Goal: Information Seeking & Learning: Check status

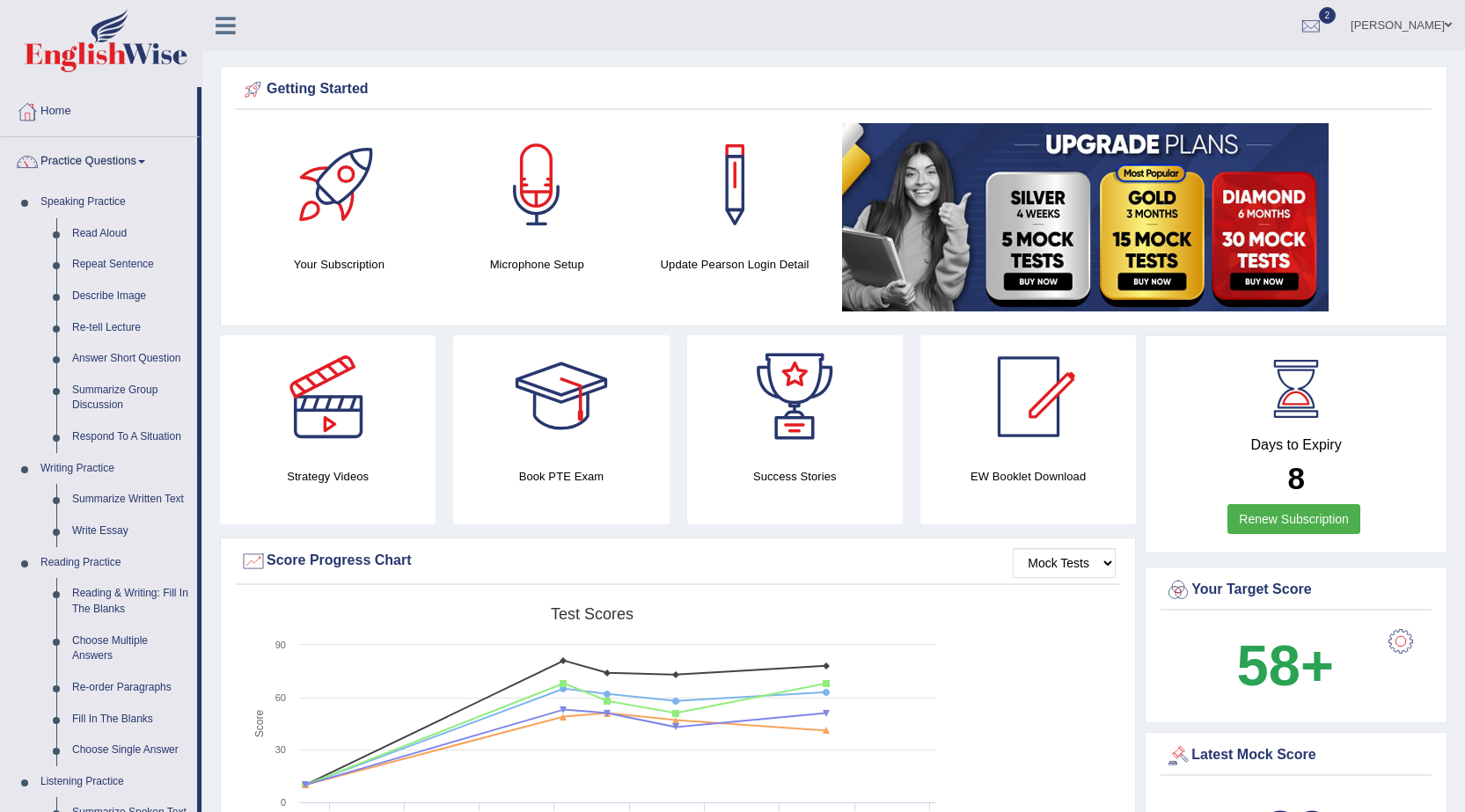
click at [89, 200] on link "Speaking Practice" at bounding box center [115, 202] width 165 height 32
click at [92, 192] on link "Speaking Practice" at bounding box center [115, 202] width 165 height 32
click at [96, 159] on link "Practice Questions" at bounding box center [99, 159] width 197 height 44
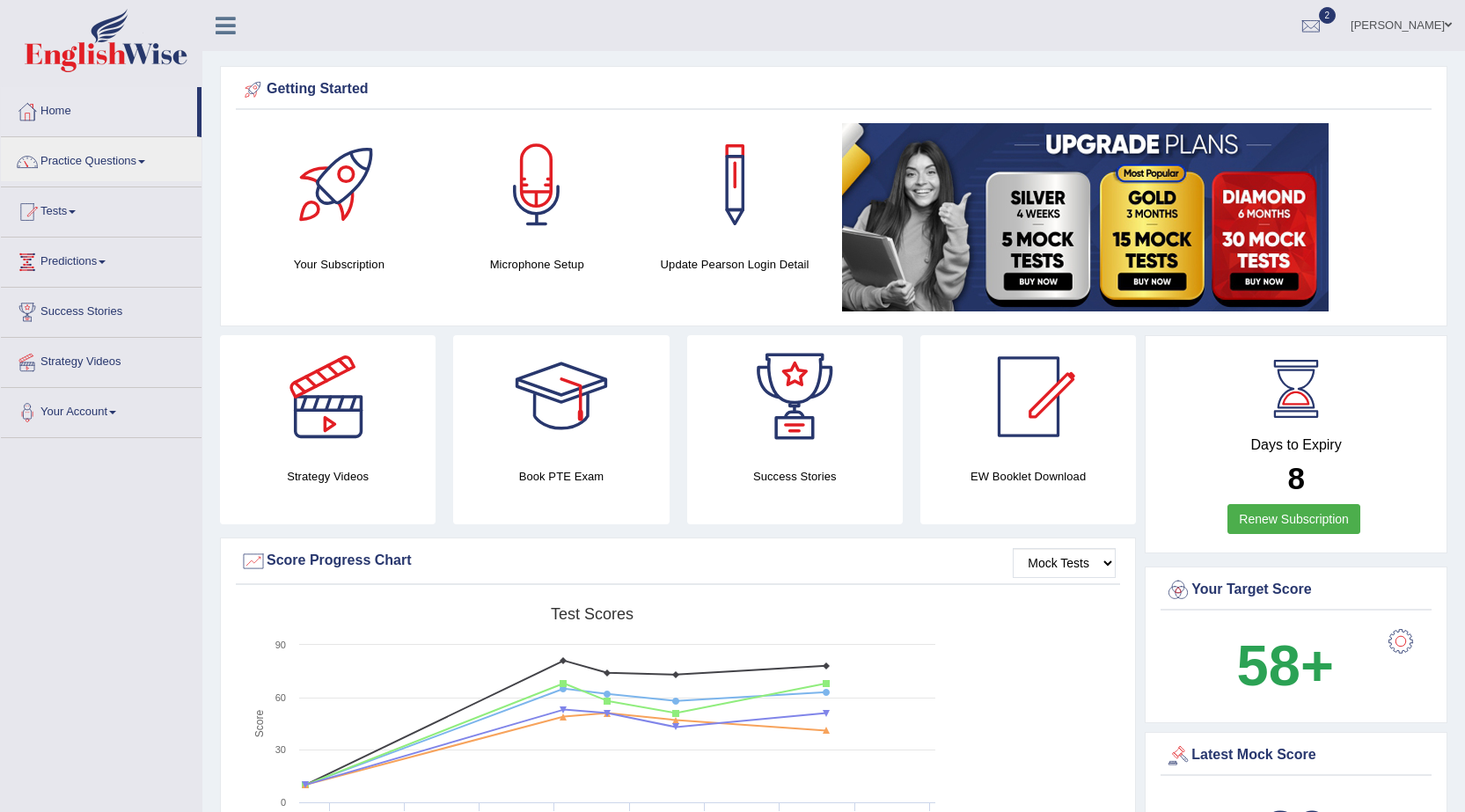
click at [67, 212] on link "Tests" at bounding box center [101, 209] width 200 height 44
click at [50, 307] on link "History" at bounding box center [115, 315] width 165 height 32
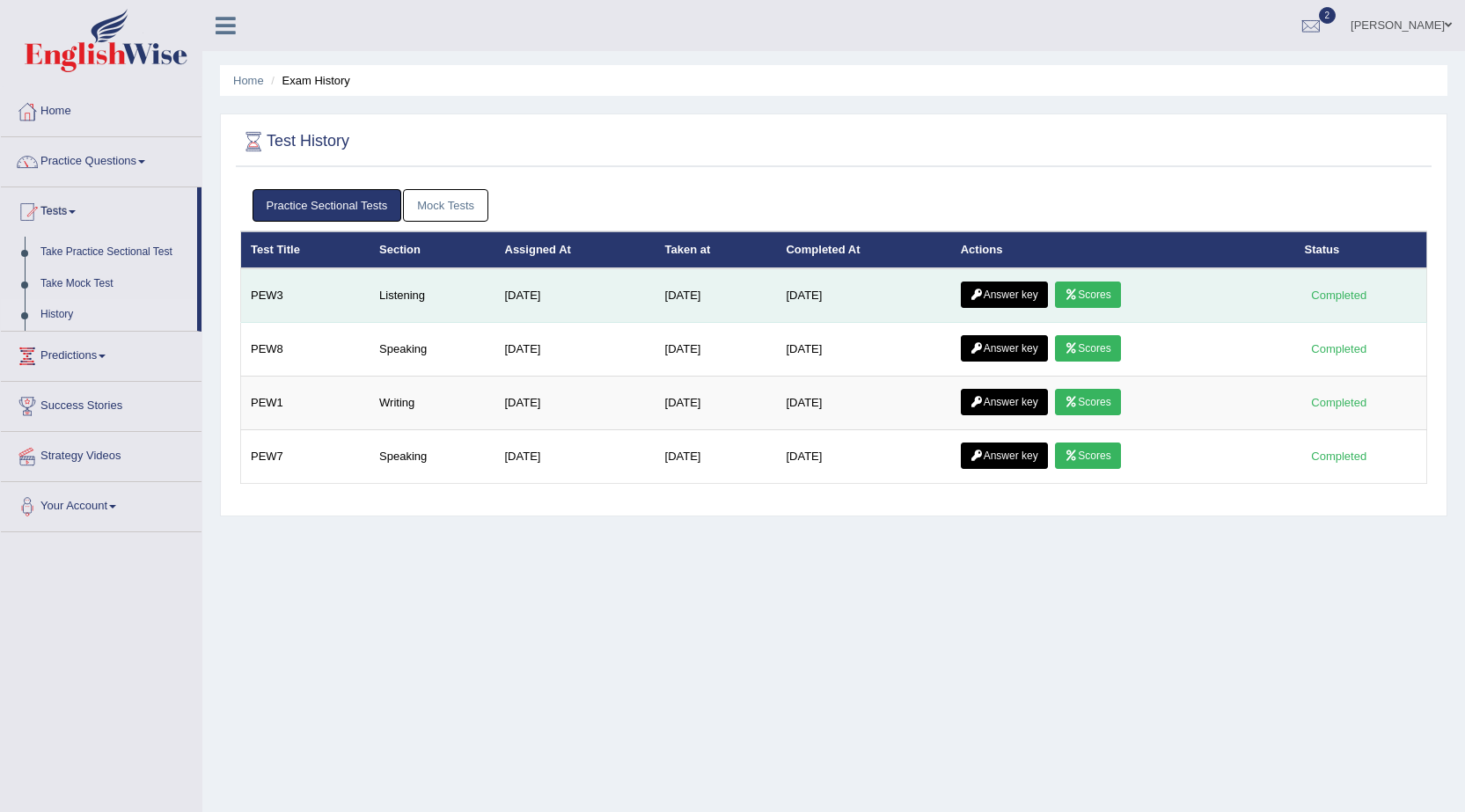
click at [1069, 299] on link "Scores" at bounding box center [1087, 294] width 65 height 26
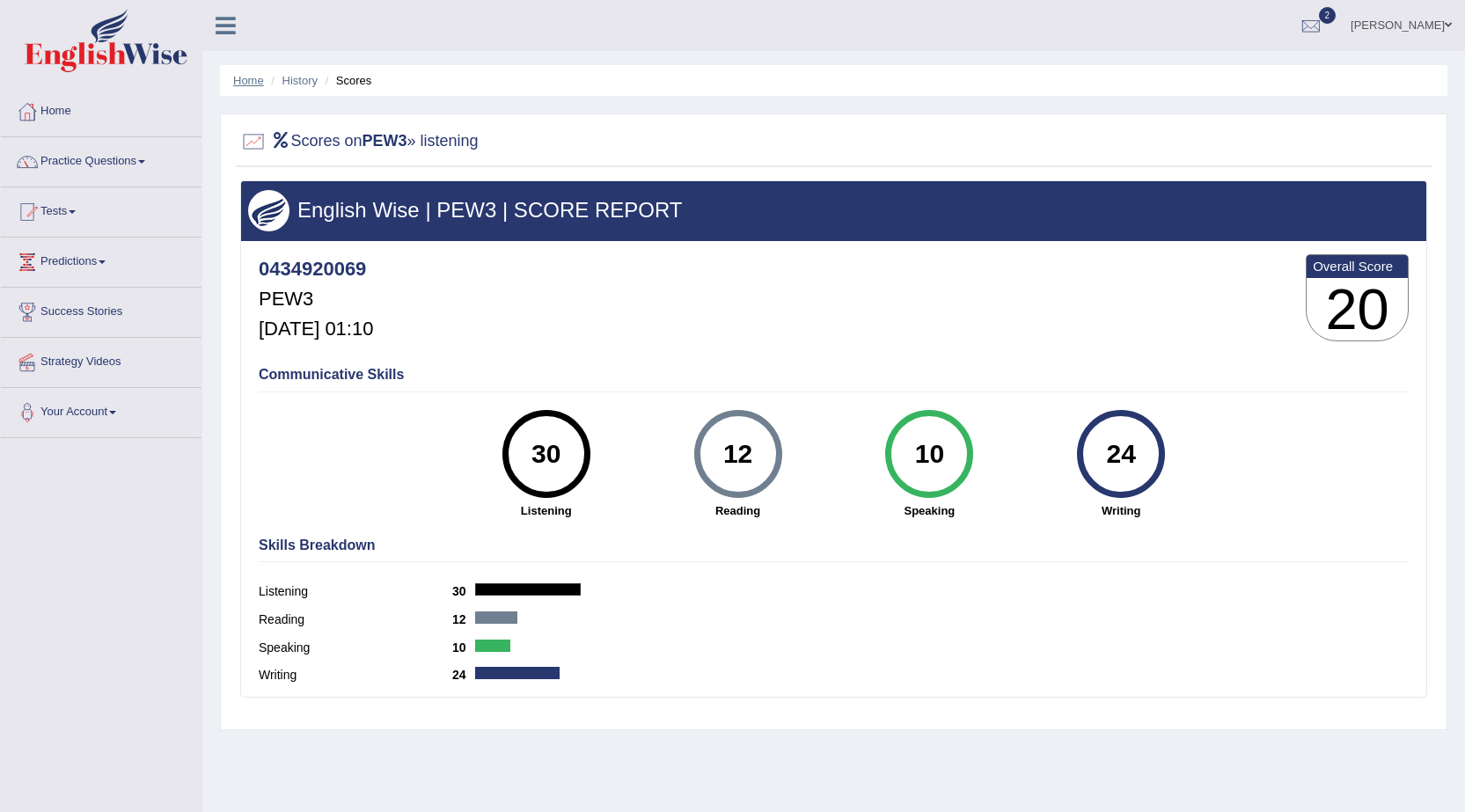
click at [251, 79] on link "Home" at bounding box center [248, 81] width 31 height 13
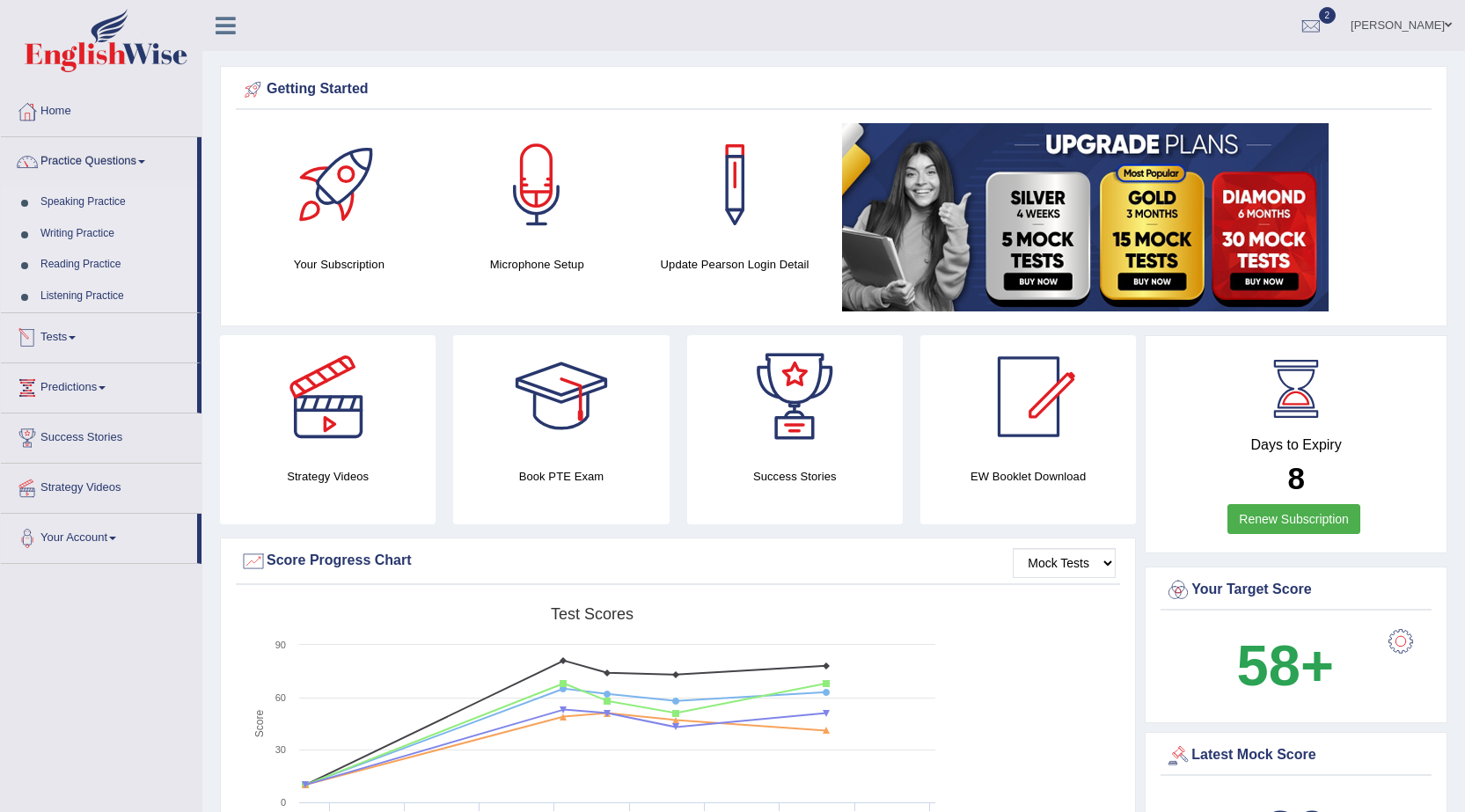
click at [83, 195] on link "Speaking Practice" at bounding box center [115, 202] width 165 height 32
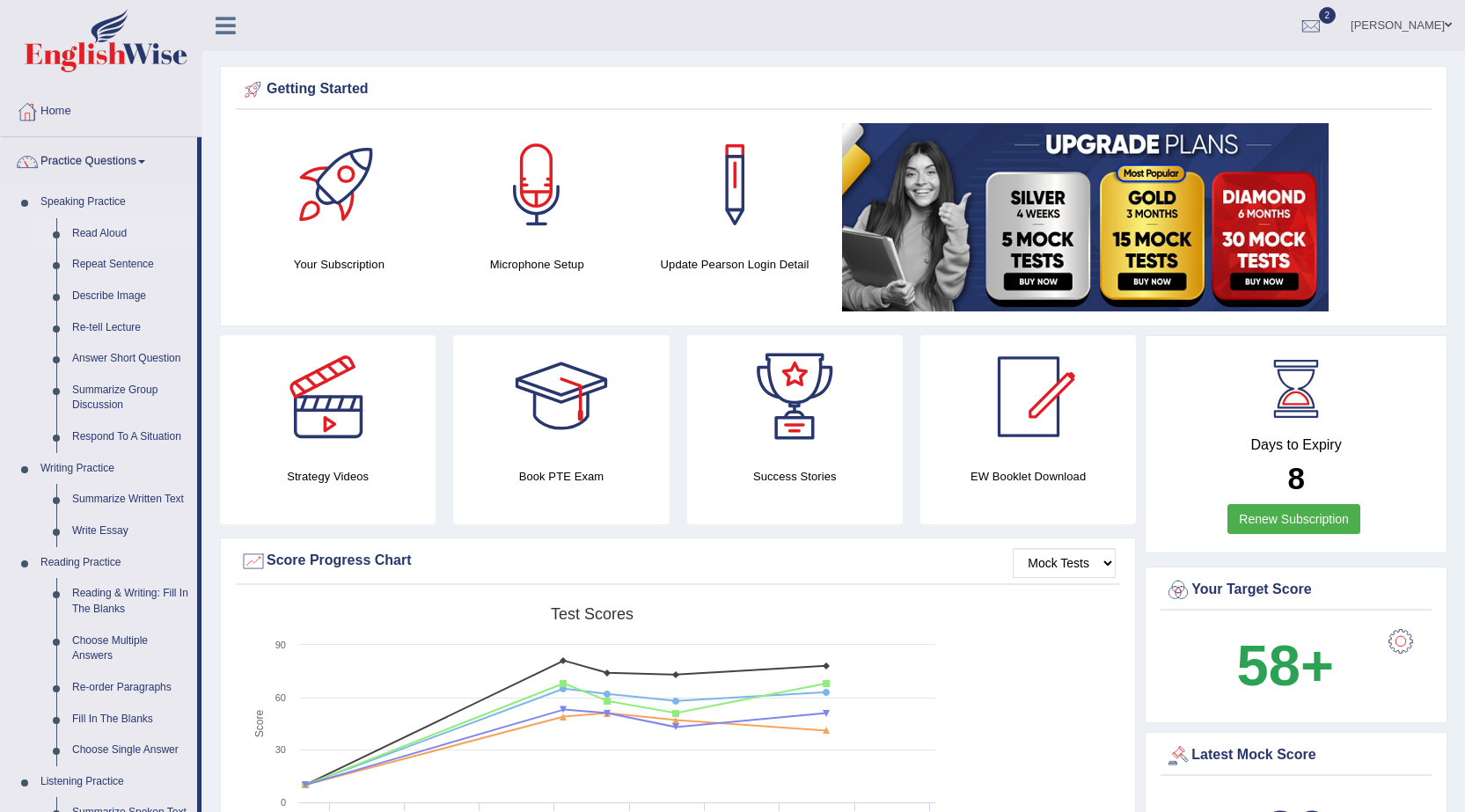
click at [87, 226] on link "Read Aloud" at bounding box center [130, 234] width 133 height 32
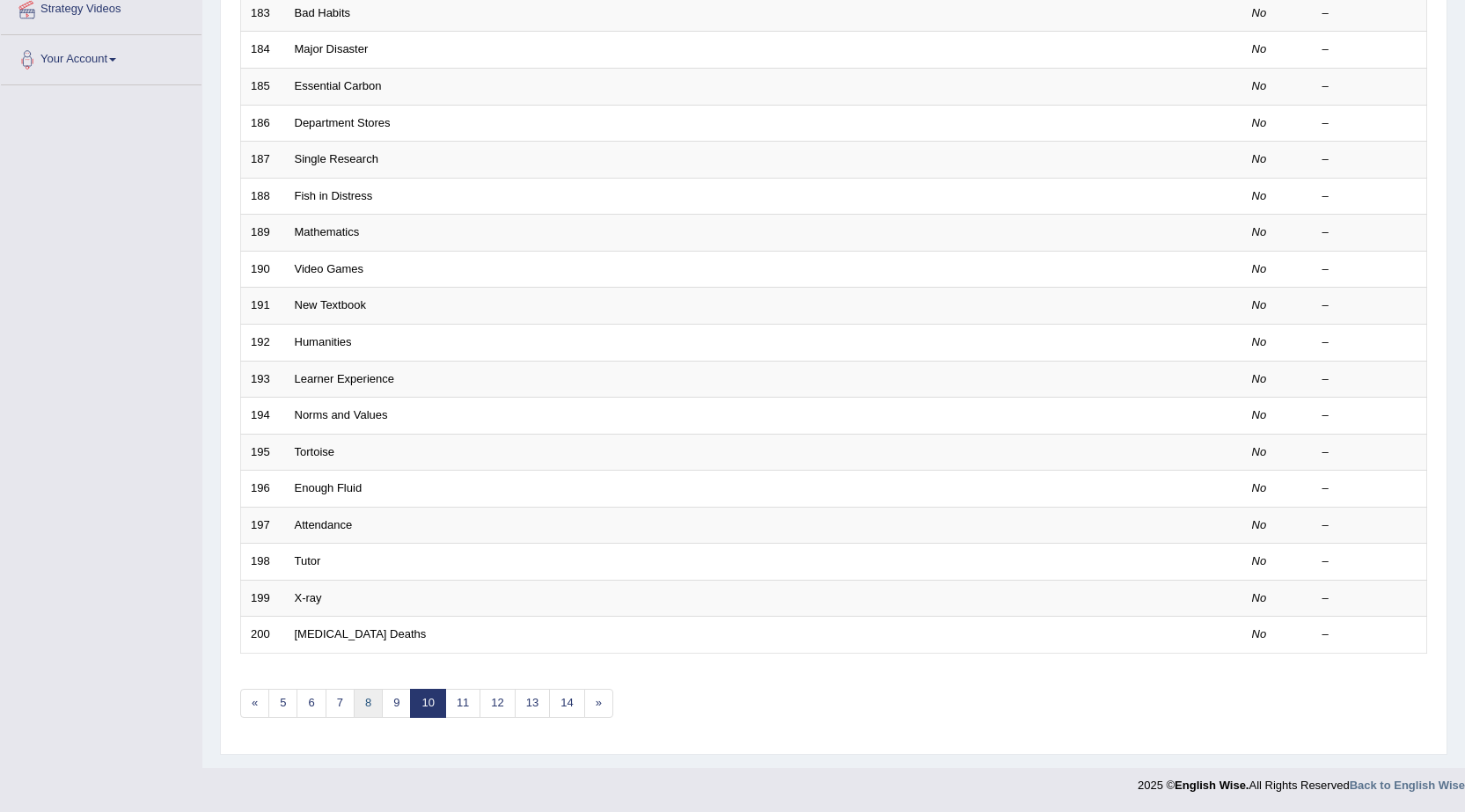
click at [366, 699] on link "8" at bounding box center [368, 703] width 29 height 29
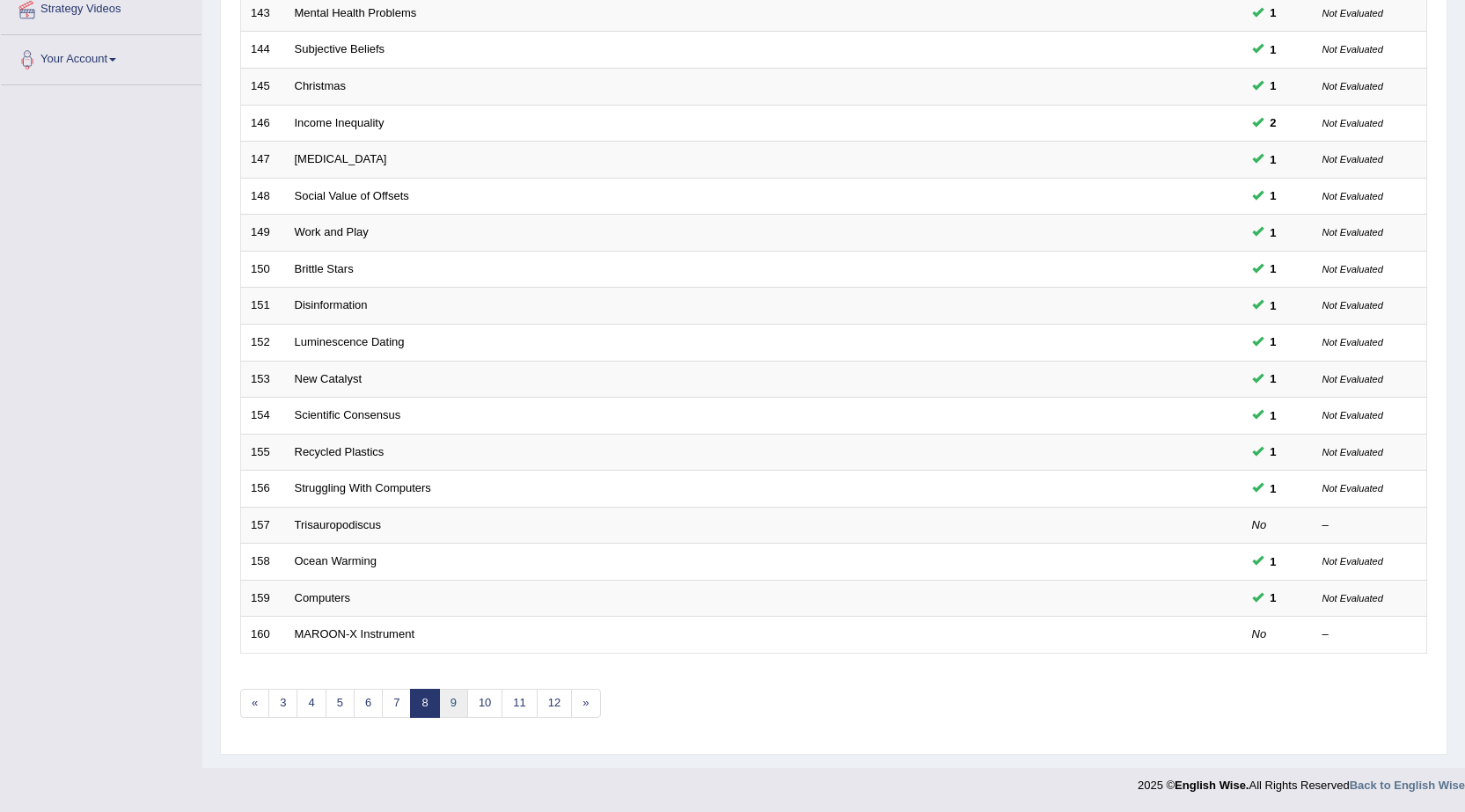
click at [449, 698] on link "9" at bounding box center [453, 703] width 29 height 29
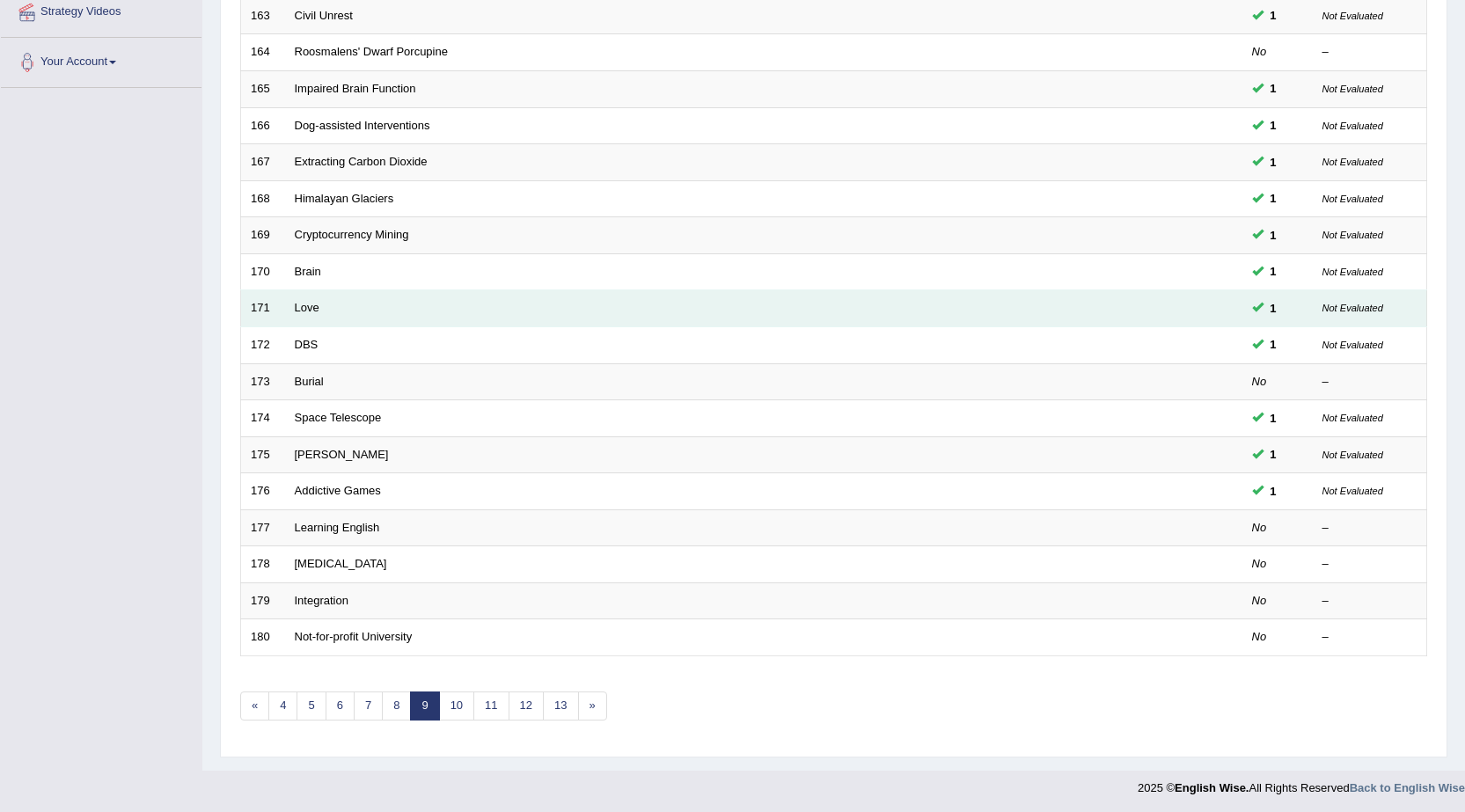
scroll to position [352, 0]
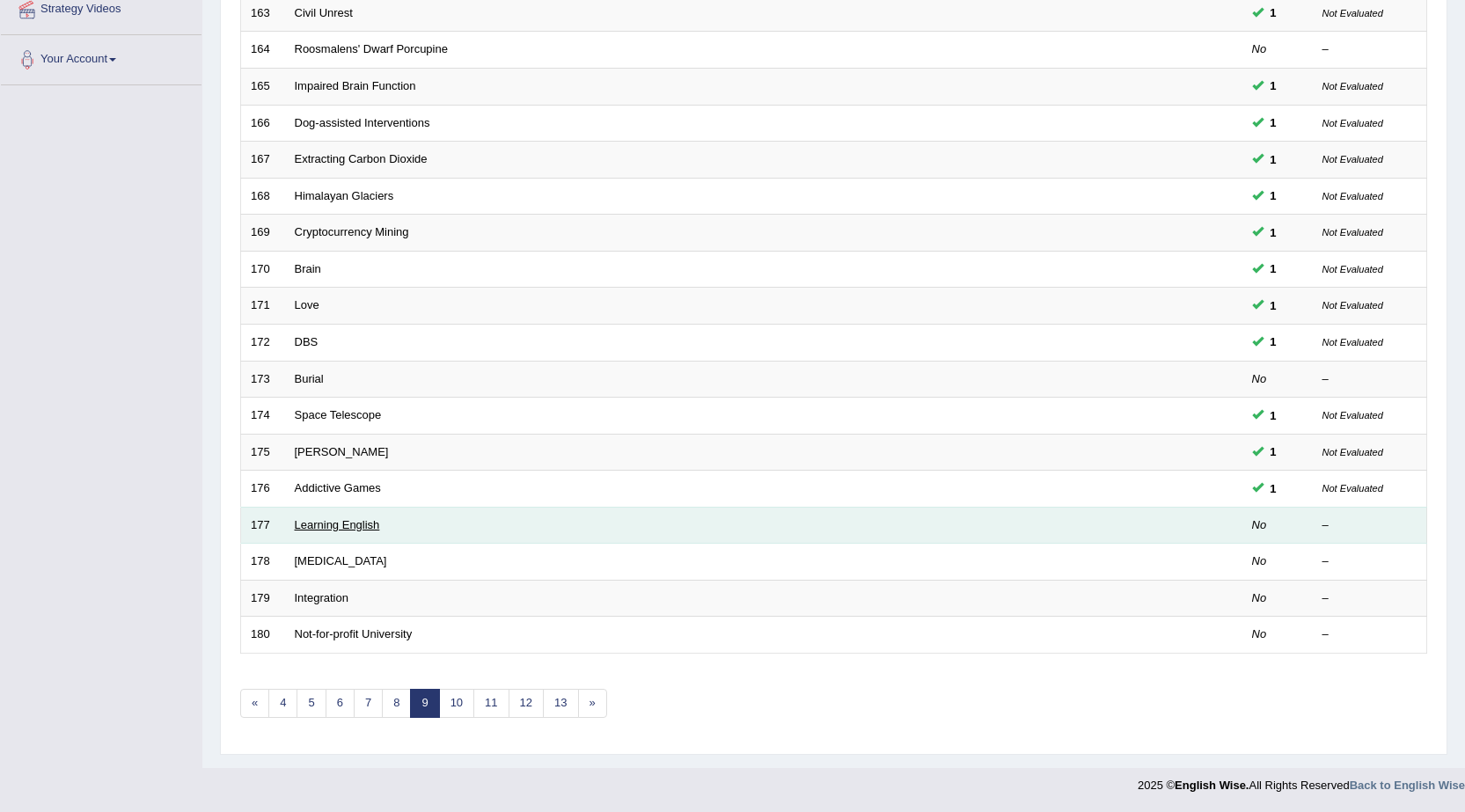
click at [357, 519] on link "Learning English" at bounding box center [338, 524] width 86 height 13
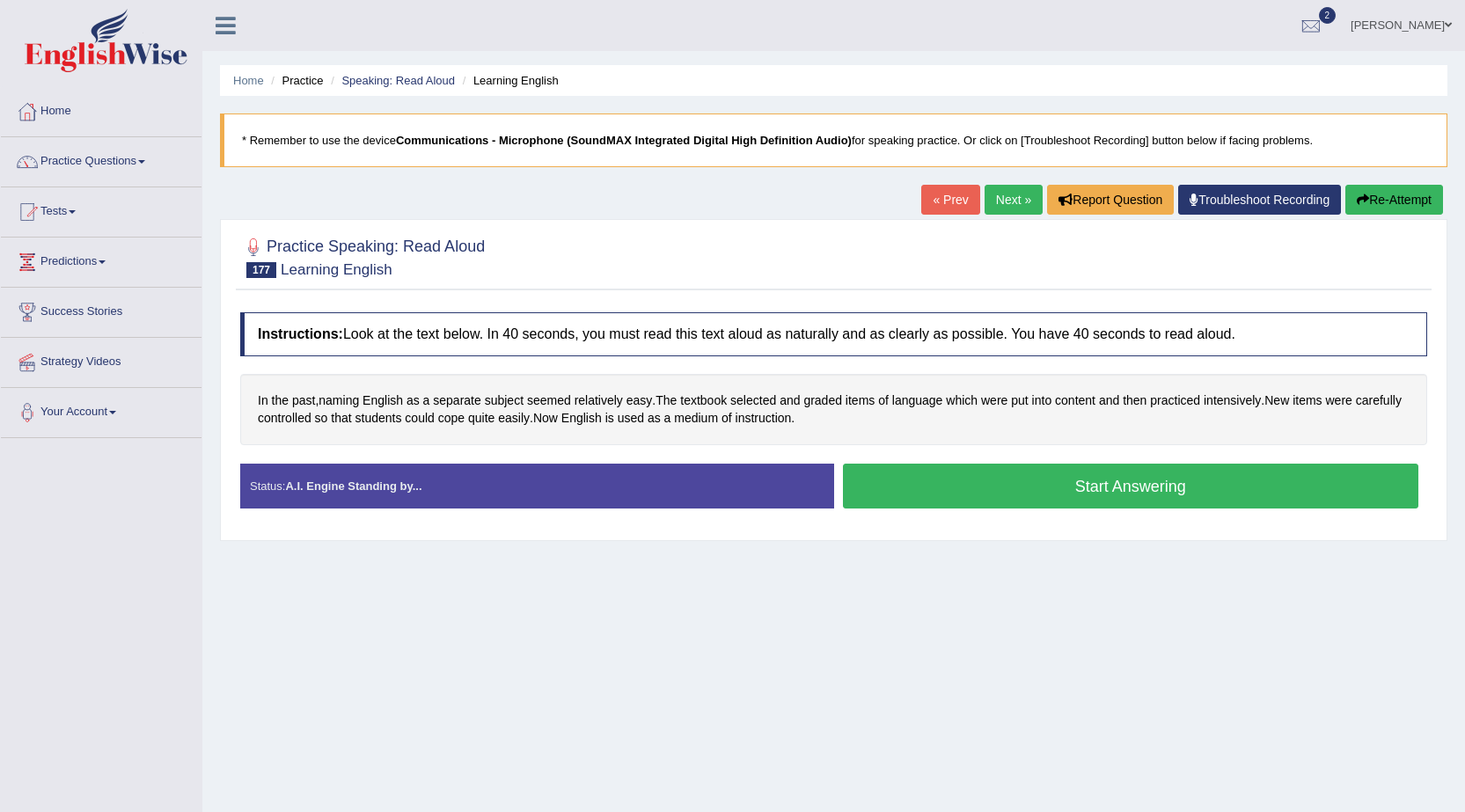
click at [897, 488] on button "Start Answering" at bounding box center [1131, 486] width 576 height 45
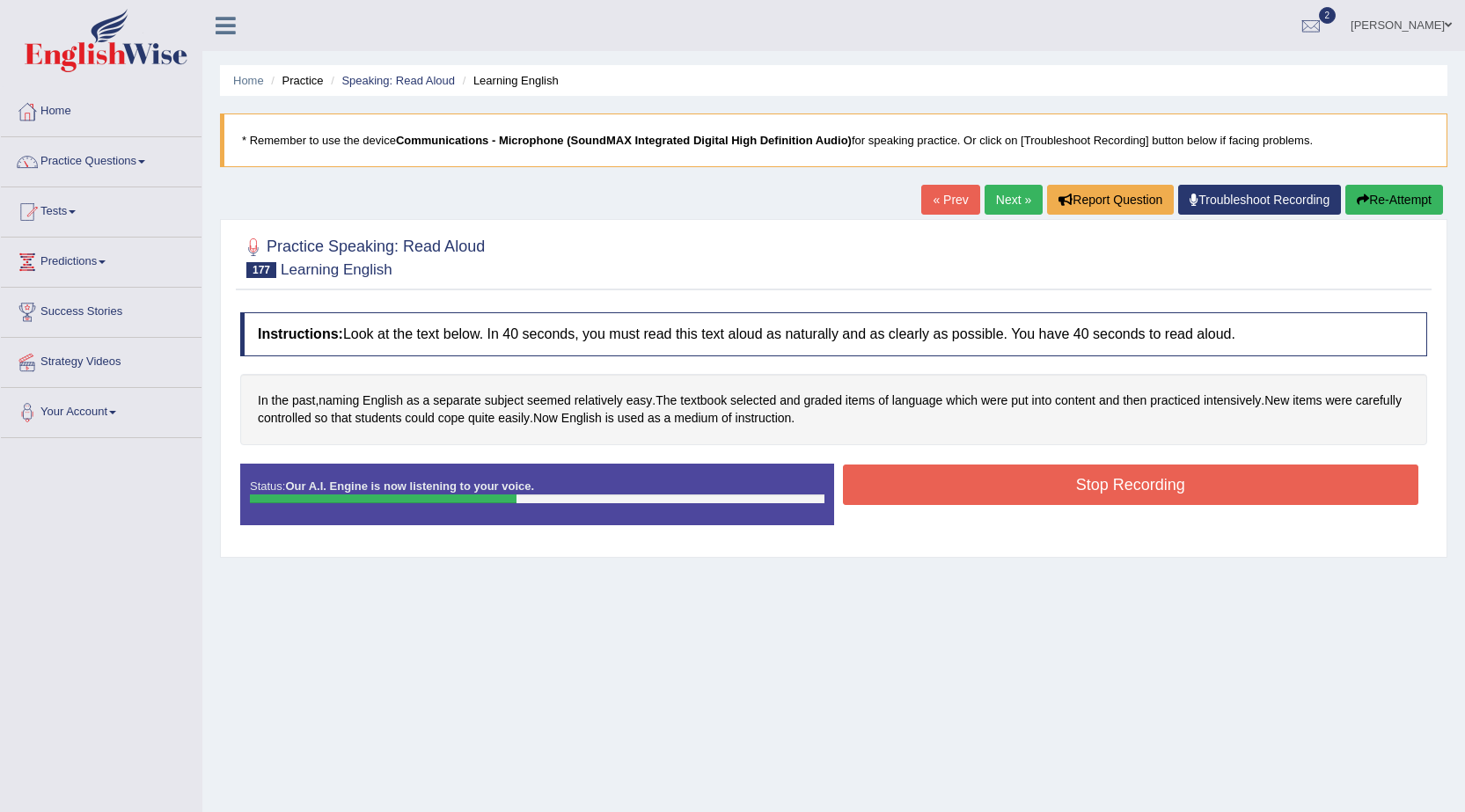
click at [898, 488] on button "Stop Recording" at bounding box center [1131, 484] width 576 height 40
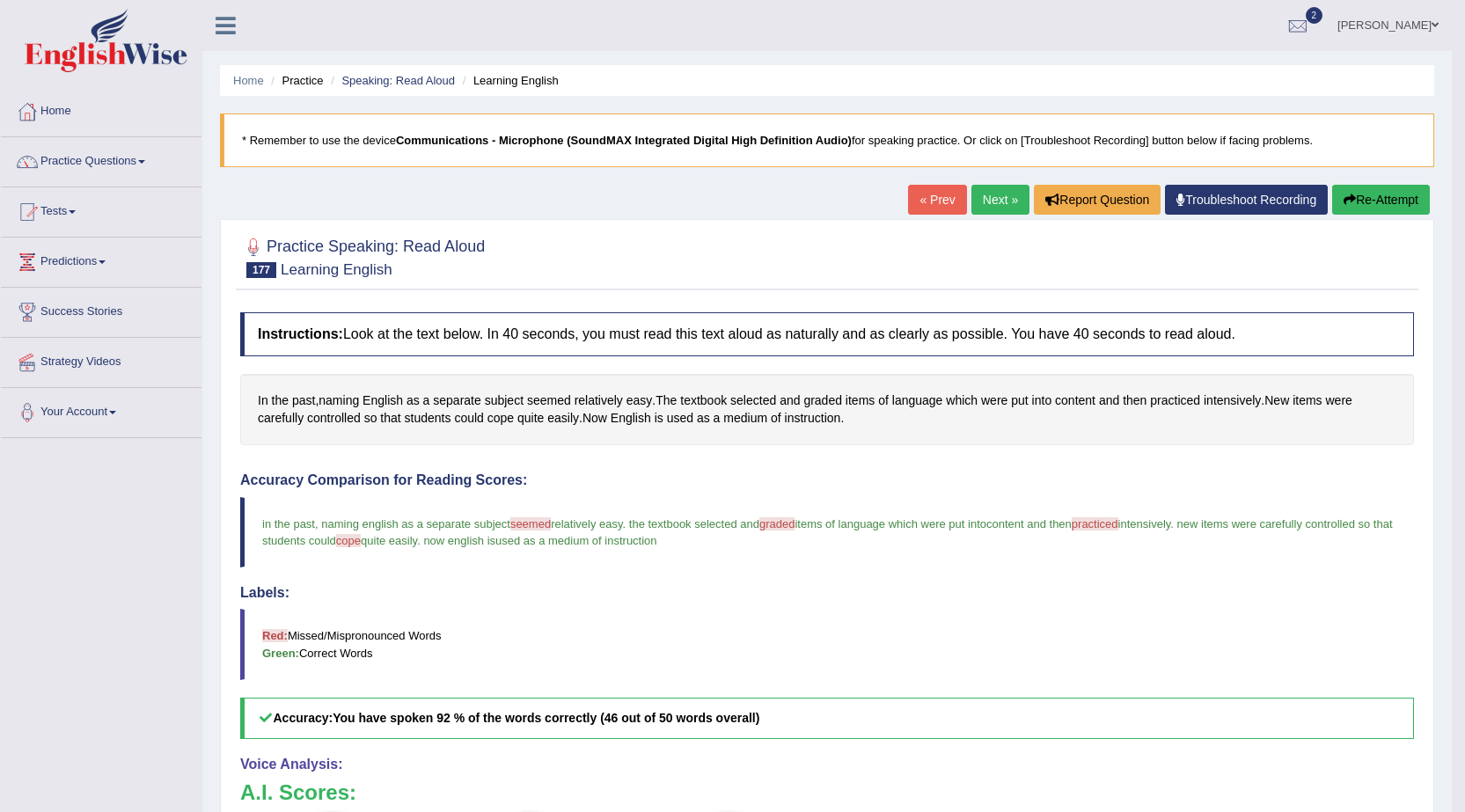
click at [971, 199] on link "Next »" at bounding box center [1000, 200] width 58 height 30
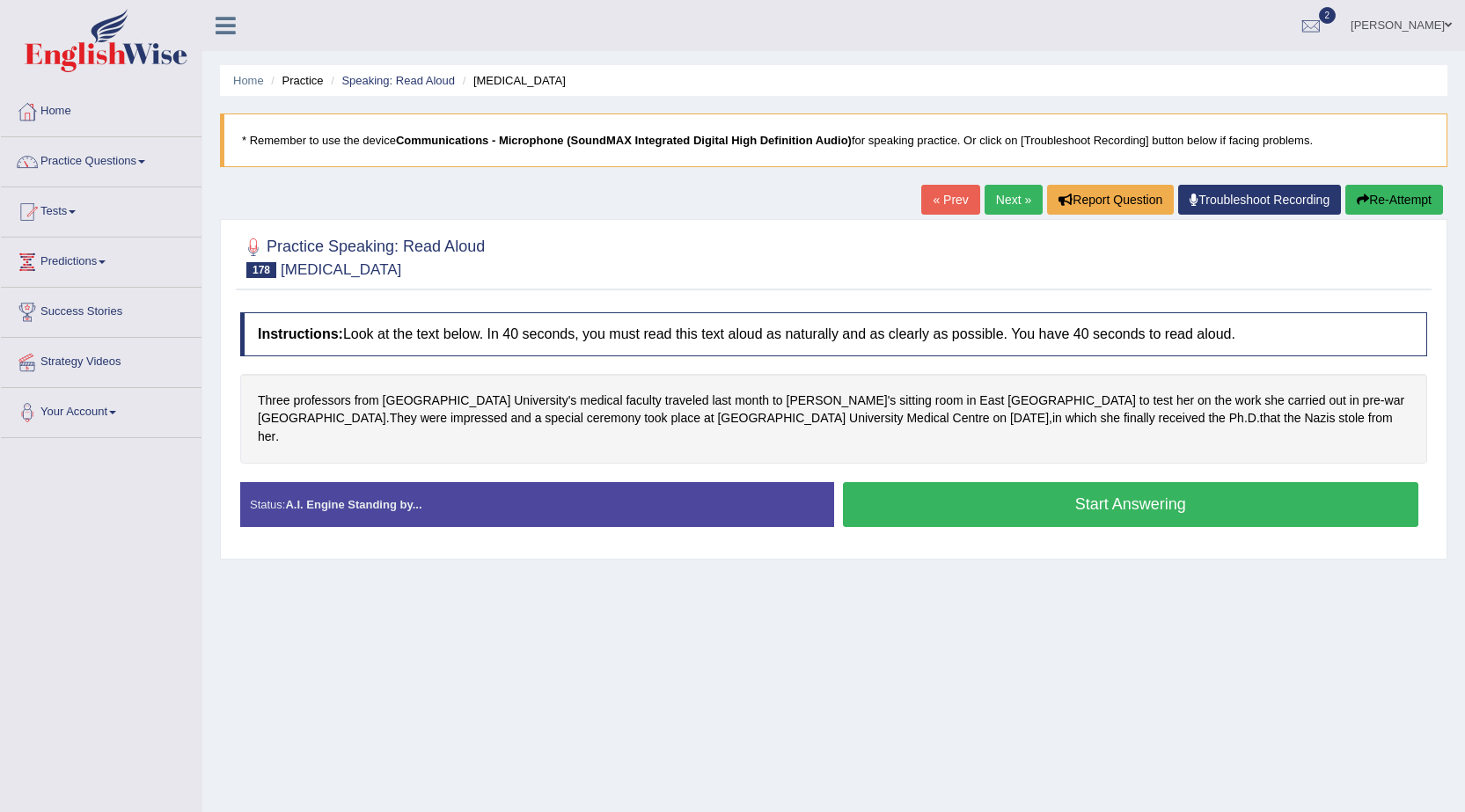
click at [998, 201] on link "Next »" at bounding box center [1014, 200] width 58 height 30
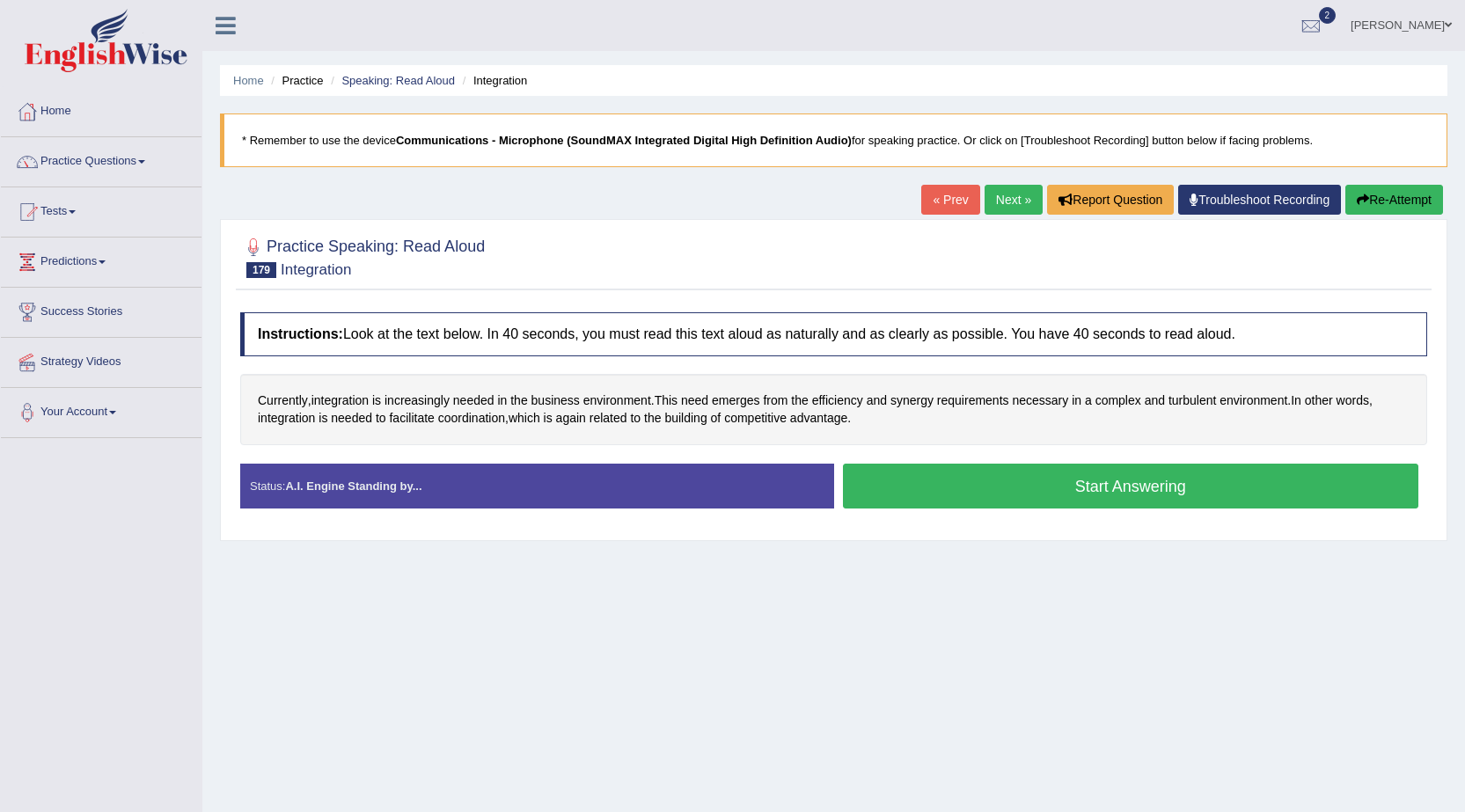
click at [1096, 487] on button "Start Answering" at bounding box center [1131, 486] width 576 height 45
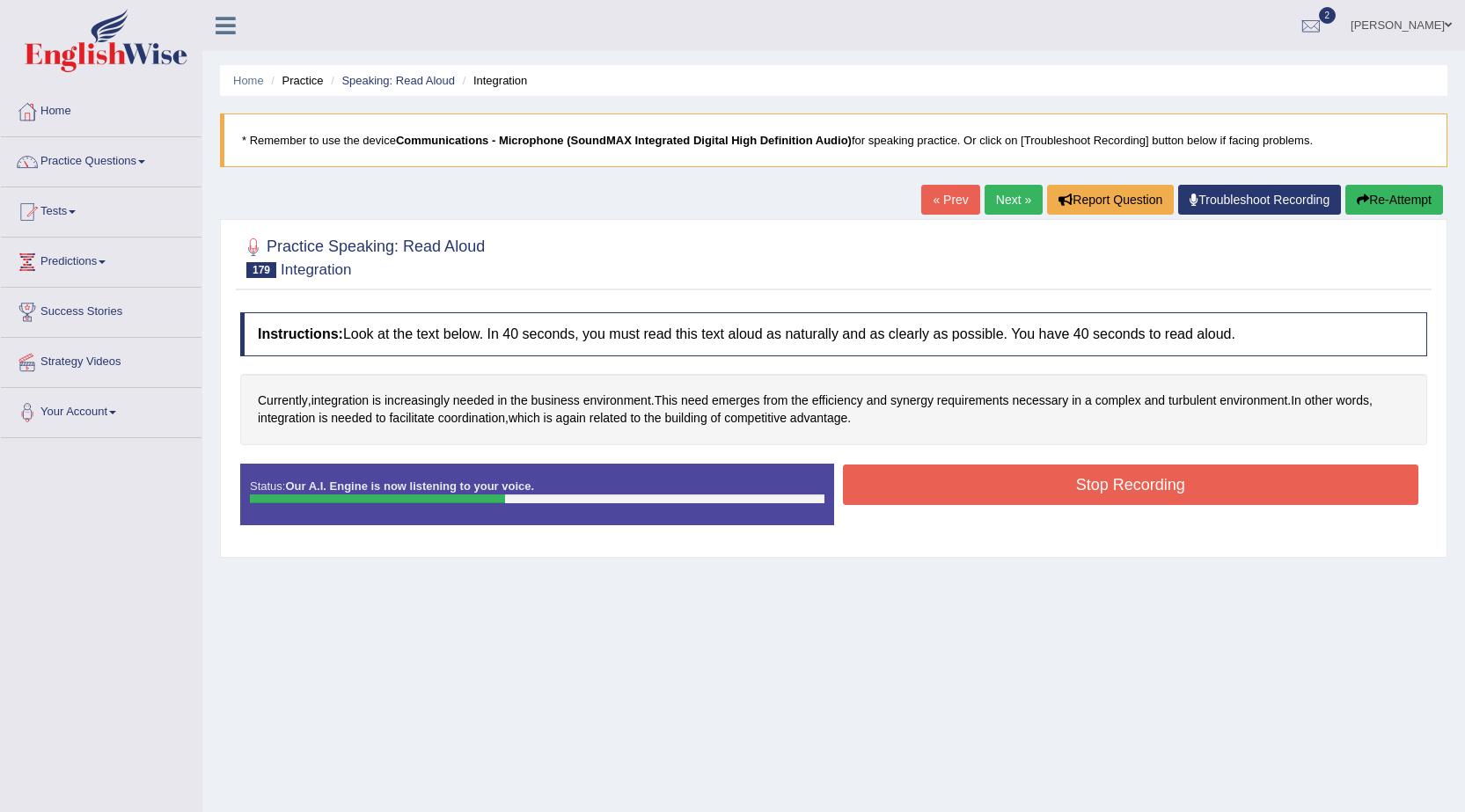
click at [1096, 487] on button "Stop Recording" at bounding box center [1131, 484] width 576 height 40
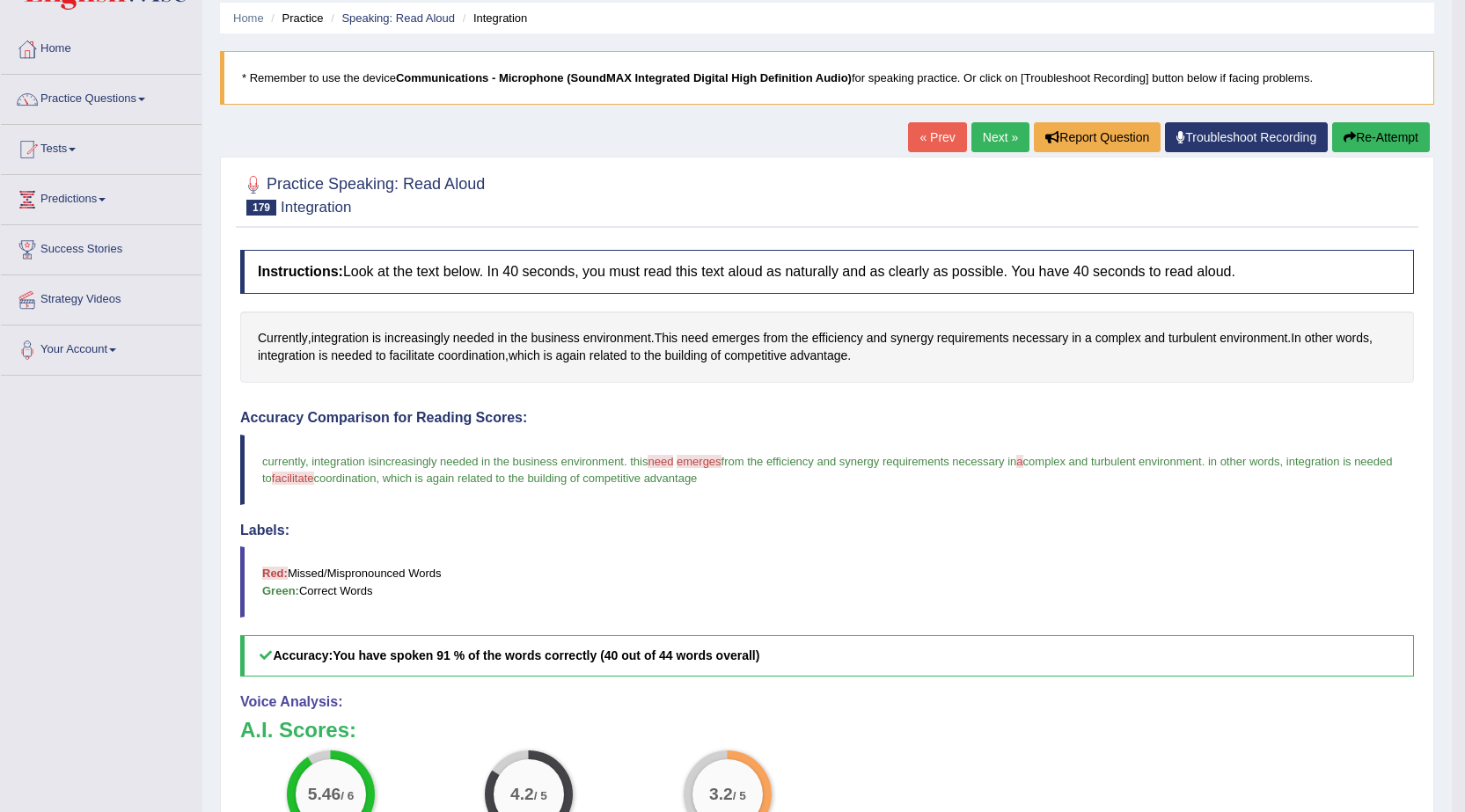
scroll to position [88, 0]
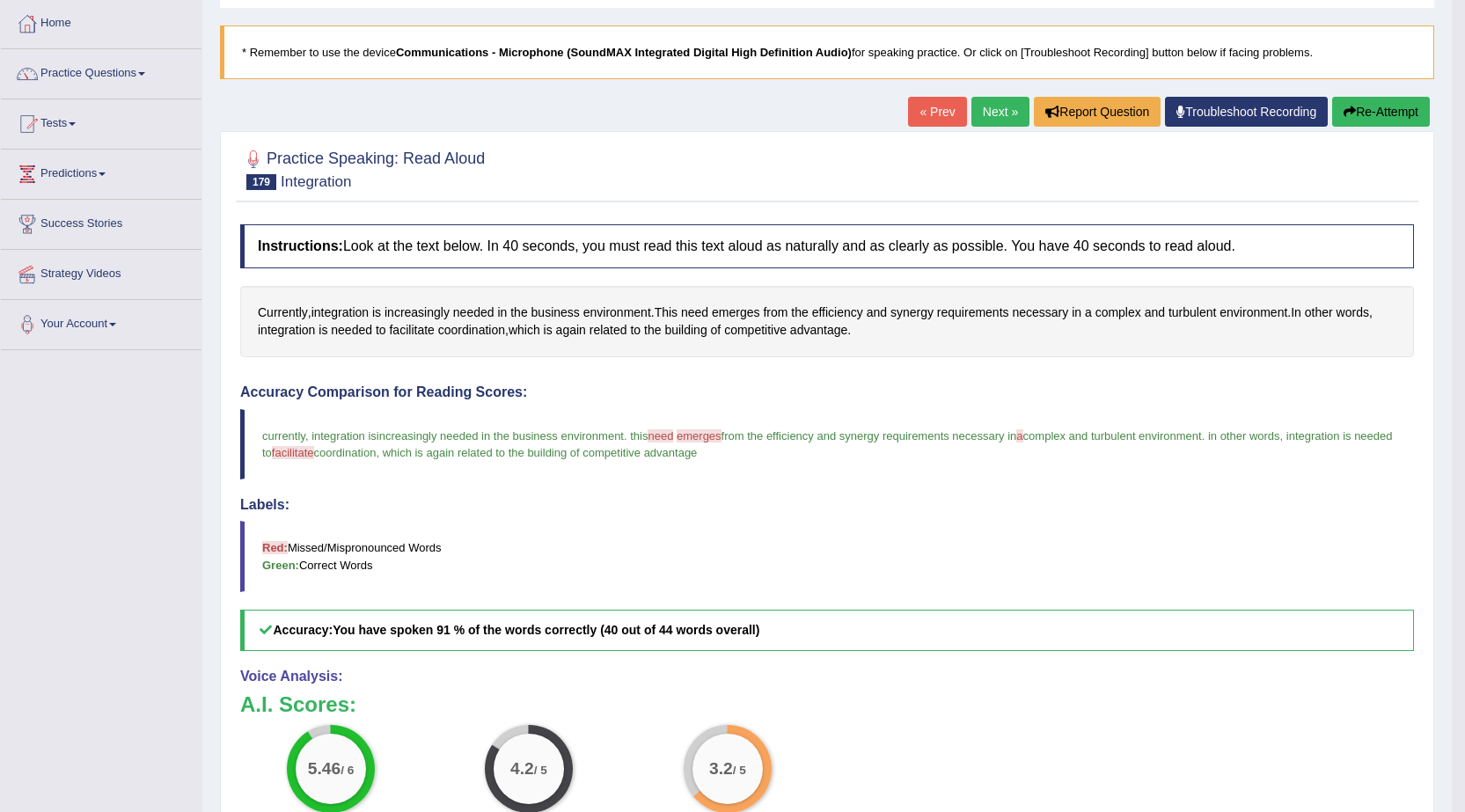
click at [982, 113] on link "Next »" at bounding box center [1000, 112] width 58 height 30
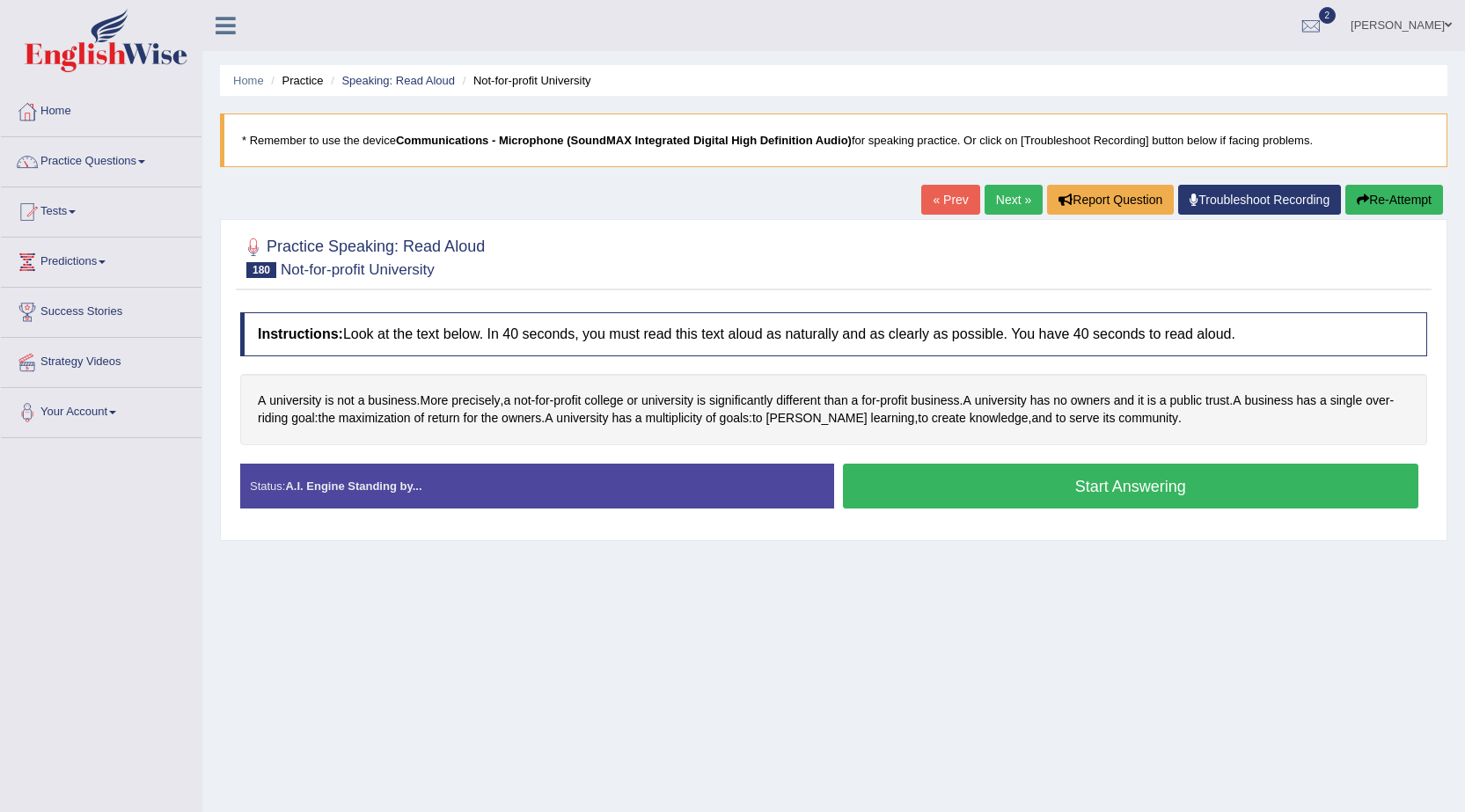
click at [1146, 481] on button "Start Answering" at bounding box center [1131, 486] width 576 height 45
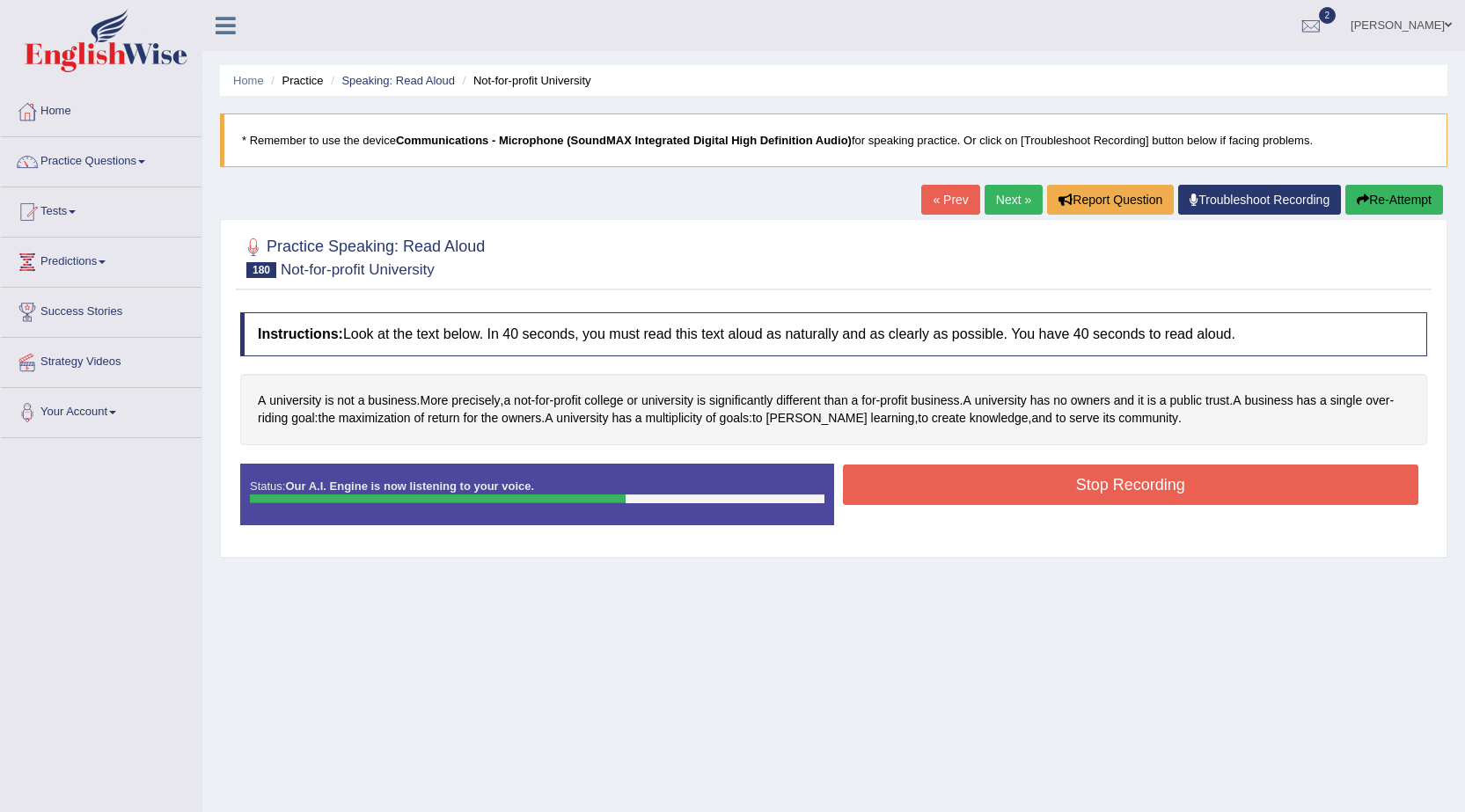
click at [1146, 481] on button "Stop Recording" at bounding box center [1131, 484] width 576 height 40
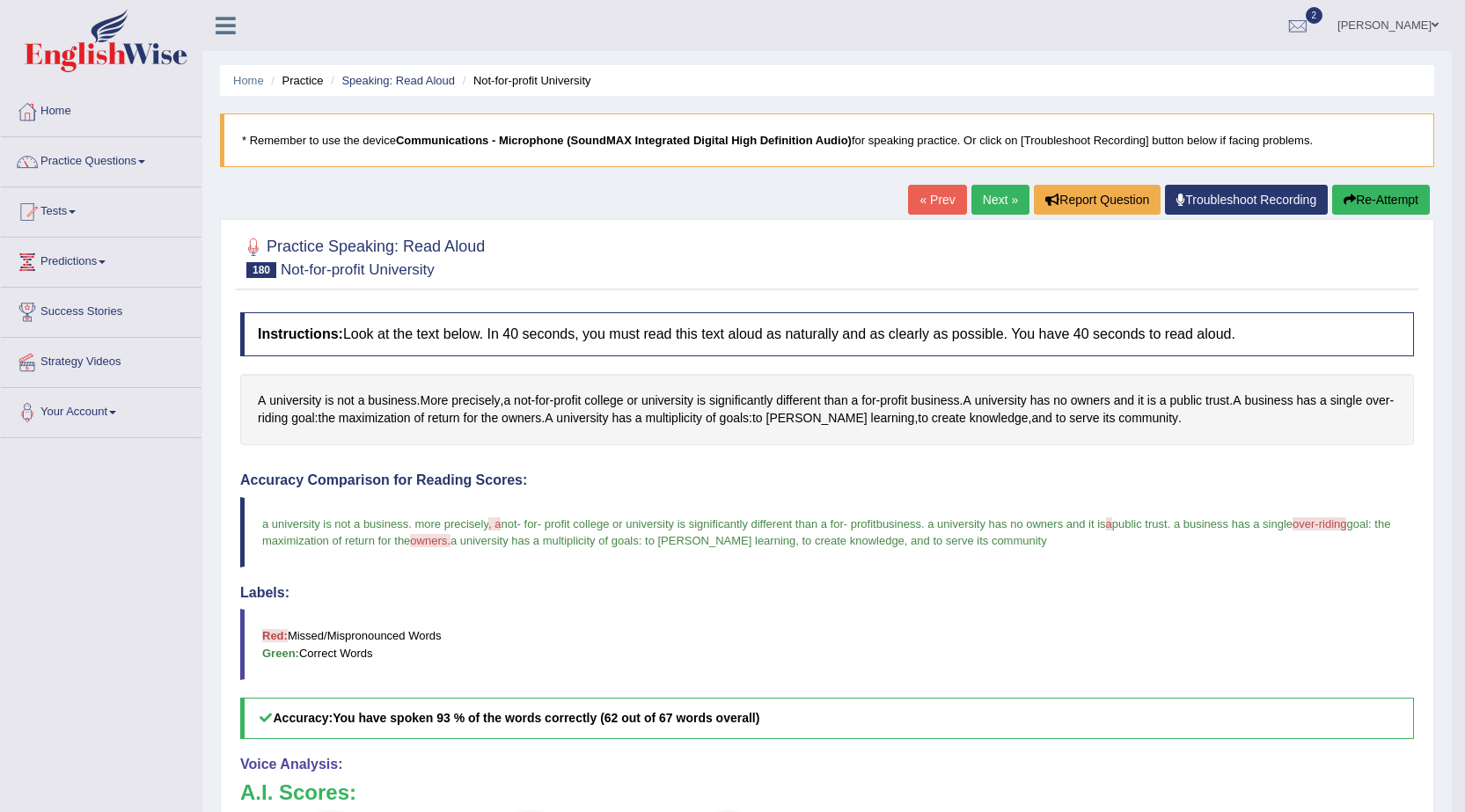
click at [982, 200] on link "Next »" at bounding box center [1000, 200] width 58 height 30
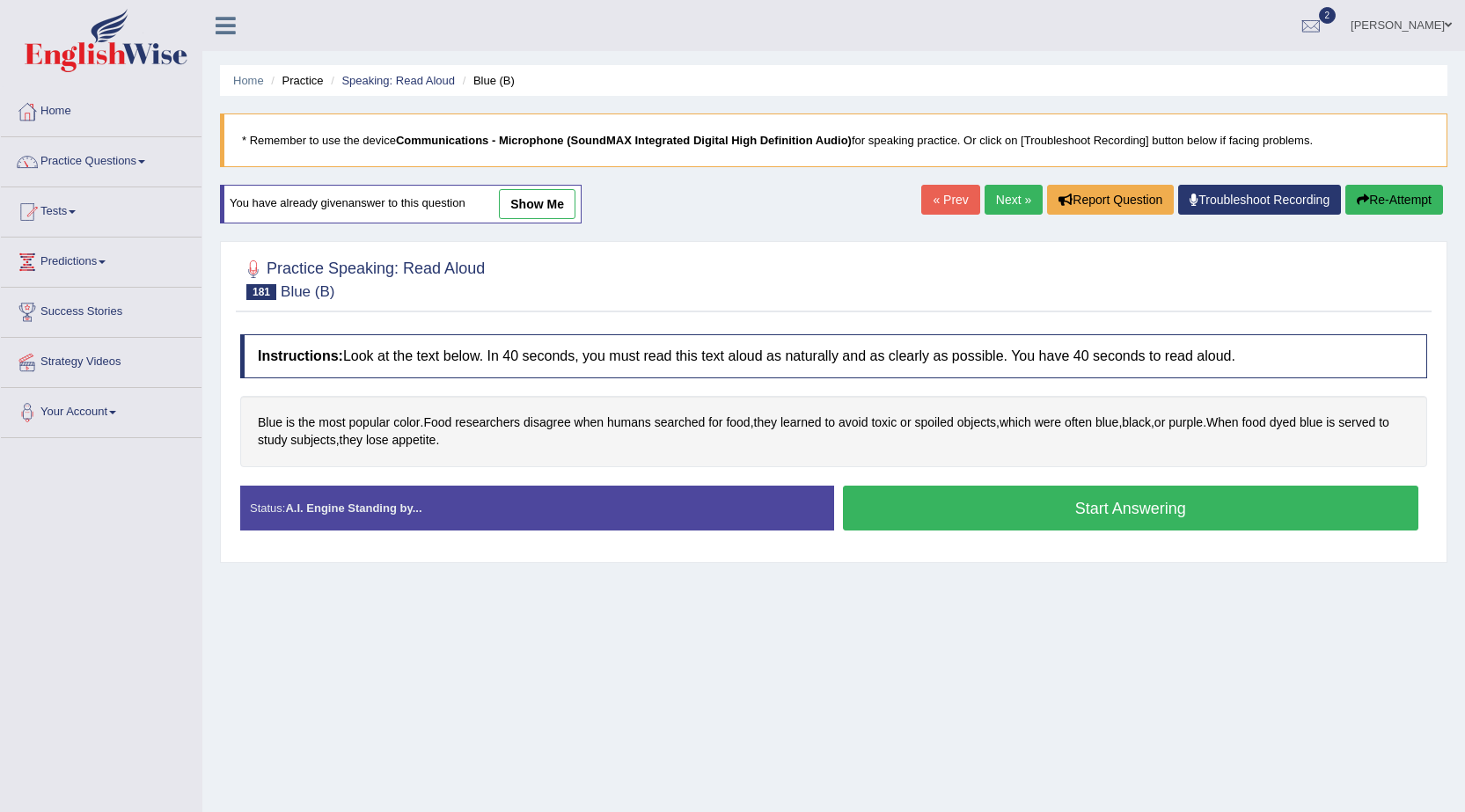
click at [1086, 519] on button "Start Answering" at bounding box center [1131, 508] width 576 height 45
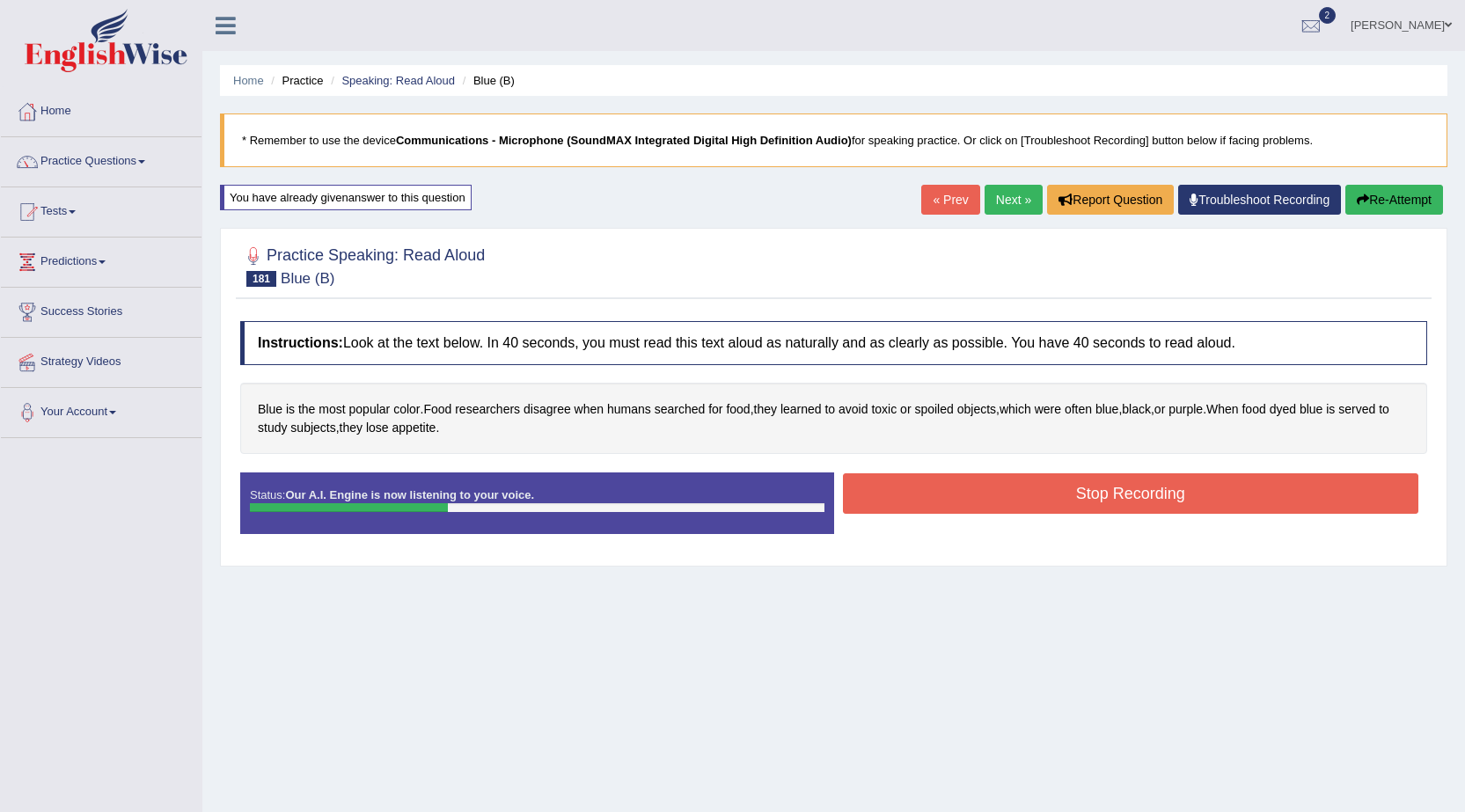
click at [1089, 489] on button "Stop Recording" at bounding box center [1131, 493] width 576 height 40
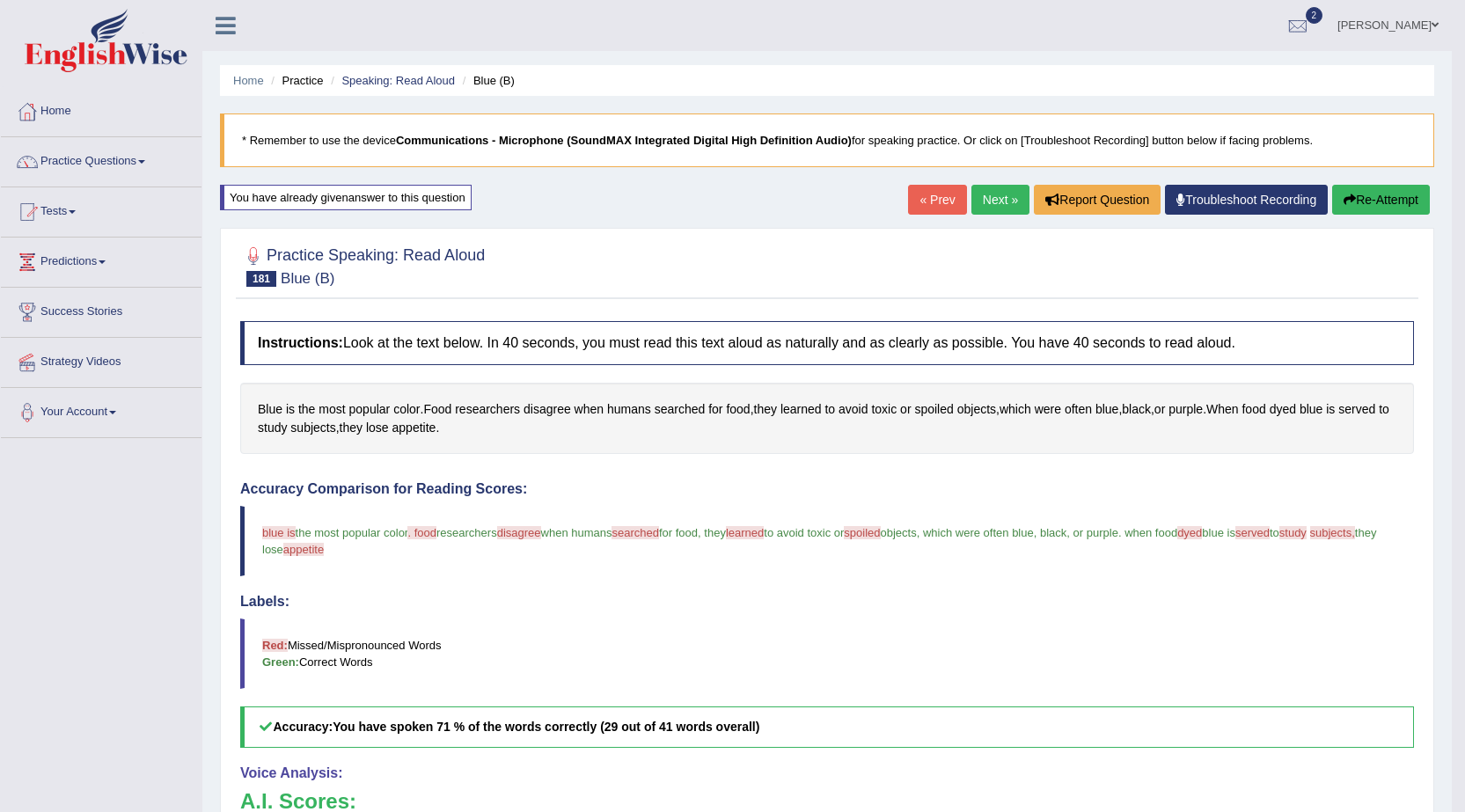
click at [993, 196] on link "Next »" at bounding box center [1000, 200] width 58 height 30
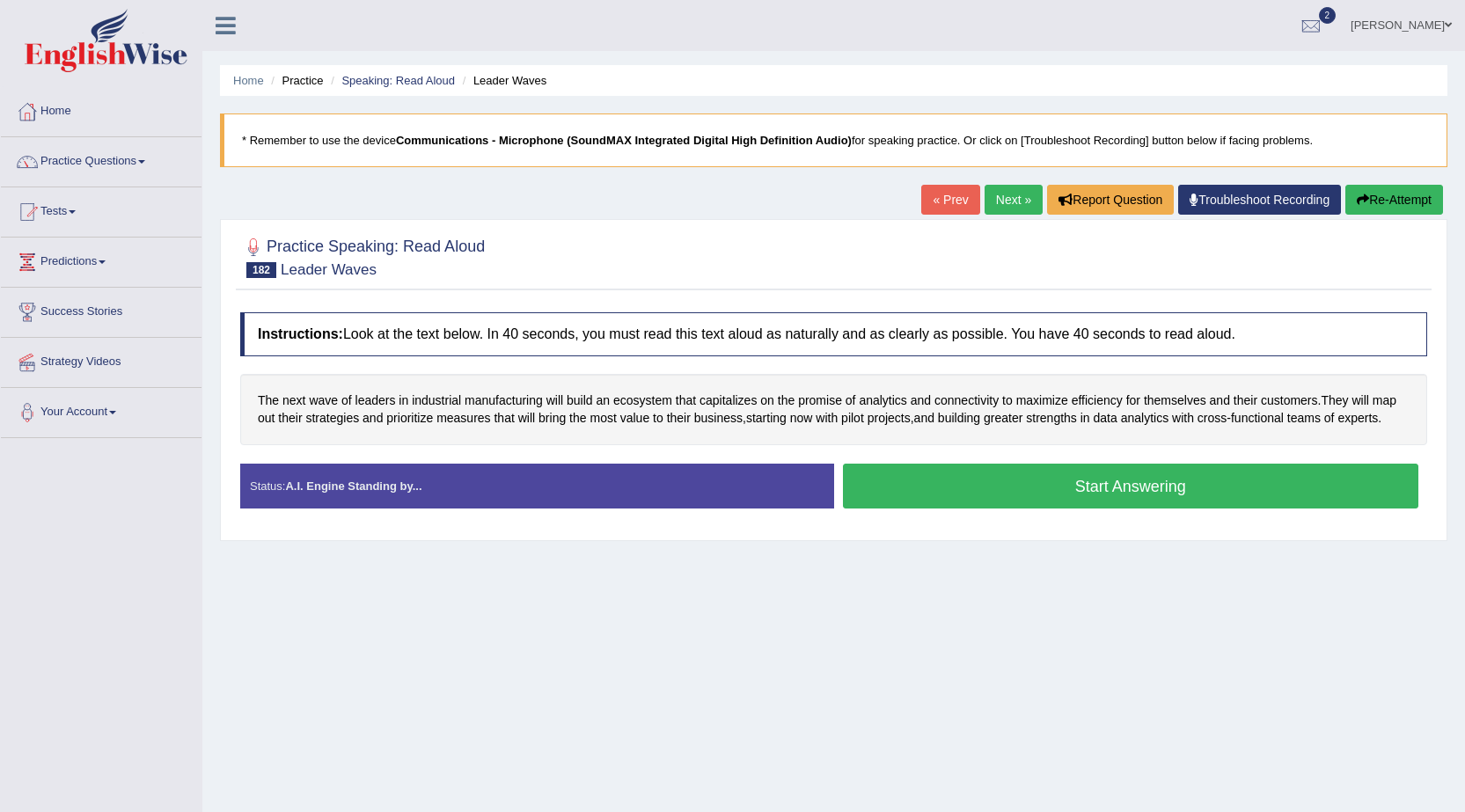
click at [1071, 482] on button "Start Answering" at bounding box center [1131, 486] width 576 height 45
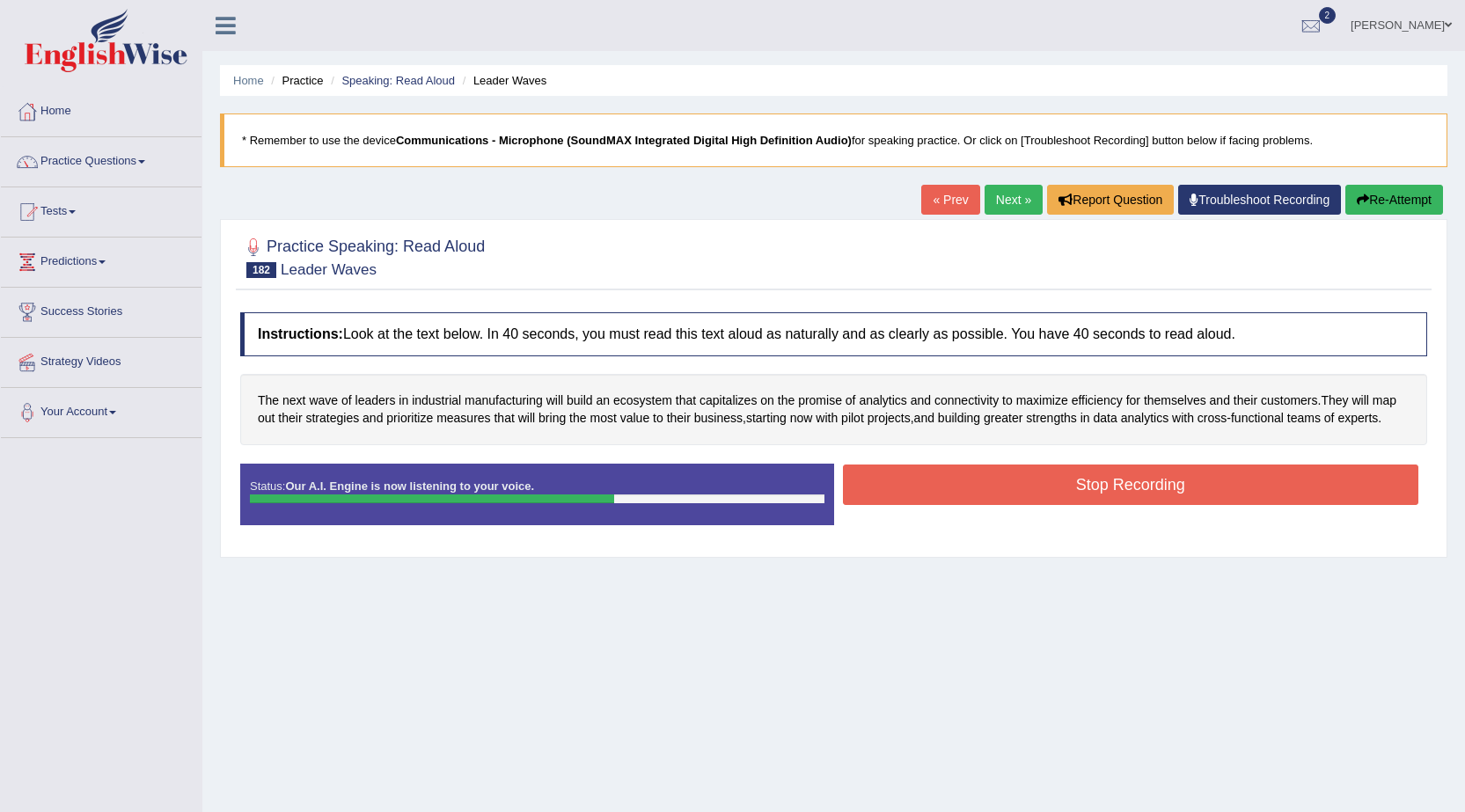
click at [1071, 481] on button "Stop Recording" at bounding box center [1131, 484] width 576 height 40
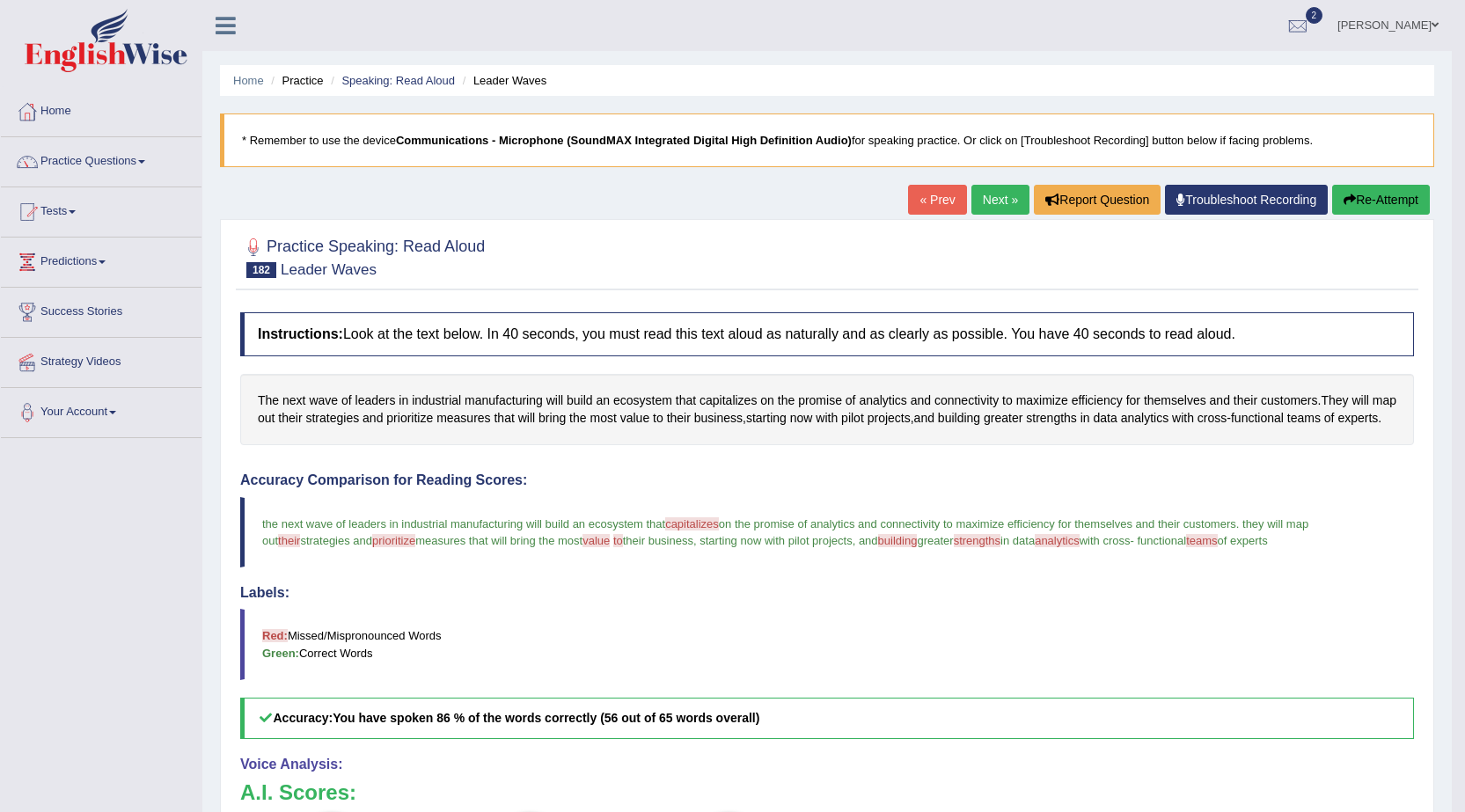
click at [994, 202] on link "Next »" at bounding box center [1000, 200] width 58 height 30
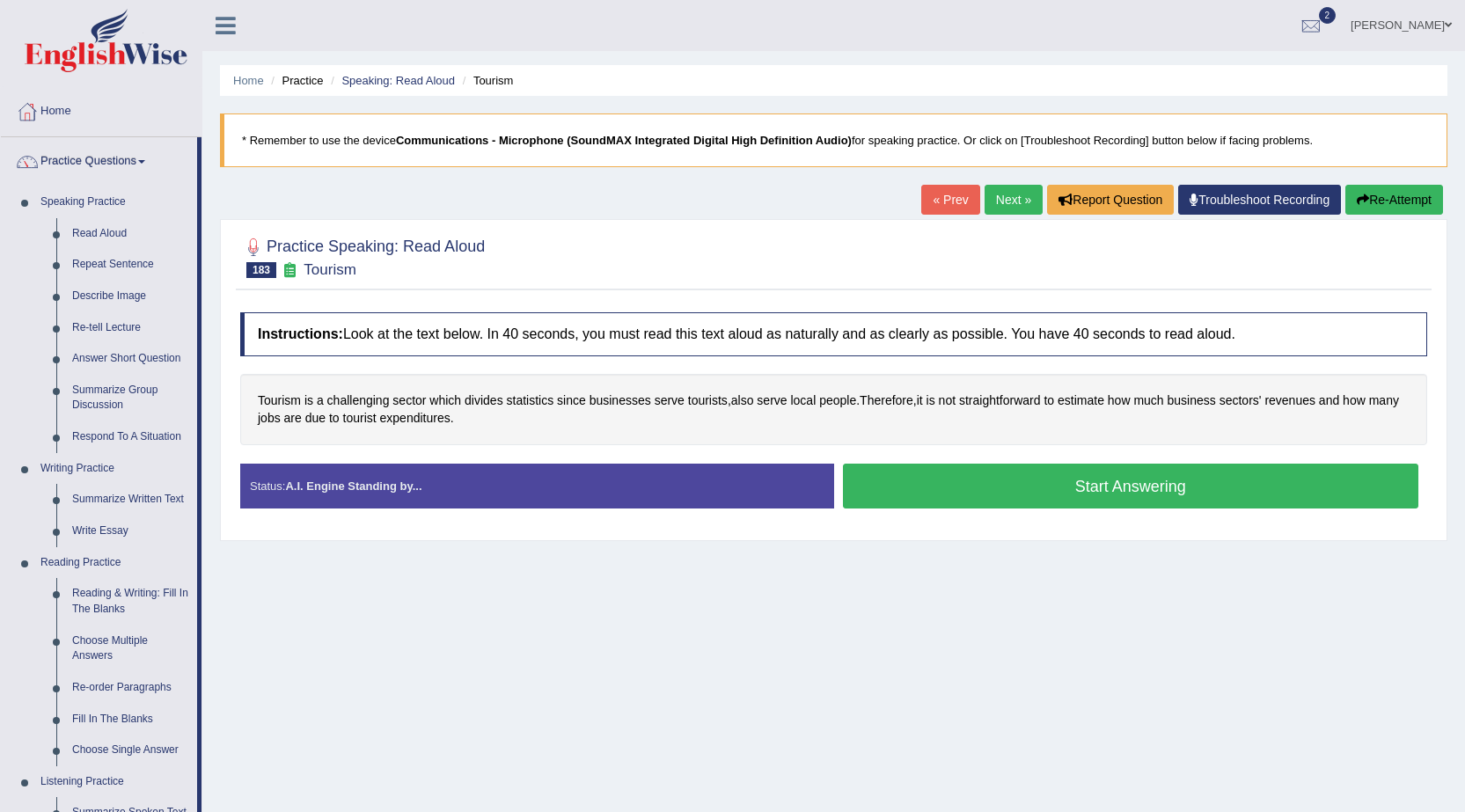
click at [112, 159] on link "Practice Questions" at bounding box center [99, 159] width 197 height 44
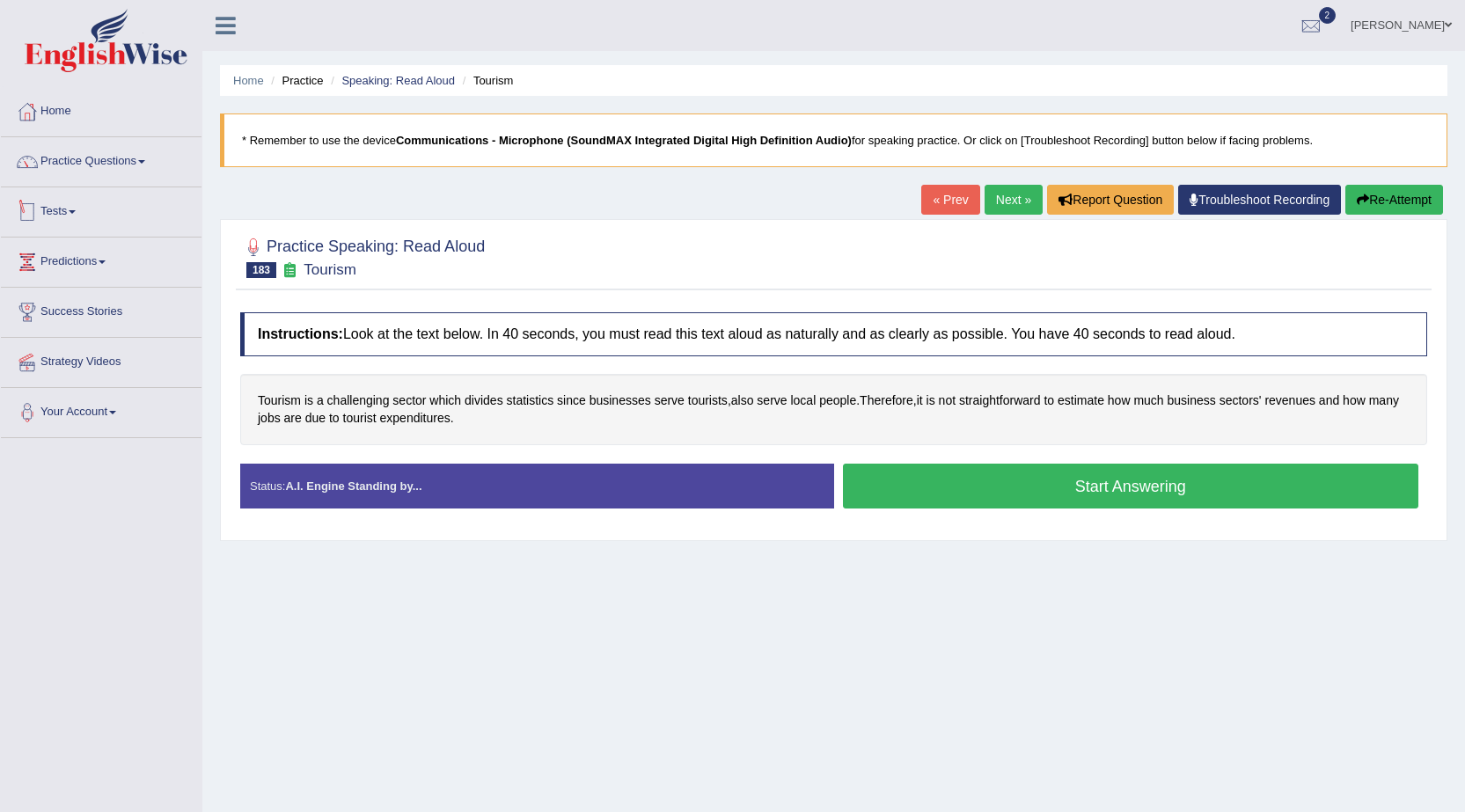
click at [61, 212] on link "Tests" at bounding box center [101, 209] width 200 height 44
click at [65, 312] on link "History" at bounding box center [115, 315] width 165 height 32
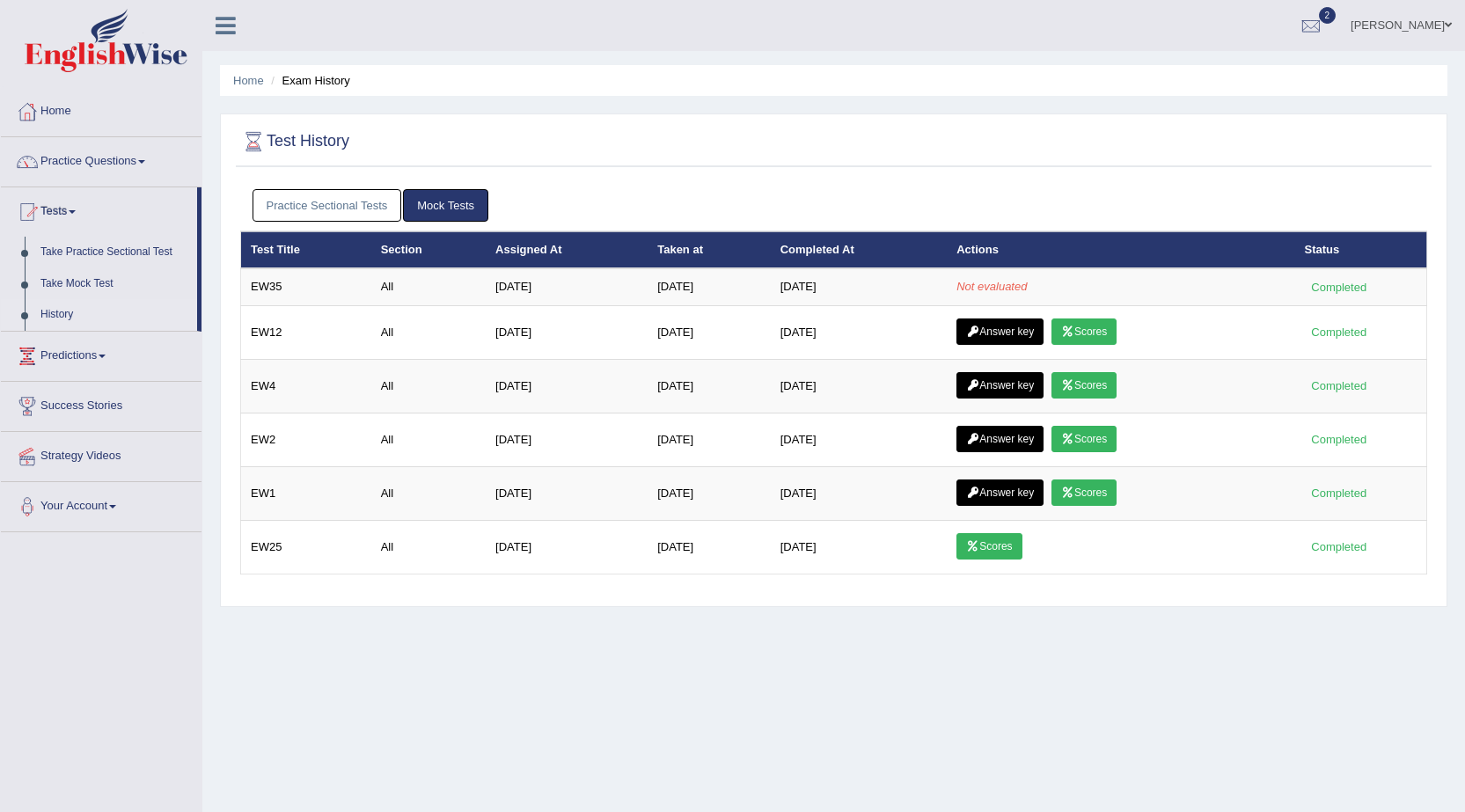
click at [367, 208] on link "Practice Sectional Tests" at bounding box center [327, 205] width 150 height 33
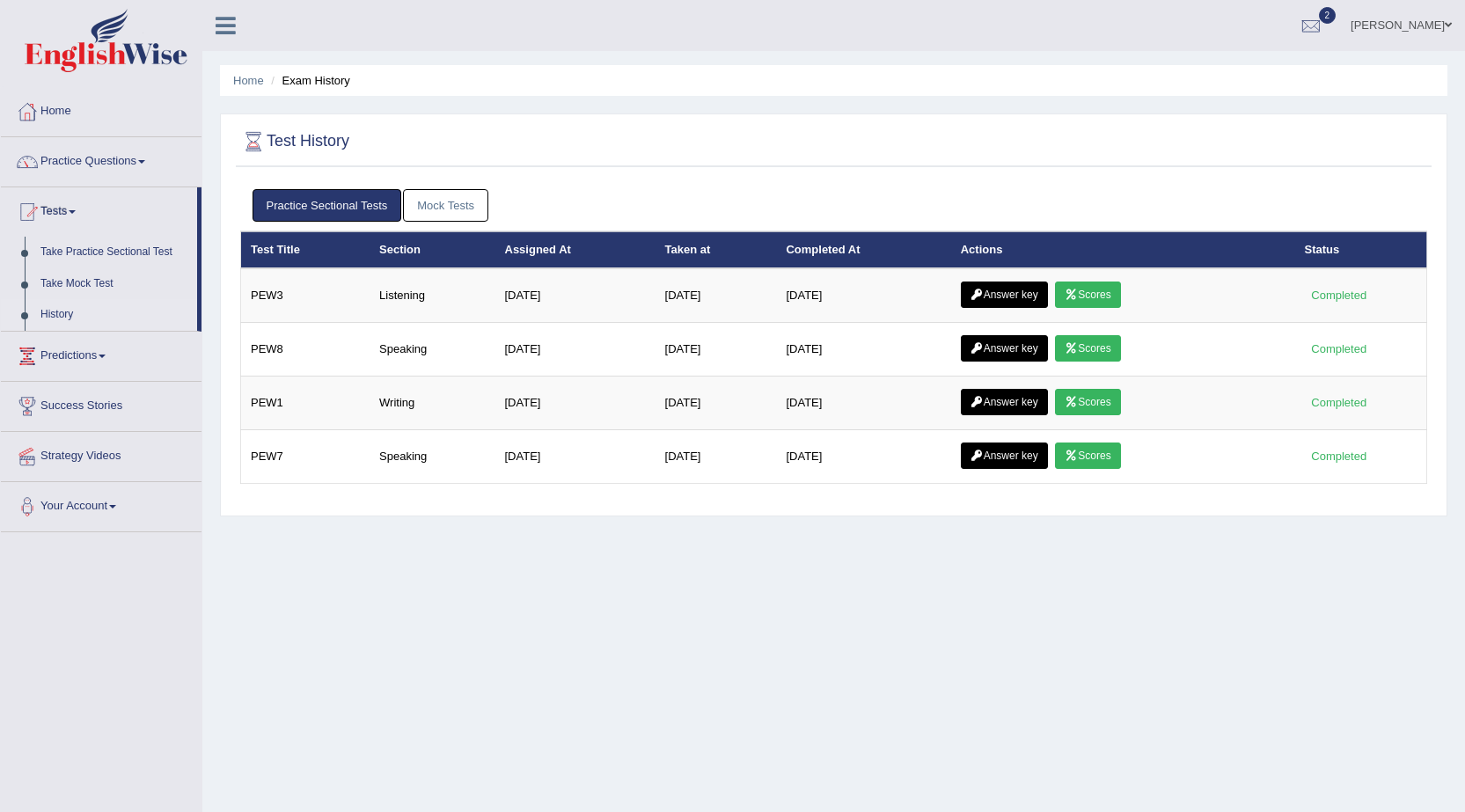
click at [432, 201] on link "Mock Tests" at bounding box center [446, 205] width 86 height 33
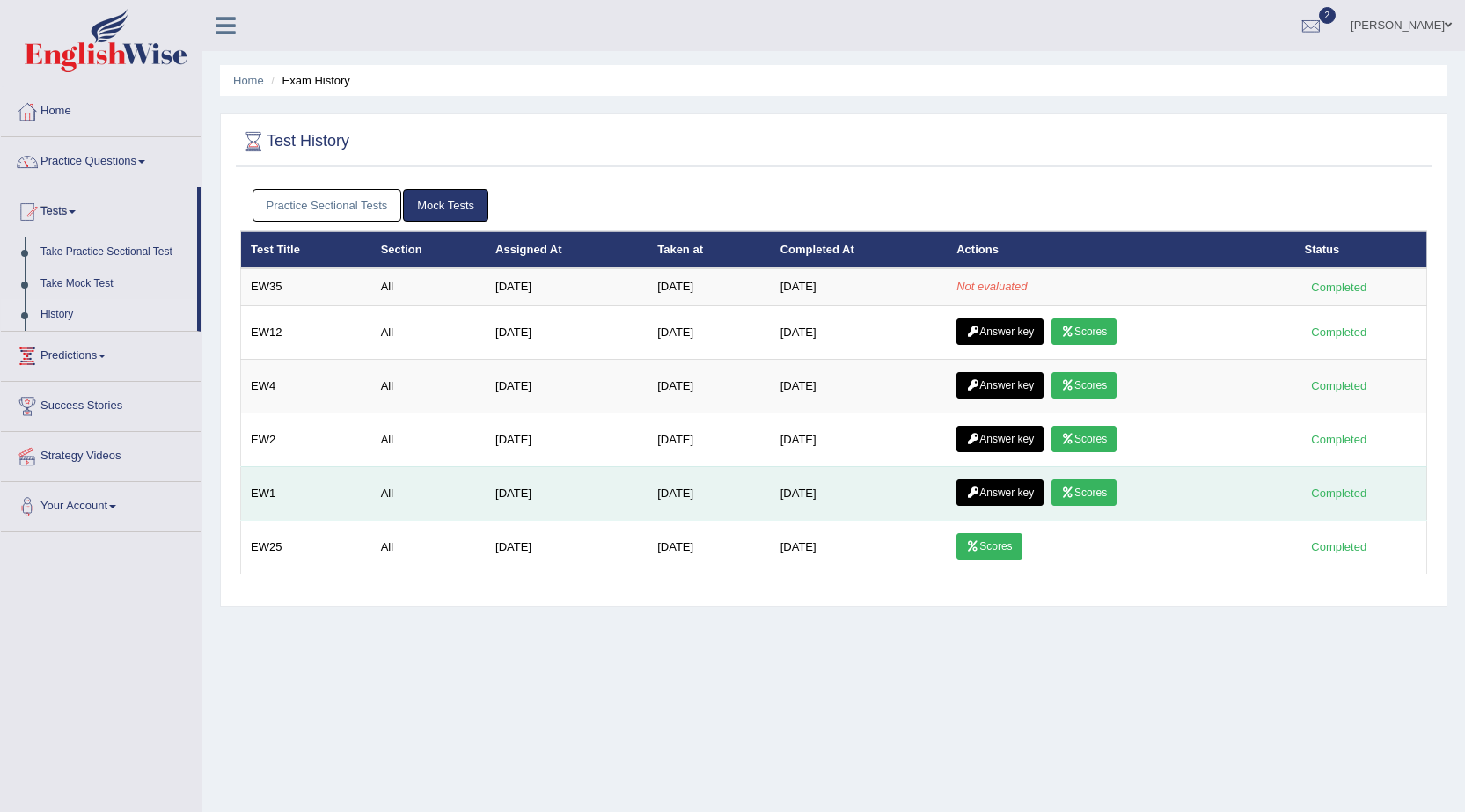
click at [1096, 492] on link "Scores" at bounding box center [1083, 492] width 65 height 26
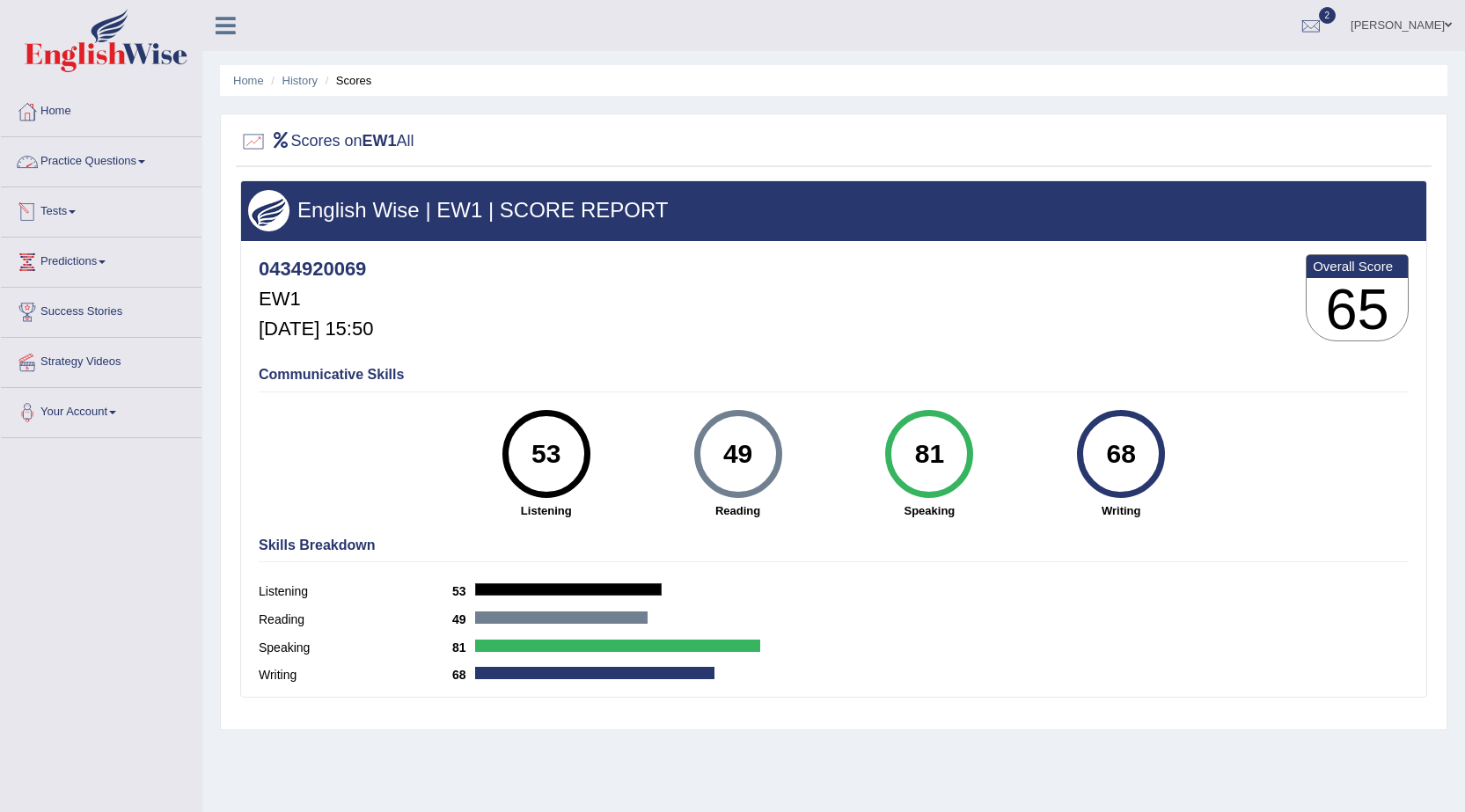
click at [74, 158] on link "Practice Questions" at bounding box center [101, 159] width 200 height 44
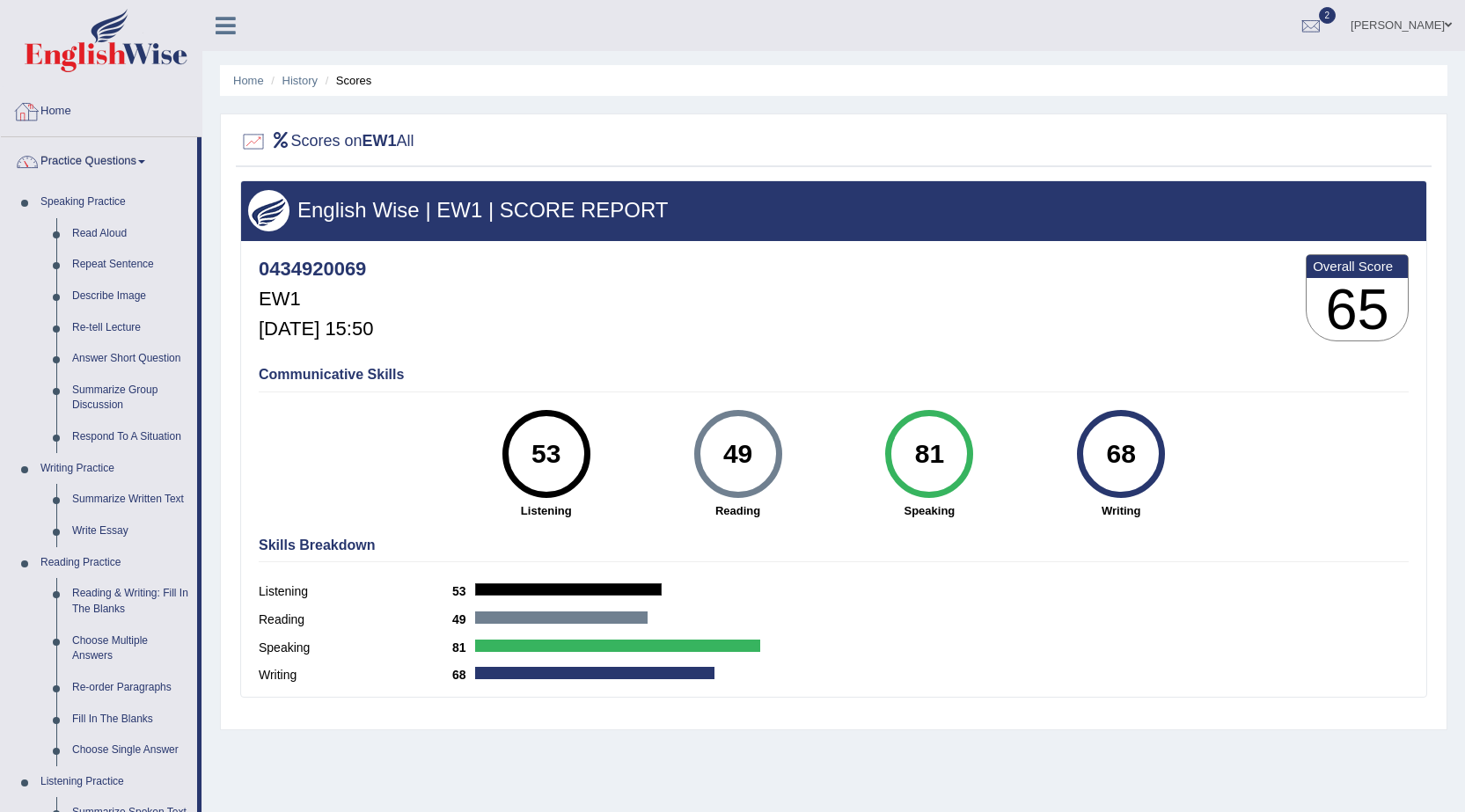
click at [55, 106] on link "Home" at bounding box center [101, 109] width 200 height 44
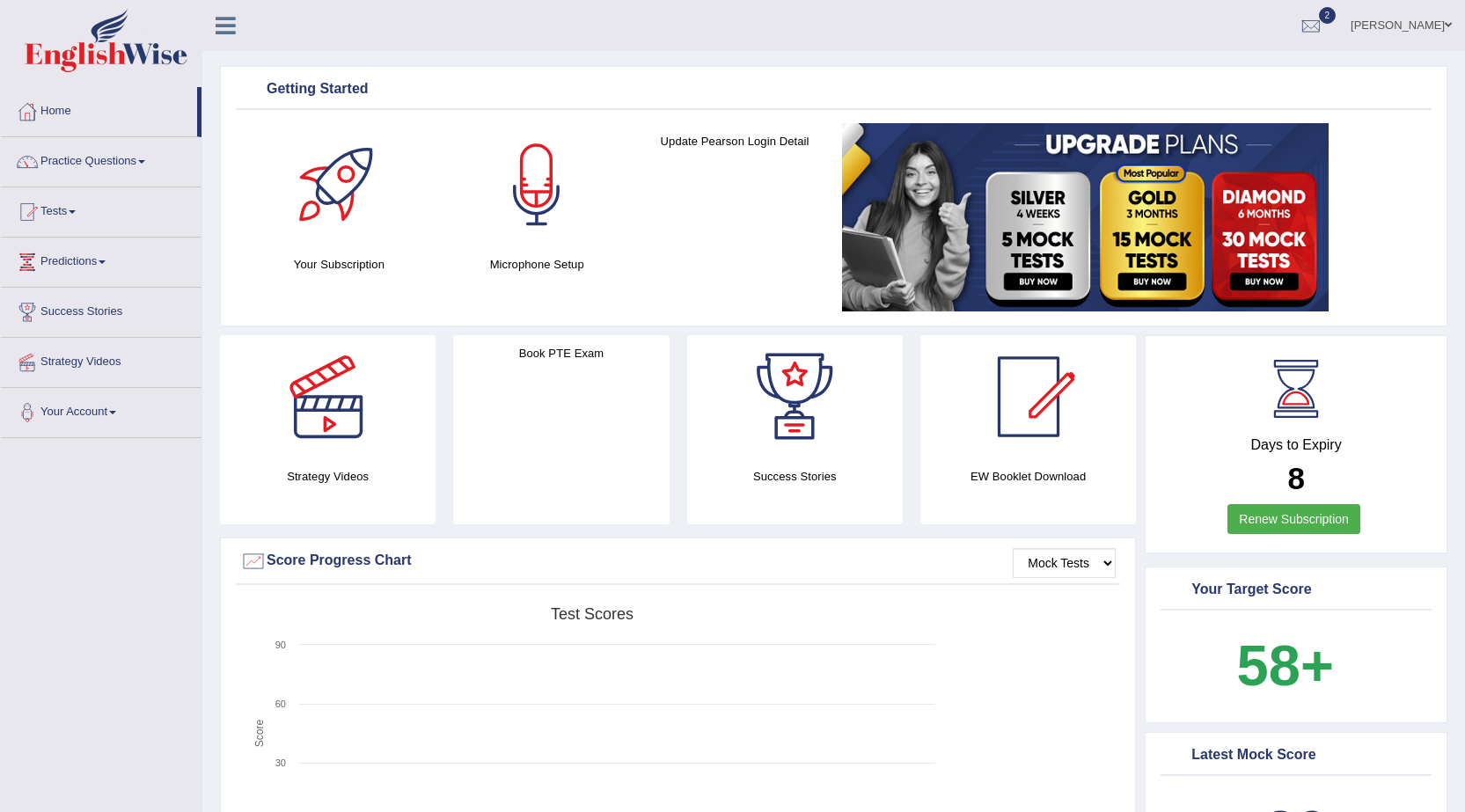
click at [55, 163] on link "Practice Questions" at bounding box center [101, 159] width 200 height 44
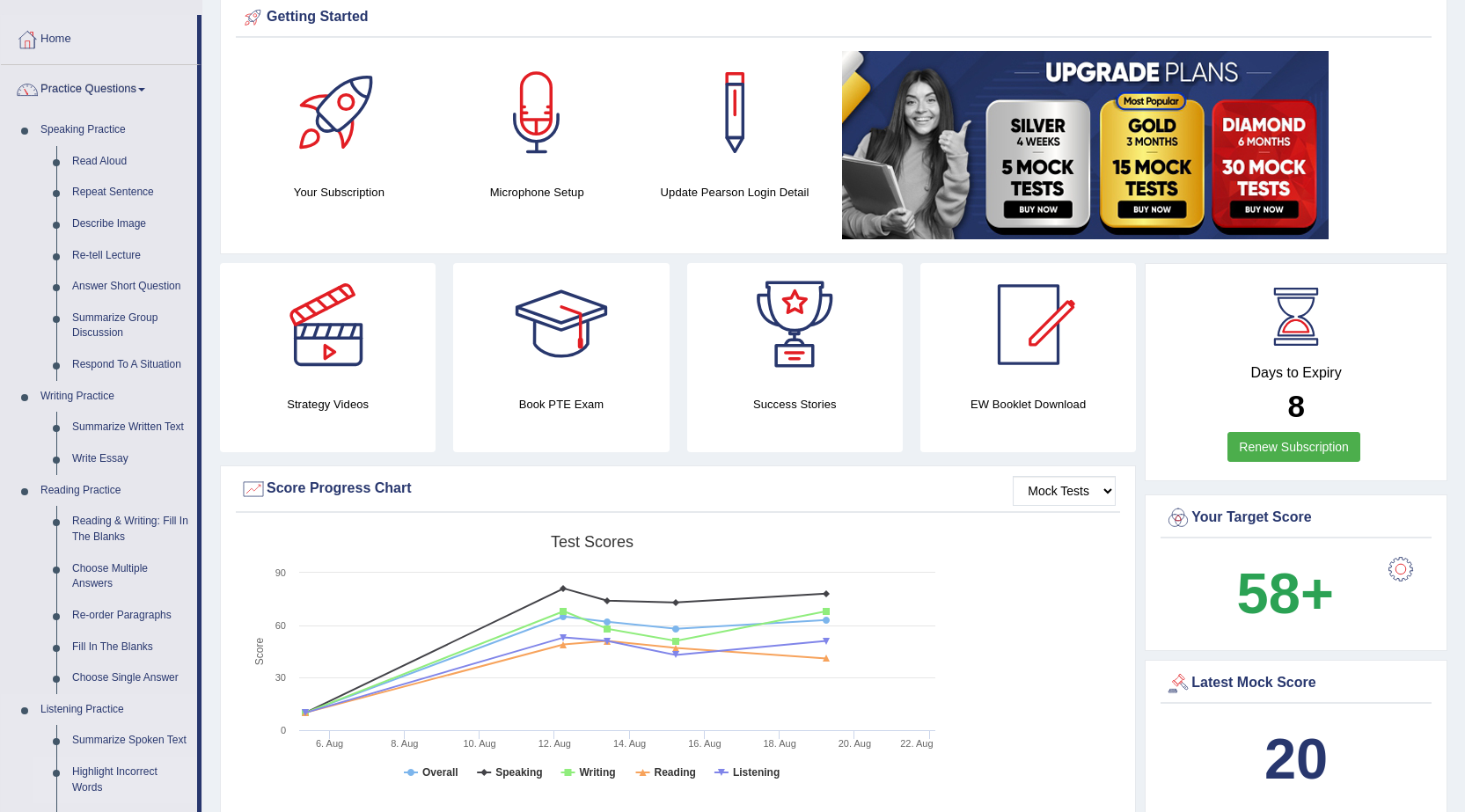
scroll to position [351, 0]
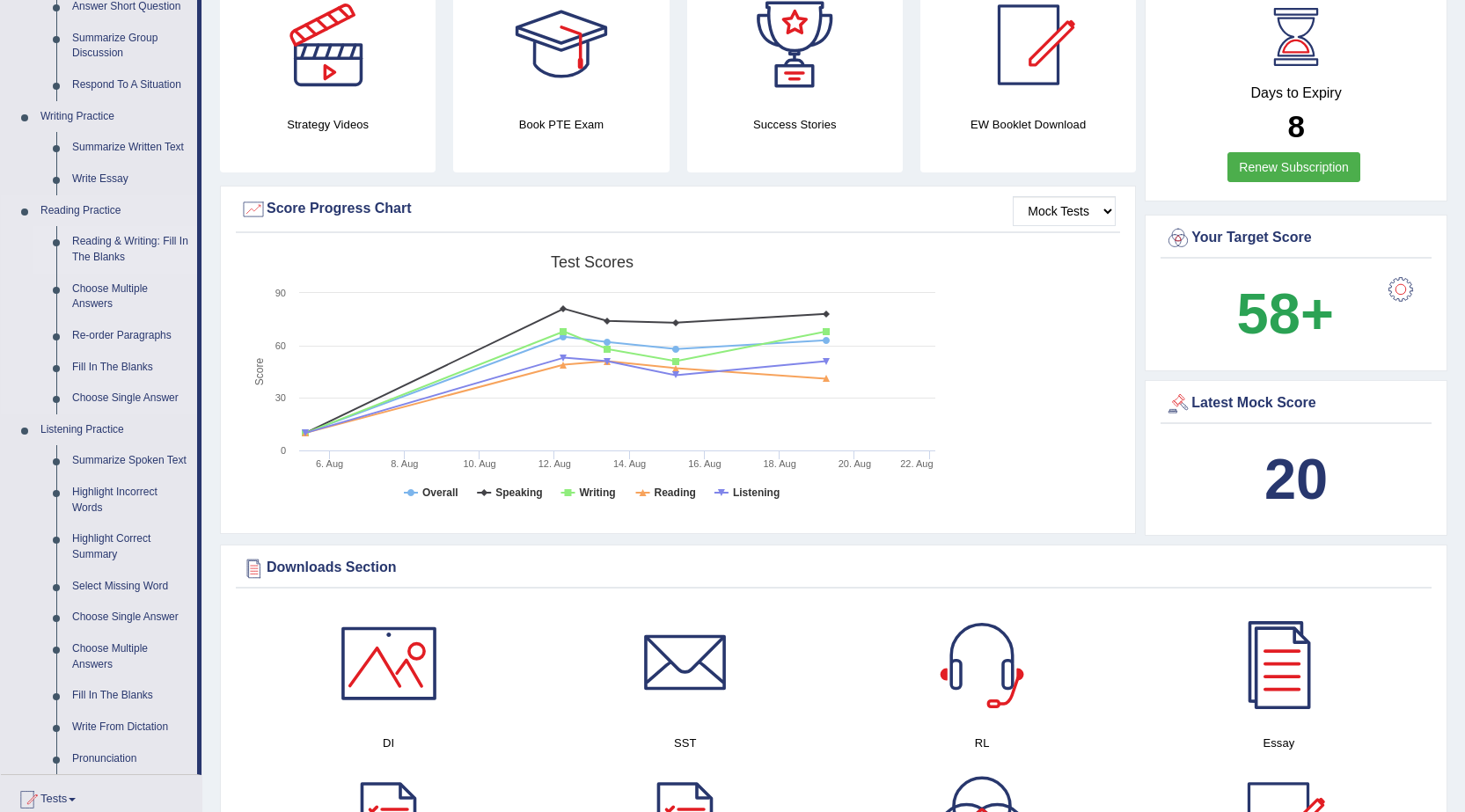
click at [98, 243] on link "Reading & Writing: Fill In The Blanks" at bounding box center [130, 250] width 133 height 47
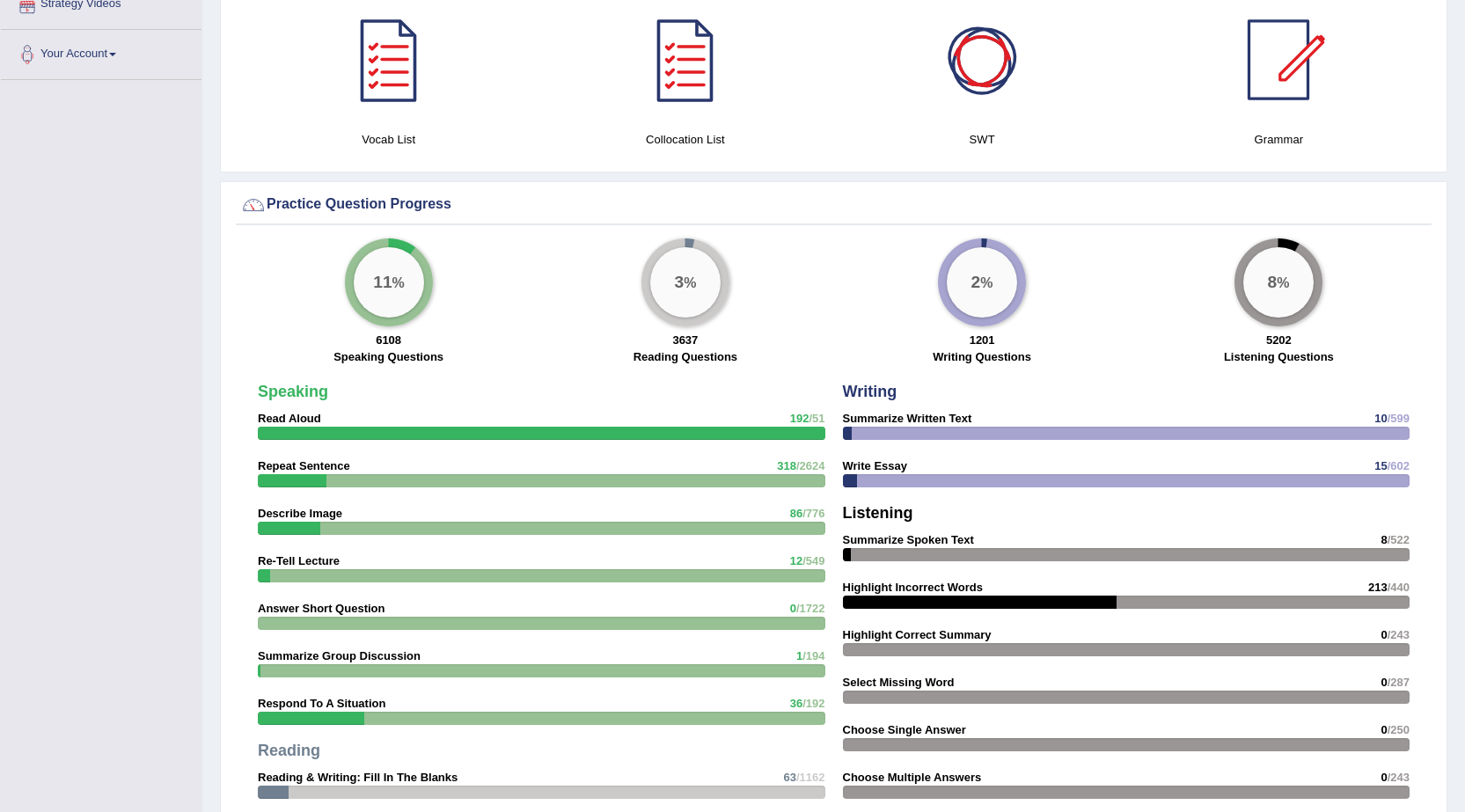
scroll to position [1123, 0]
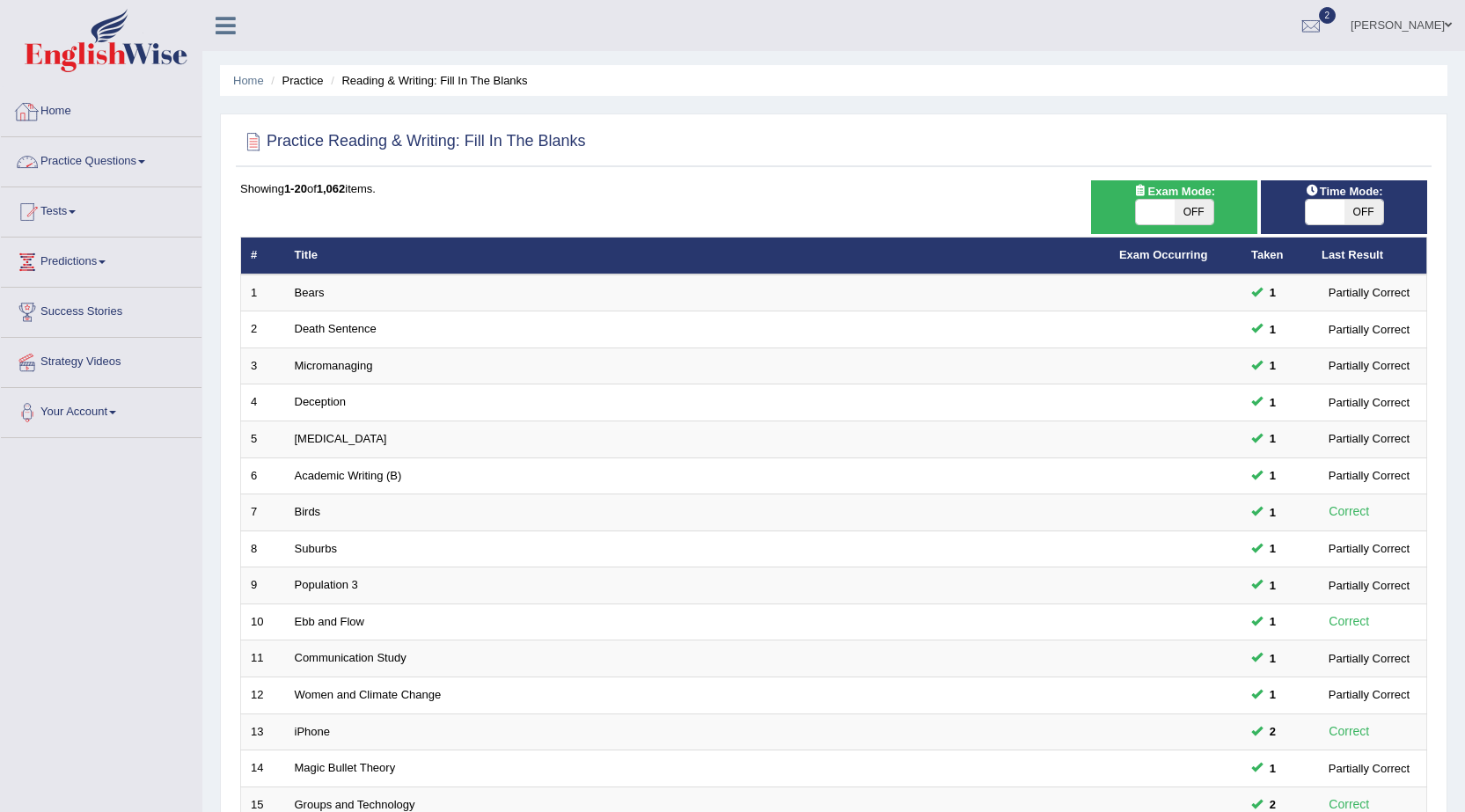
click at [64, 113] on link "Home" at bounding box center [101, 109] width 200 height 44
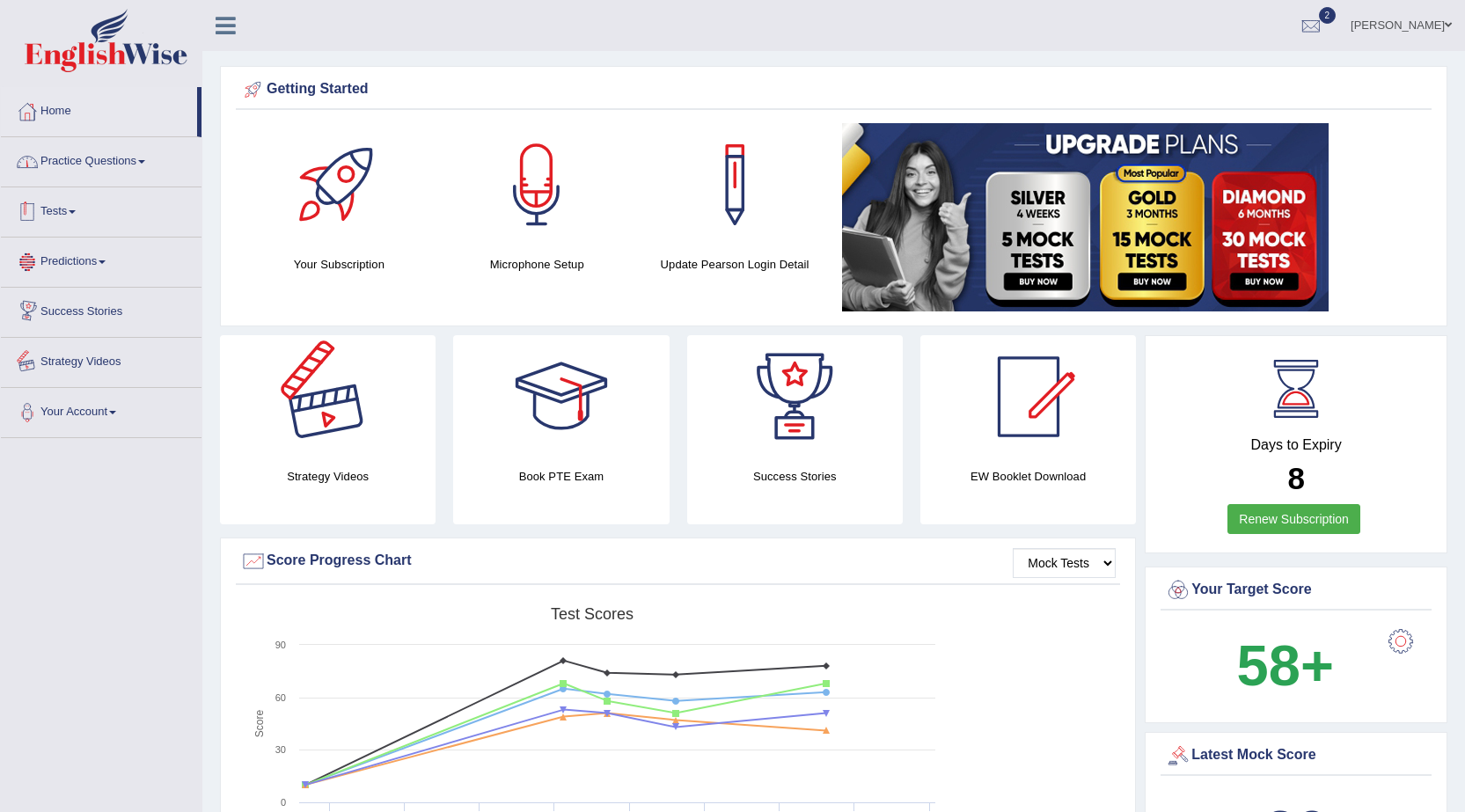
click at [86, 161] on link "Practice Questions" at bounding box center [101, 159] width 200 height 44
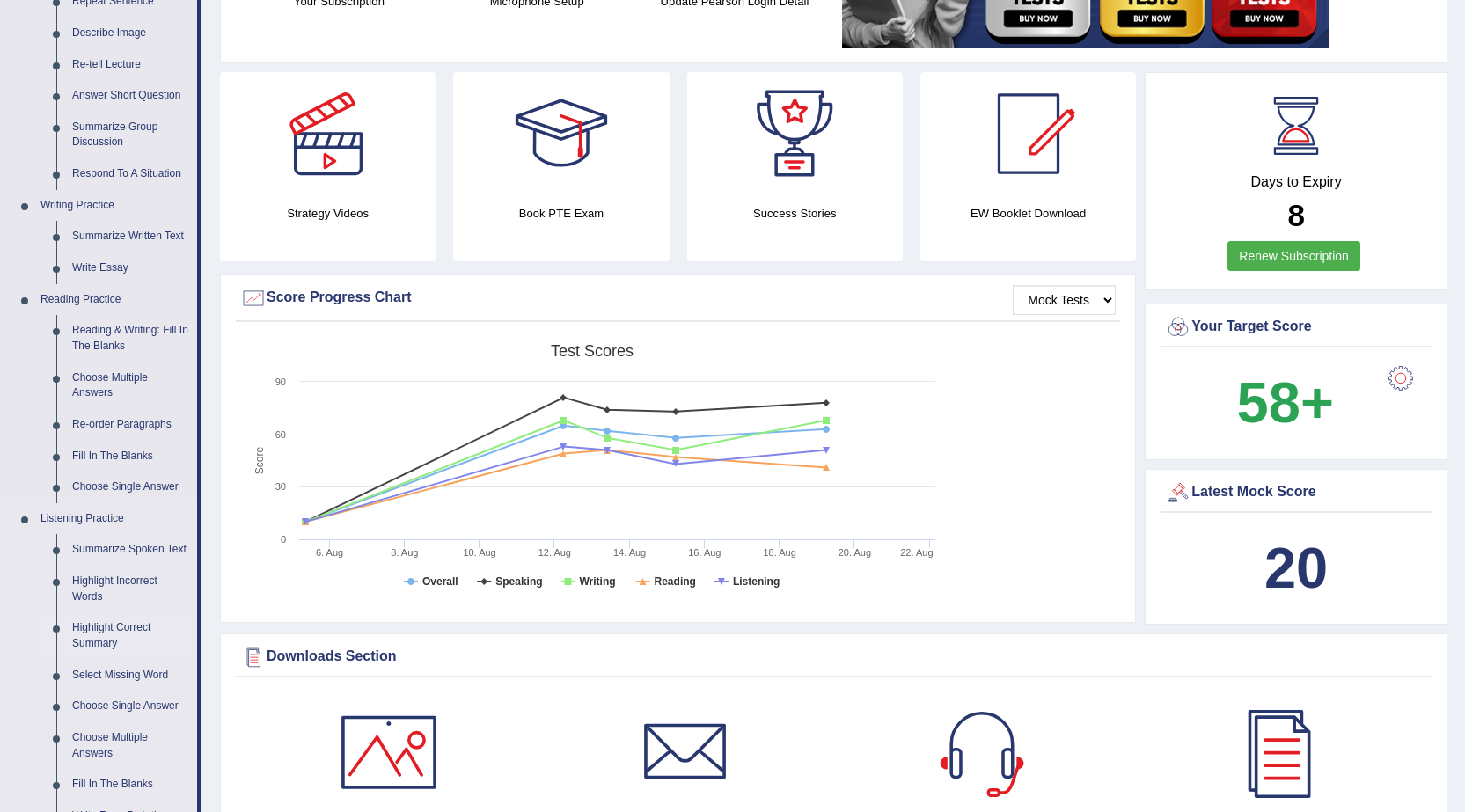
scroll to position [351, 0]
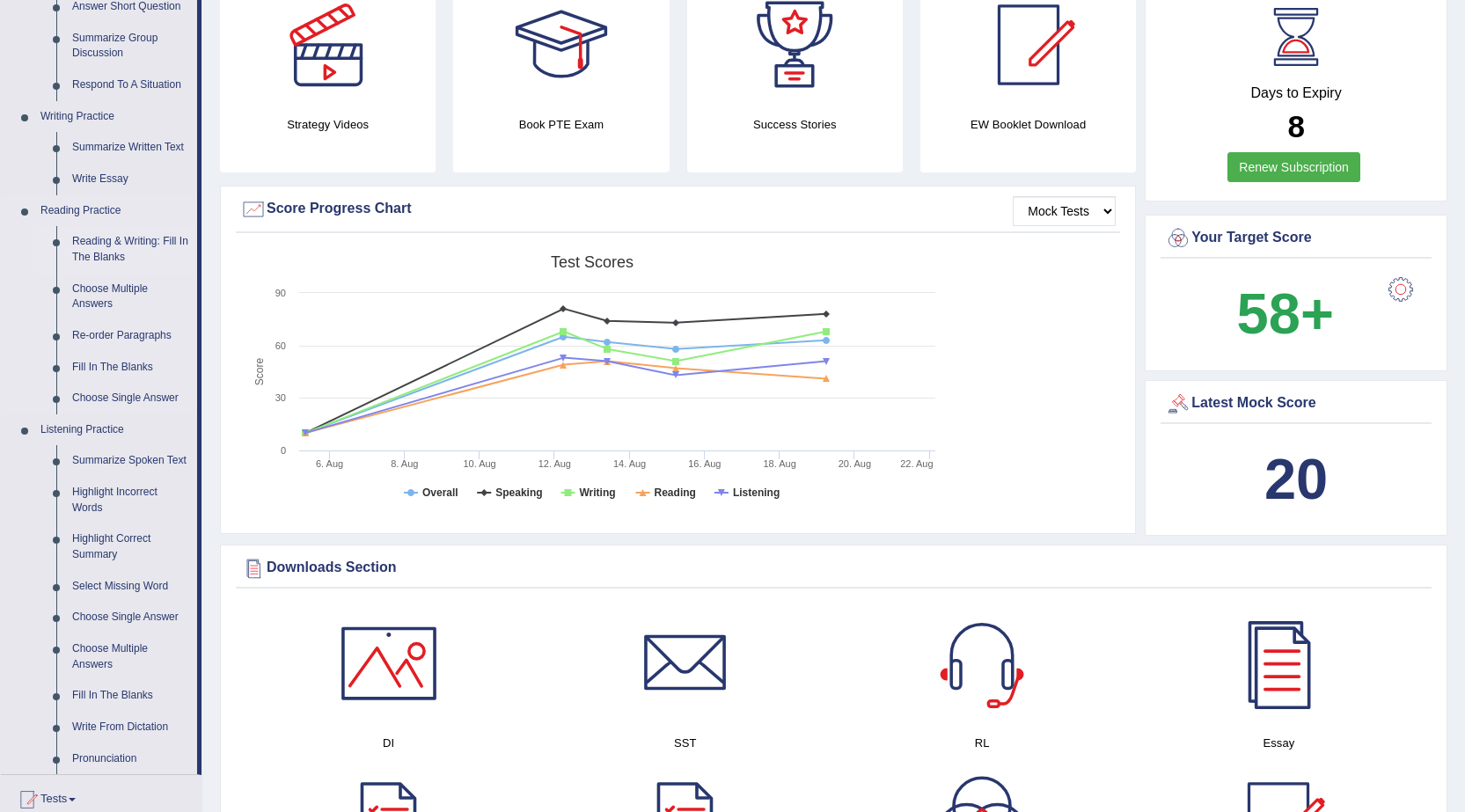
click at [113, 247] on link "Reading & Writing: Fill In The Blanks" at bounding box center [130, 250] width 133 height 47
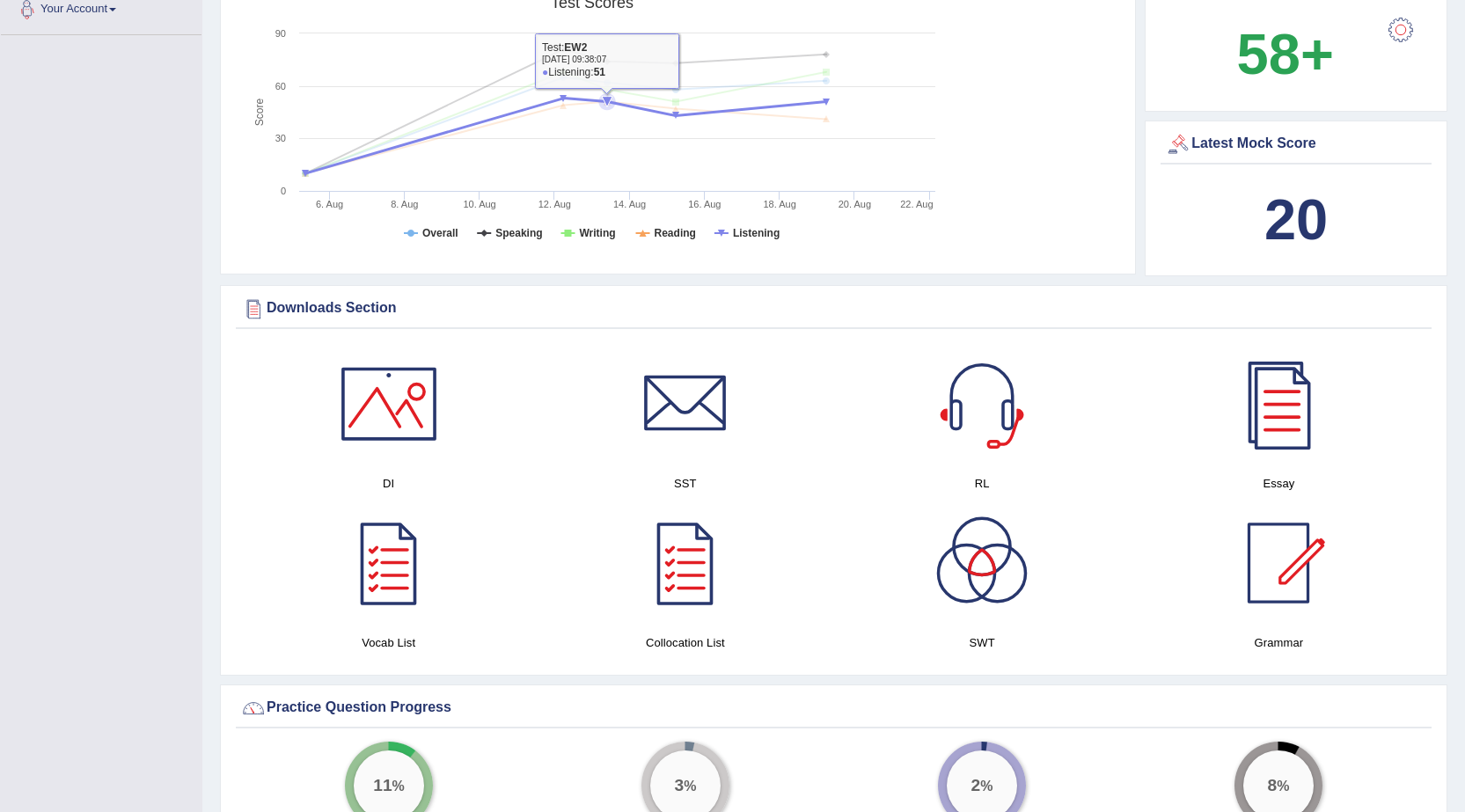
scroll to position [1286, 0]
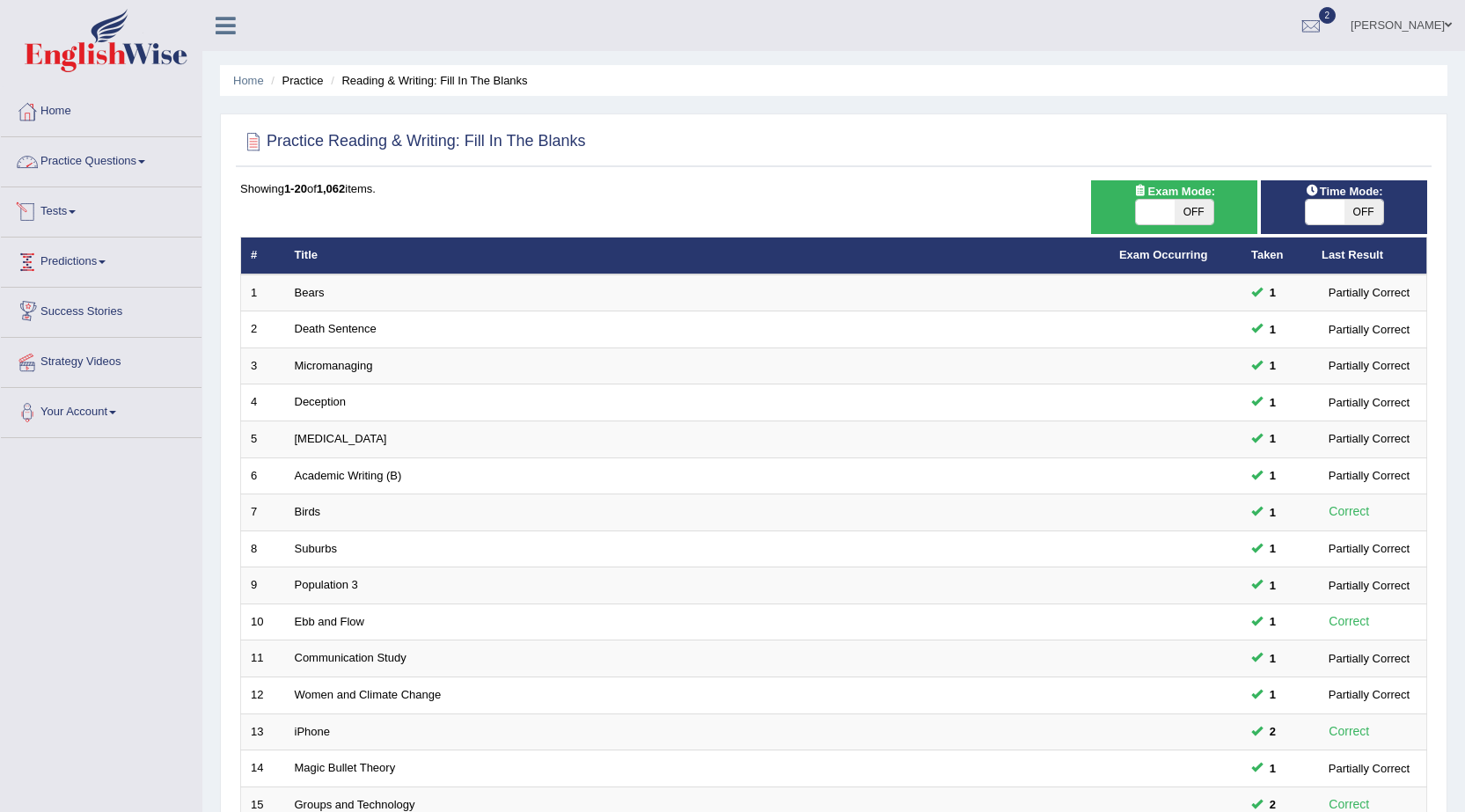
click at [127, 158] on link "Practice Questions" at bounding box center [101, 159] width 200 height 44
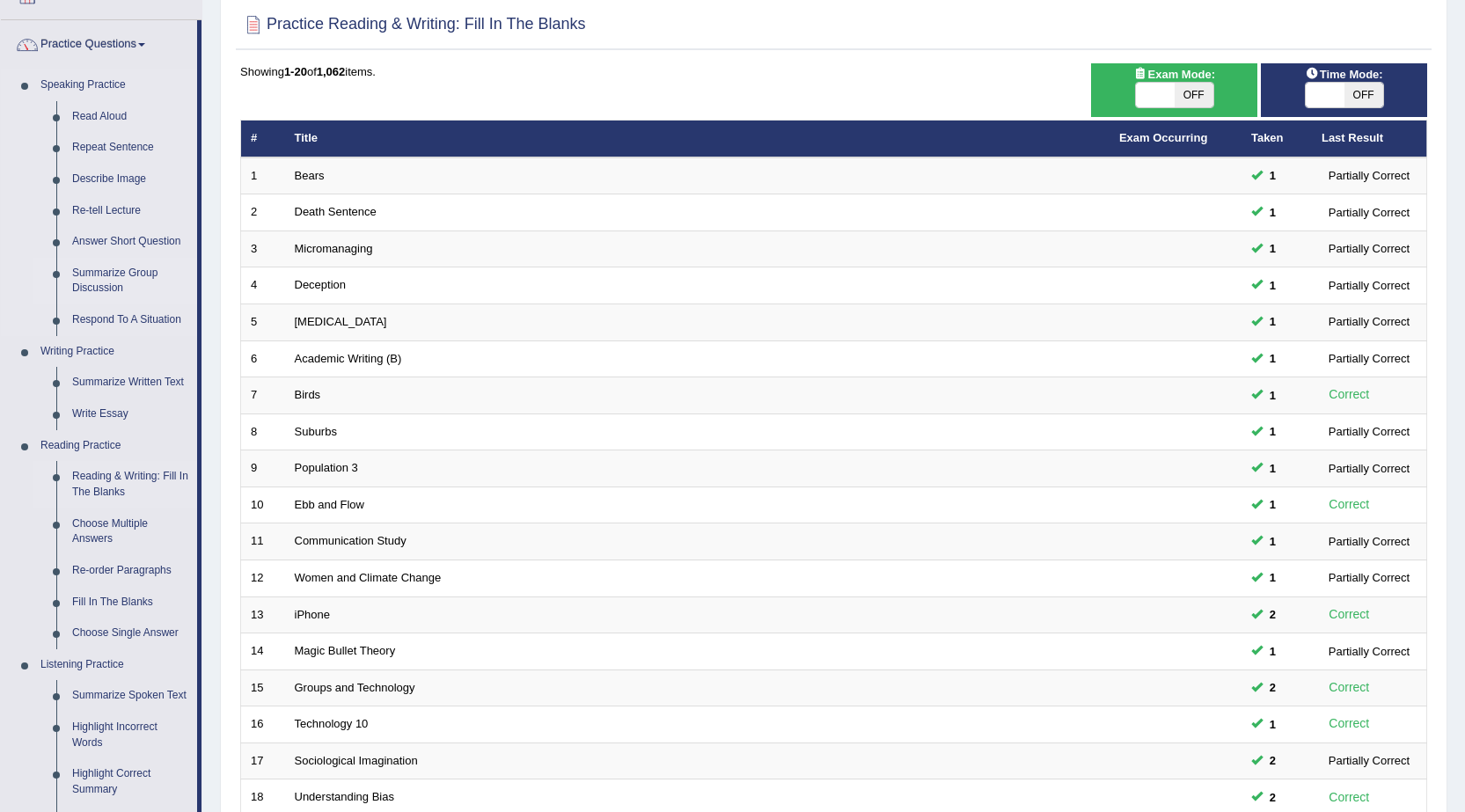
scroll to position [264, 0]
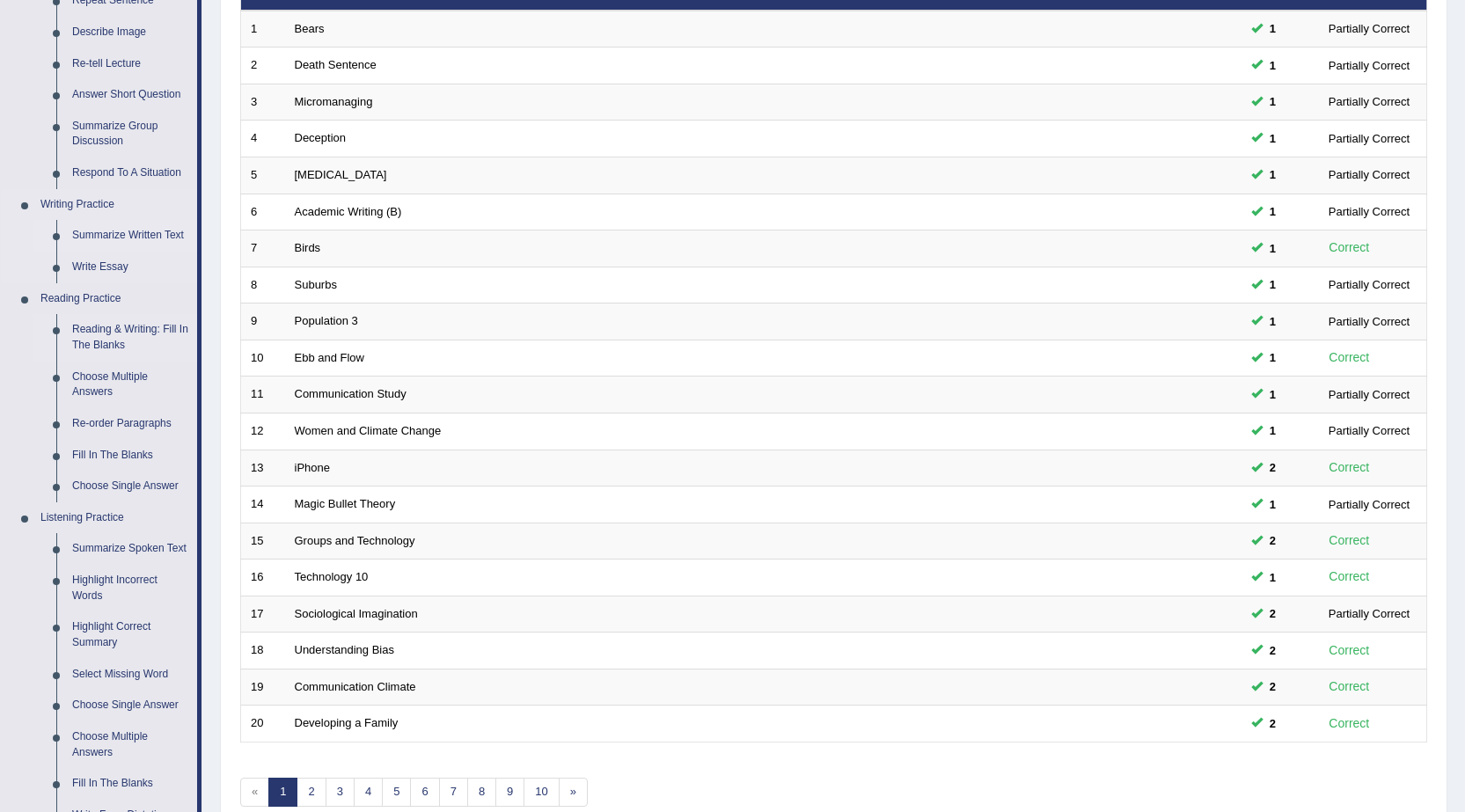
click at [116, 233] on link "Summarize Written Text" at bounding box center [130, 236] width 133 height 32
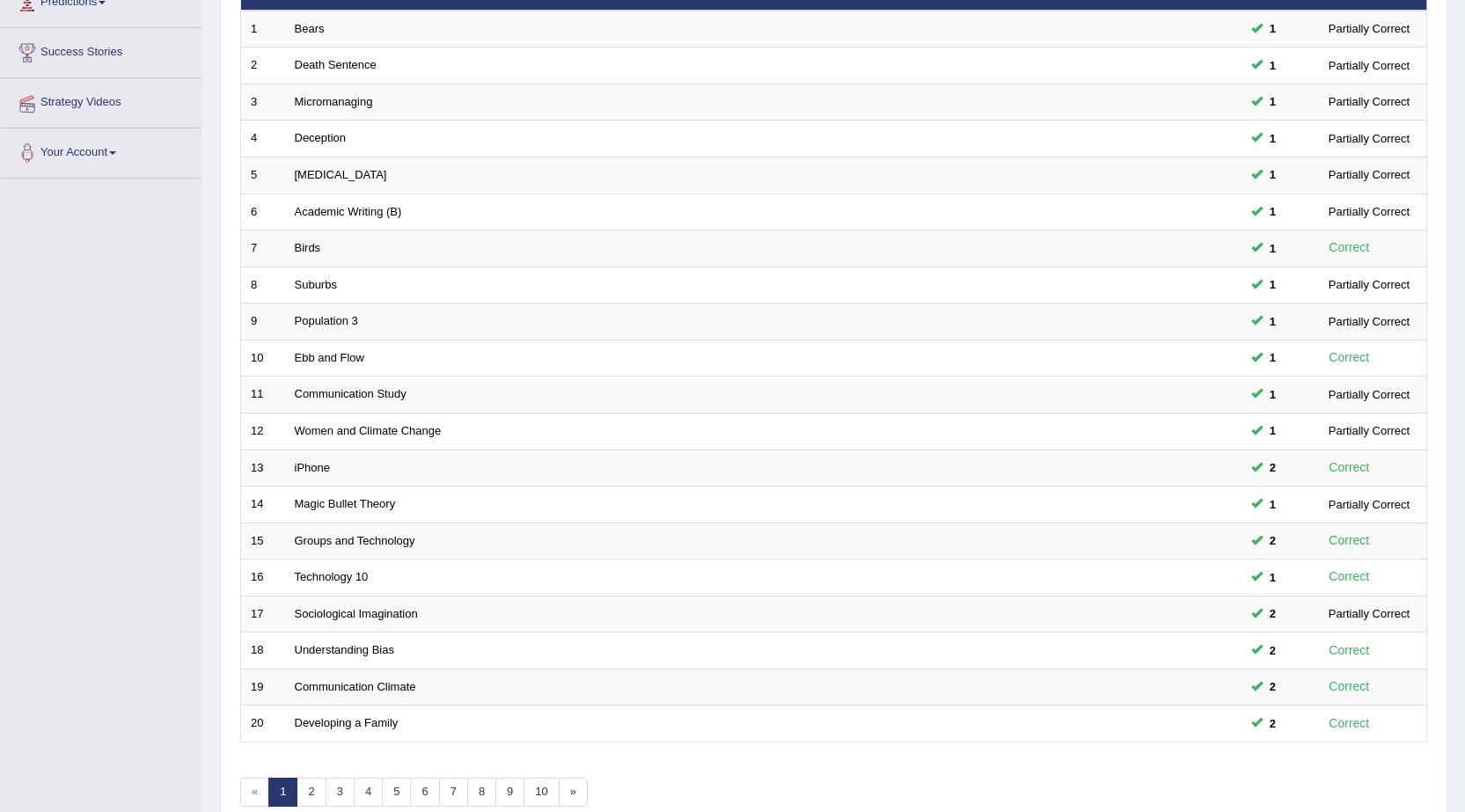
scroll to position [268, 0]
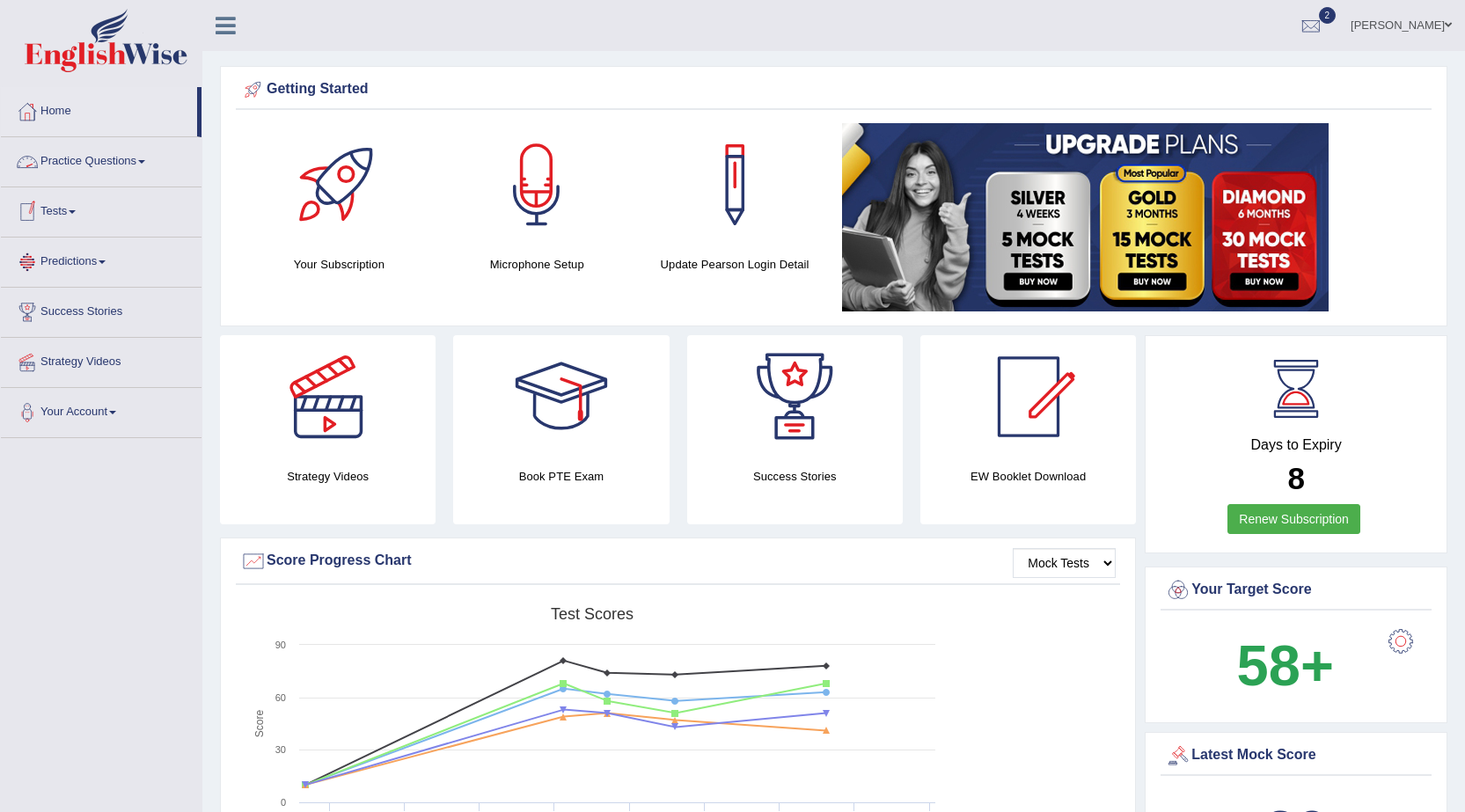
click at [82, 158] on link "Practice Questions" at bounding box center [101, 159] width 200 height 44
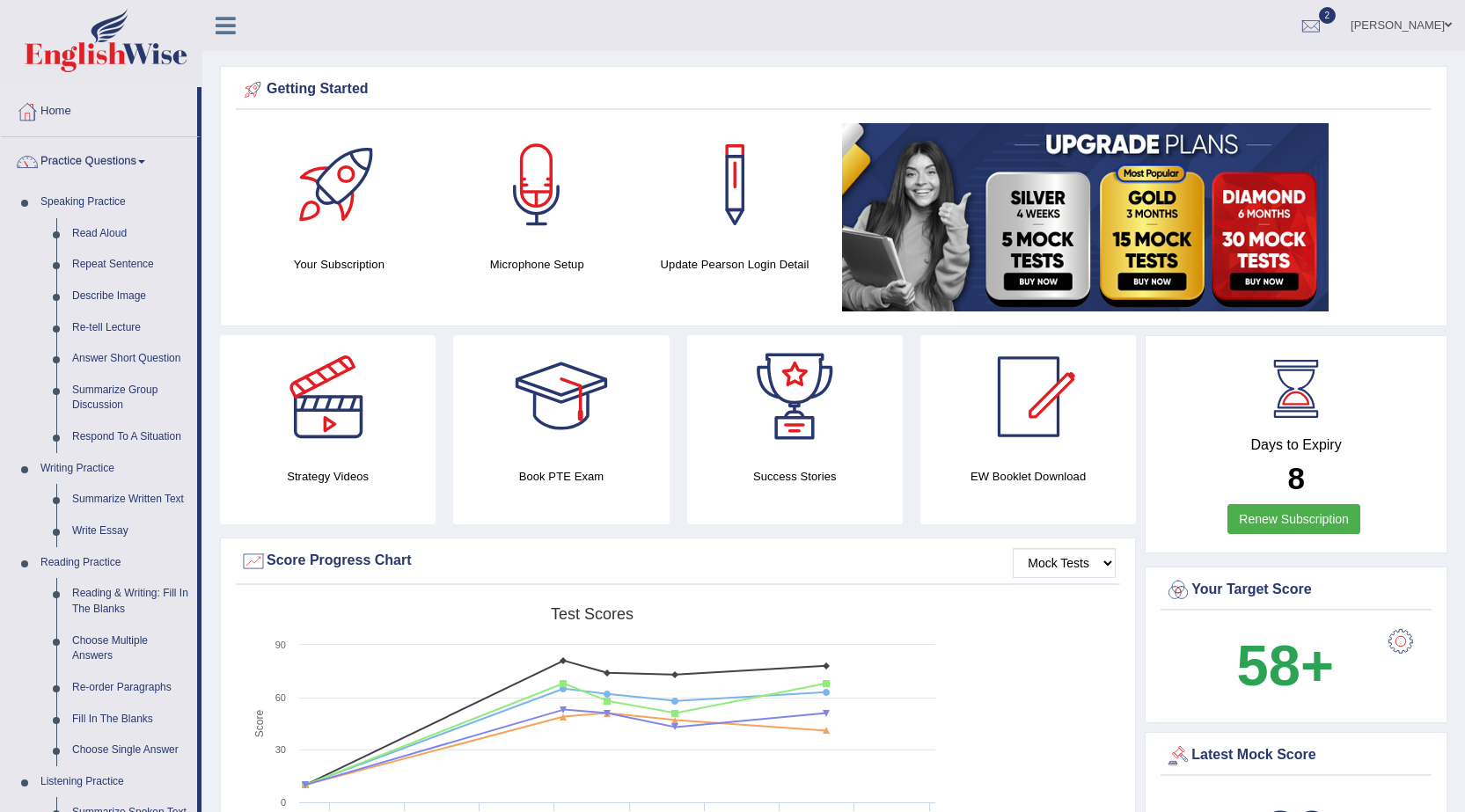
click at [102, 158] on link "Practice Questions" at bounding box center [99, 159] width 197 height 44
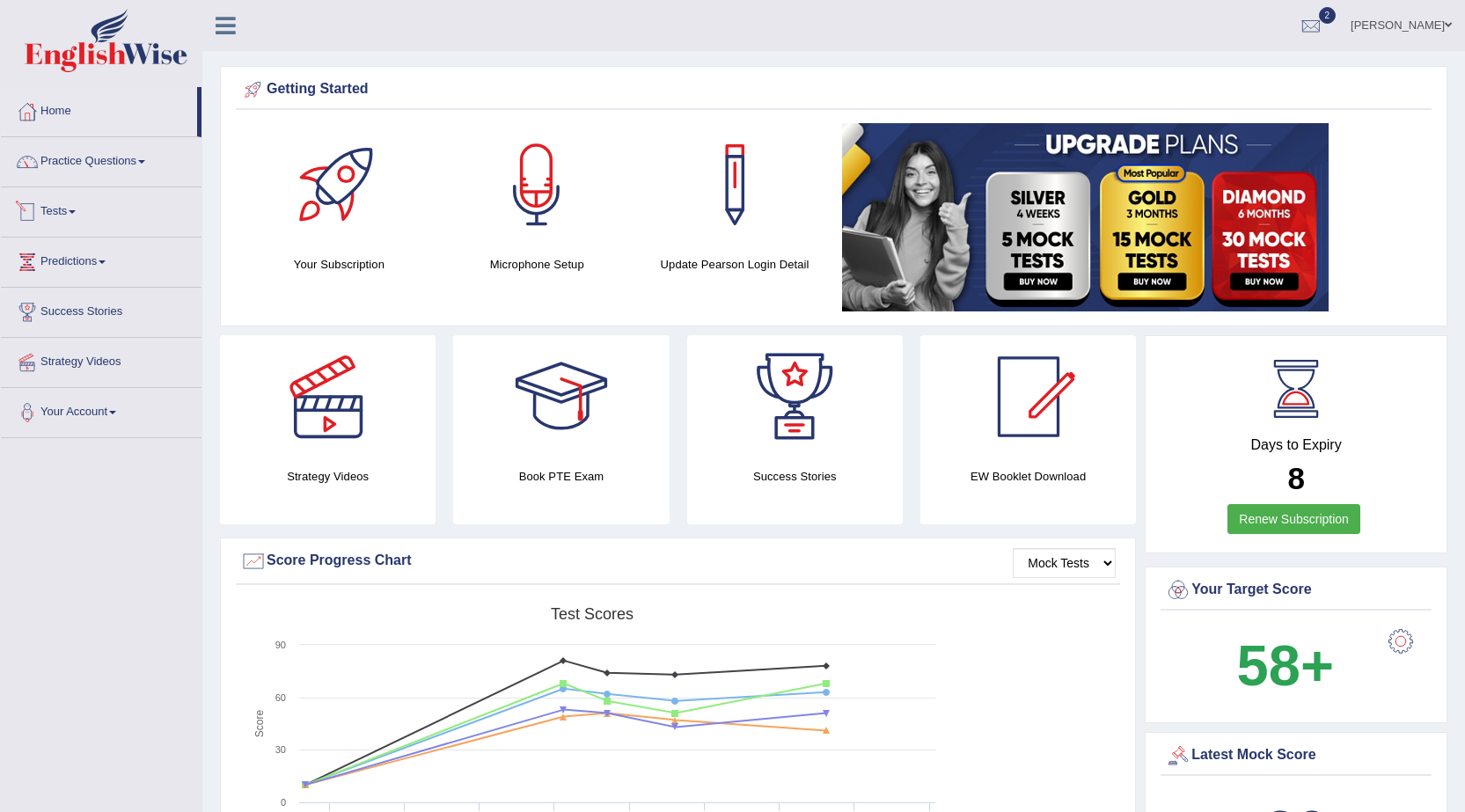
click at [73, 213] on link "Tests" at bounding box center [101, 209] width 200 height 44
click at [60, 315] on link "History" at bounding box center [115, 315] width 165 height 32
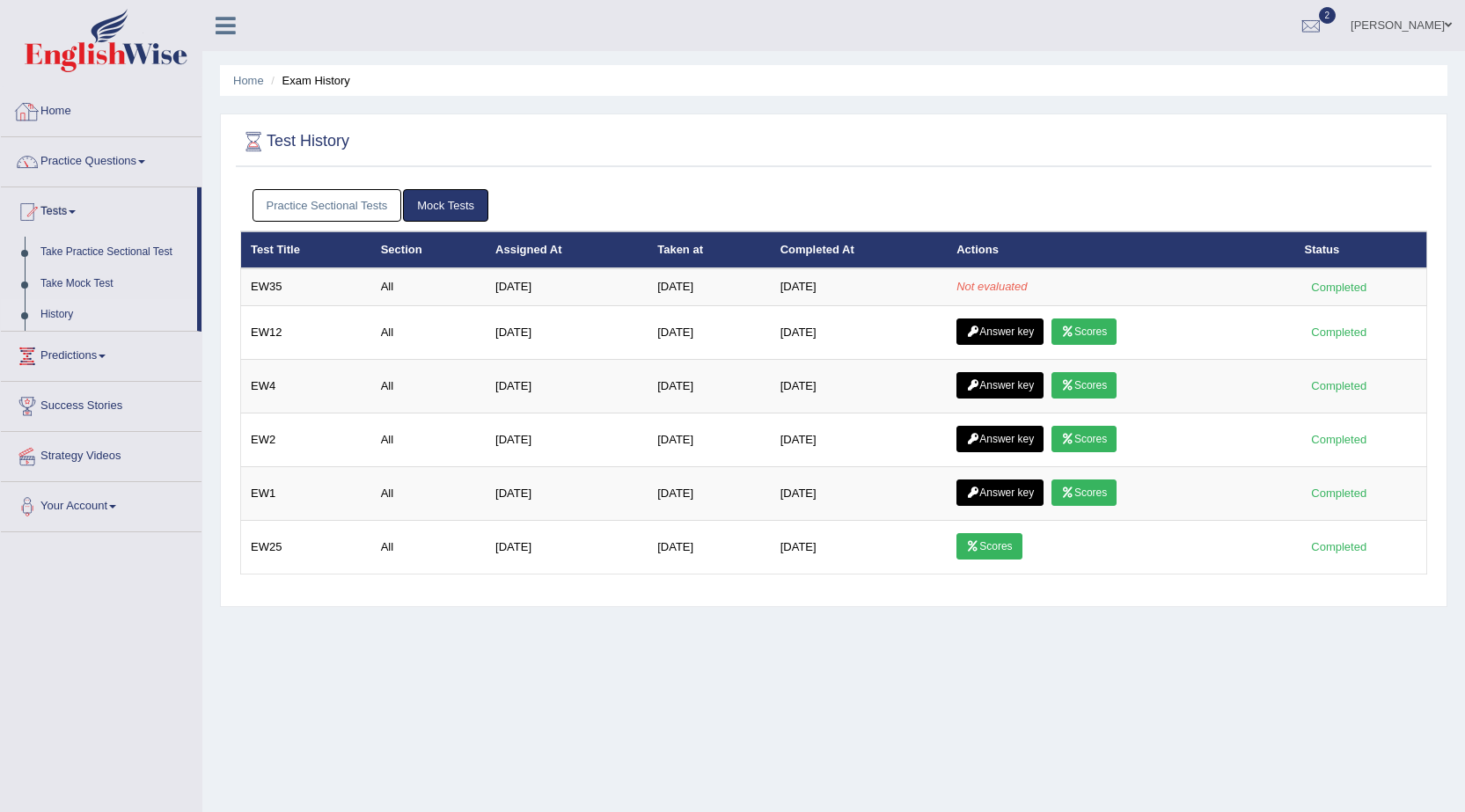
click at [54, 112] on link "Home" at bounding box center [101, 109] width 200 height 44
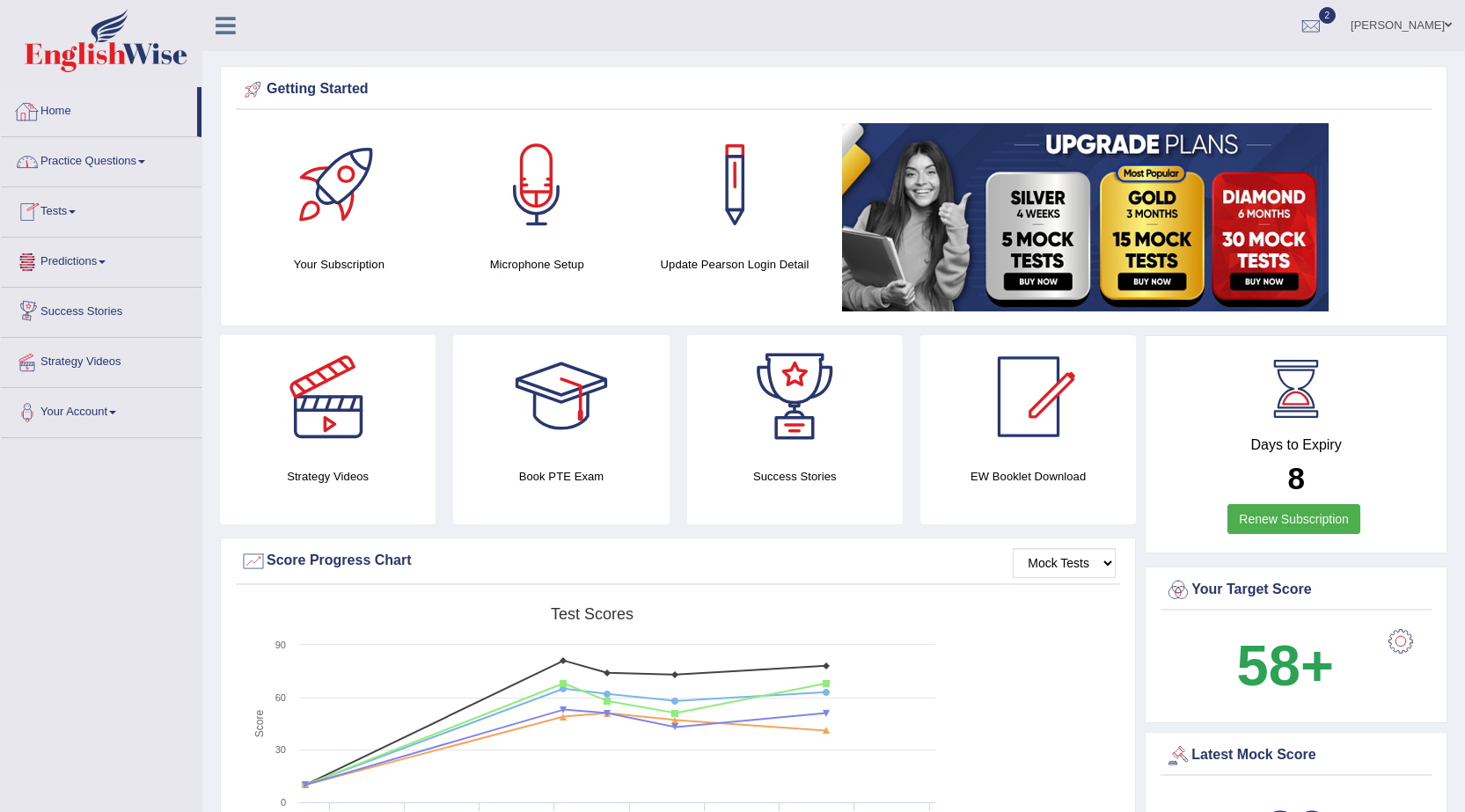
click at [87, 158] on link "Practice Questions" at bounding box center [101, 159] width 200 height 44
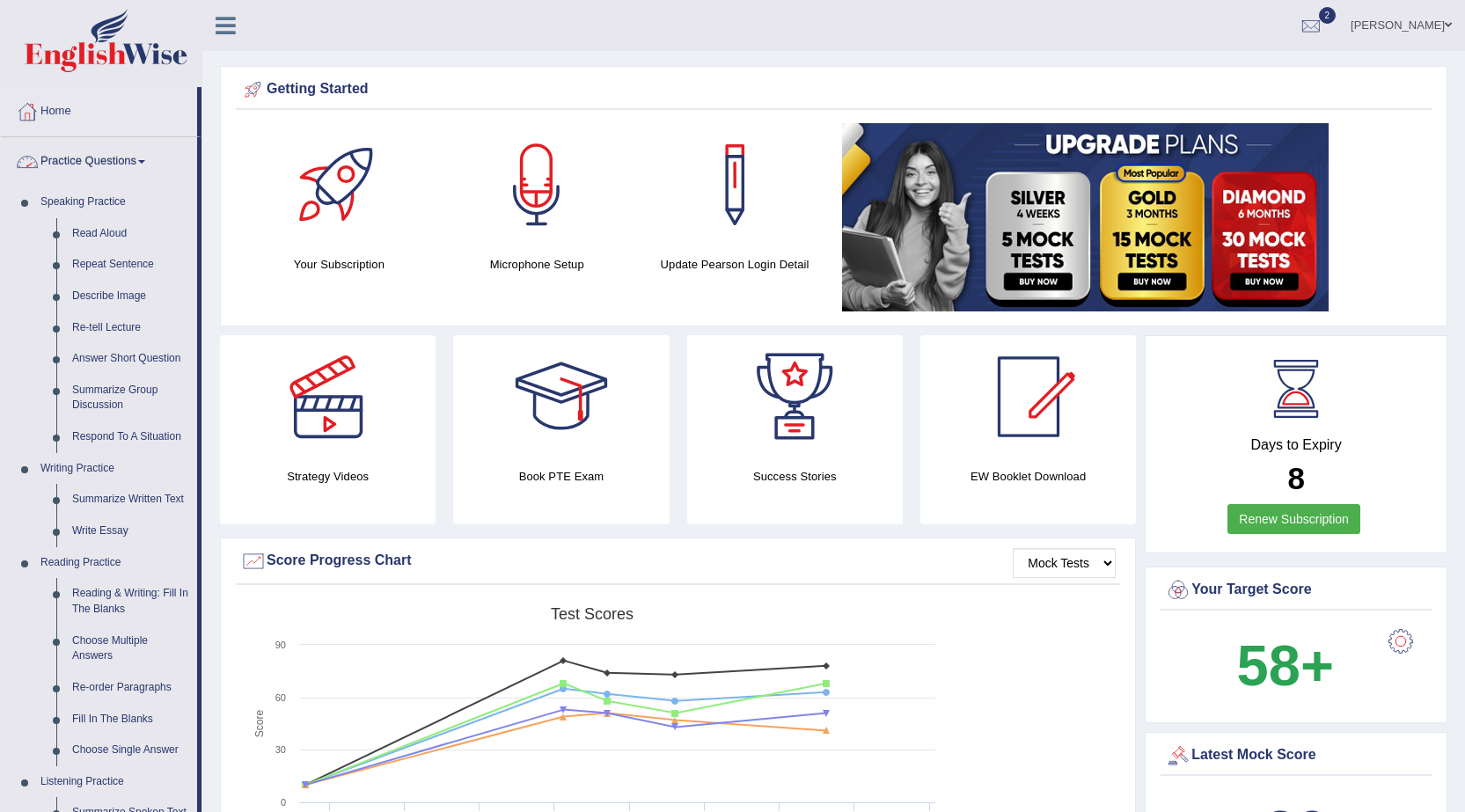
click at [75, 157] on link "Practice Questions" at bounding box center [99, 159] width 197 height 44
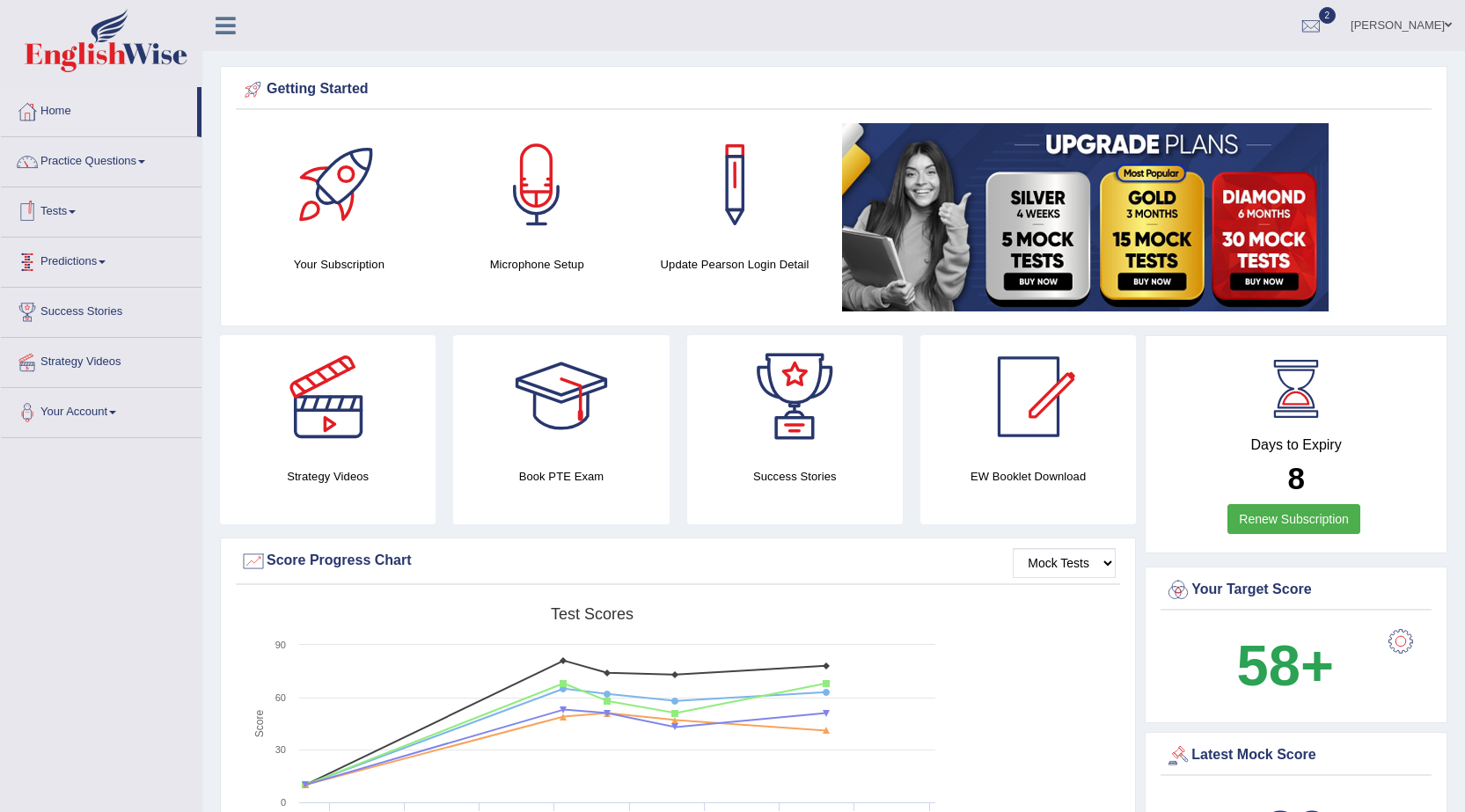
click at [58, 209] on link "Tests" at bounding box center [101, 209] width 200 height 44
click at [56, 309] on link "History" at bounding box center [115, 315] width 165 height 32
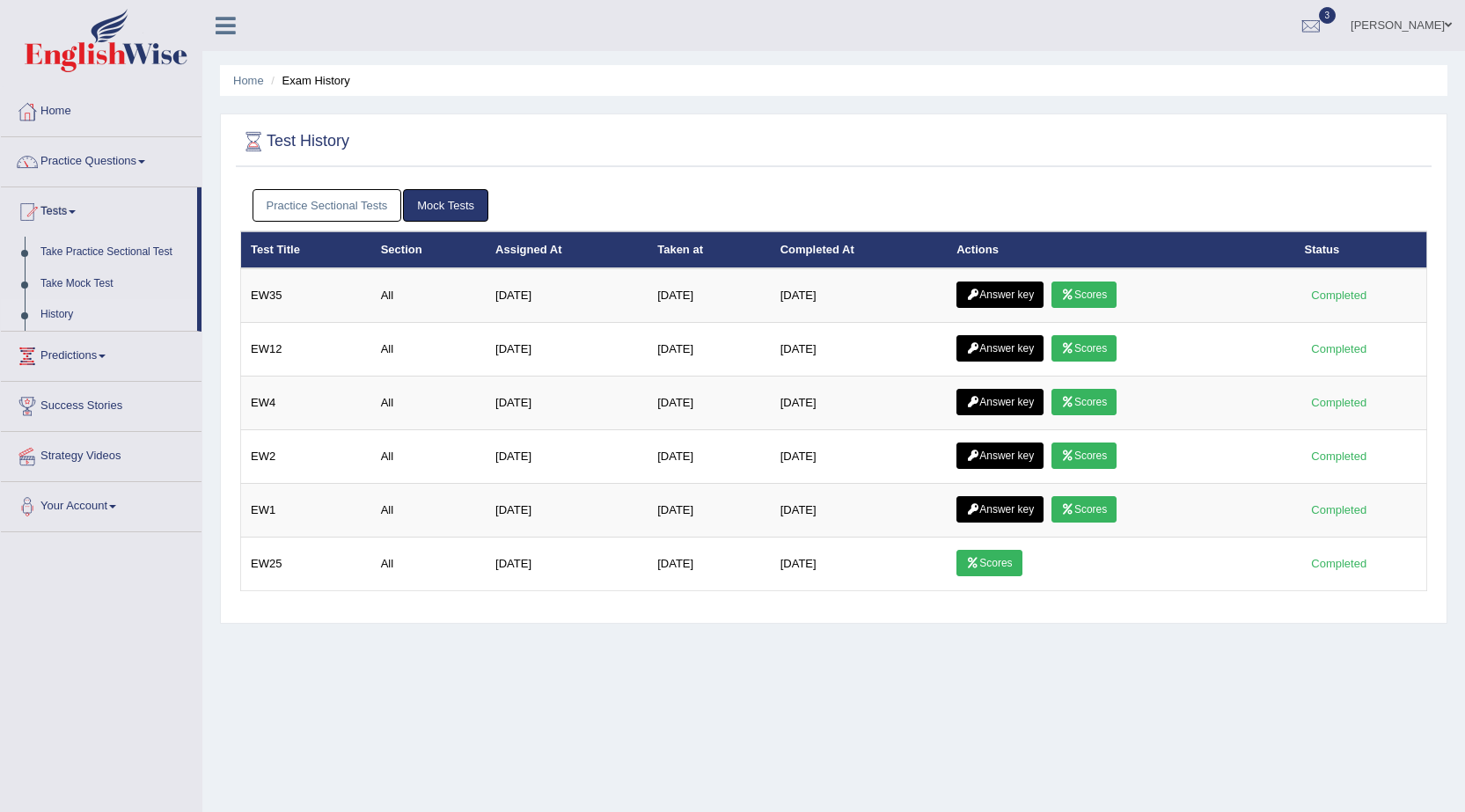
click at [1095, 290] on link "Scores" at bounding box center [1083, 294] width 65 height 26
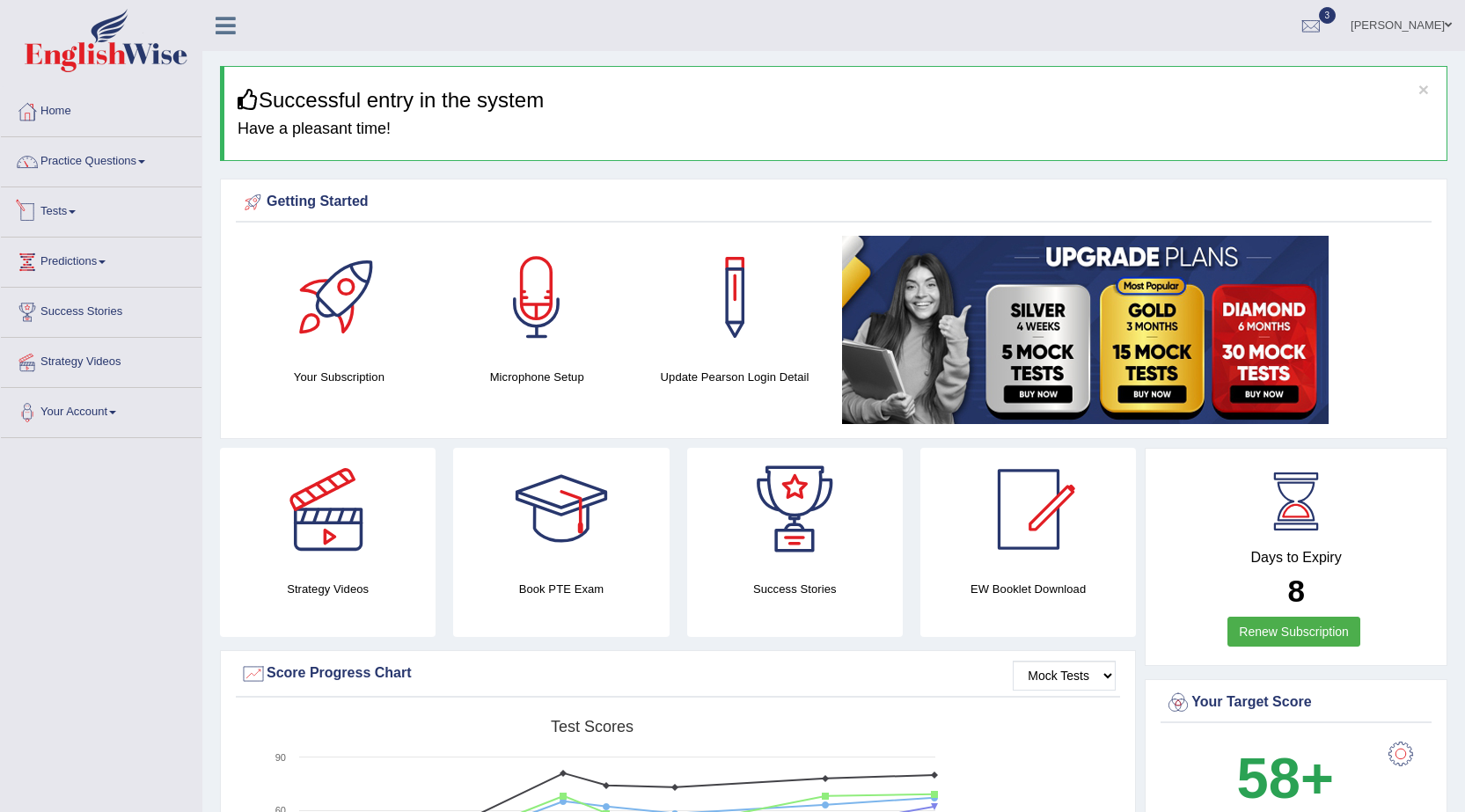
click at [63, 208] on link "Tests" at bounding box center [101, 209] width 200 height 44
click at [58, 316] on link "History" at bounding box center [115, 315] width 165 height 32
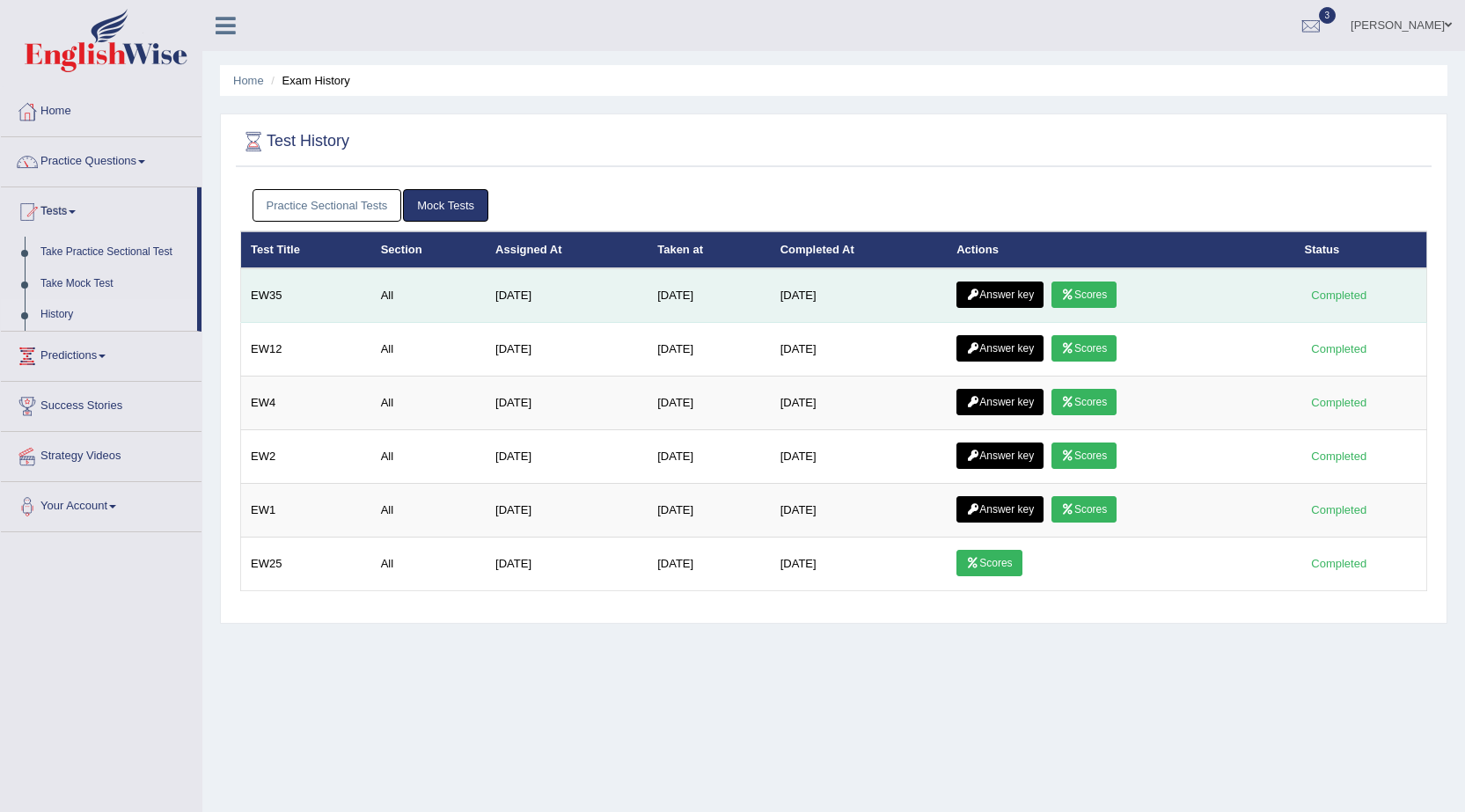
click at [1093, 287] on link "Scores" at bounding box center [1083, 294] width 65 height 26
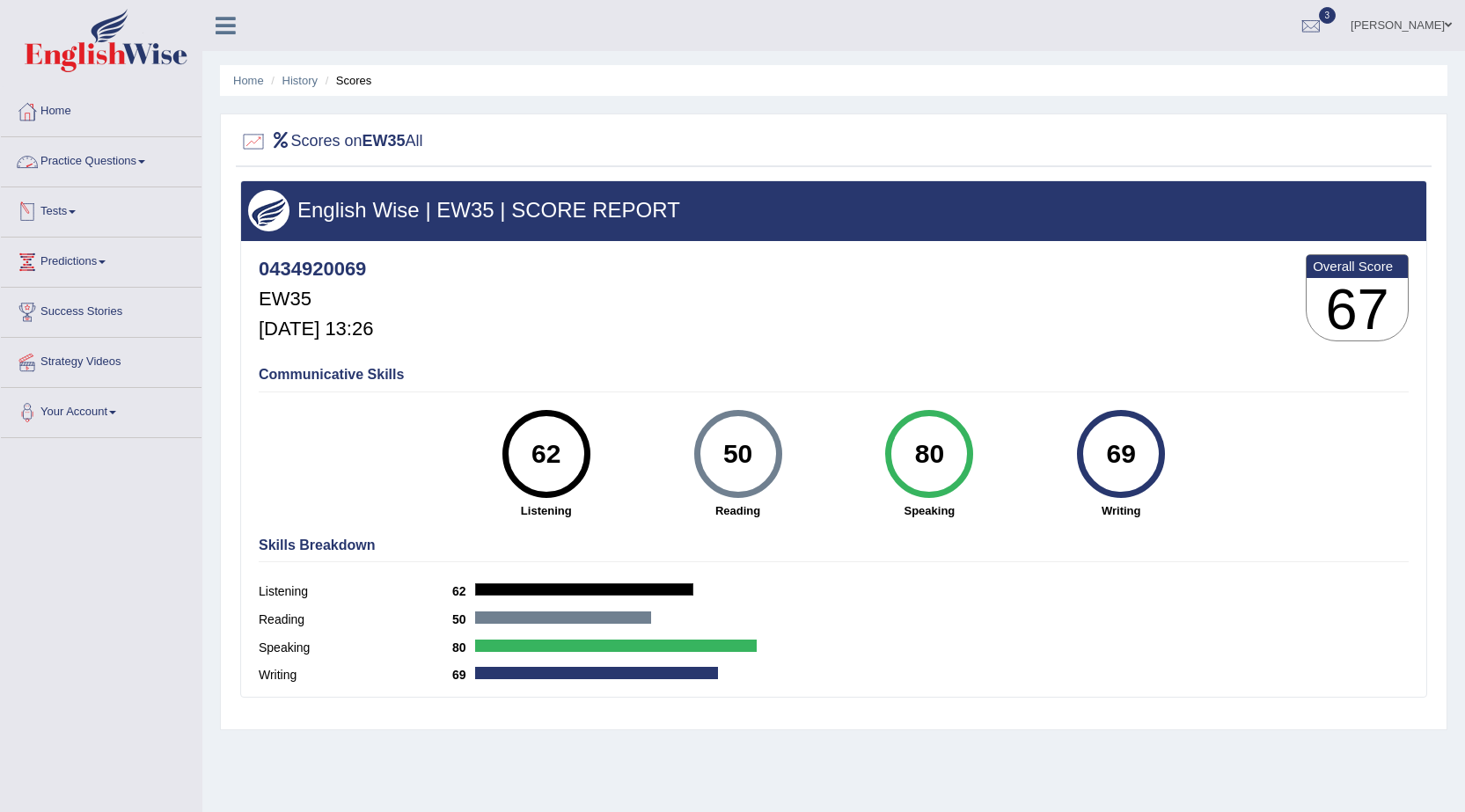
click at [57, 211] on link "Tests" at bounding box center [101, 209] width 200 height 44
click at [52, 309] on link "History" at bounding box center [115, 315] width 165 height 32
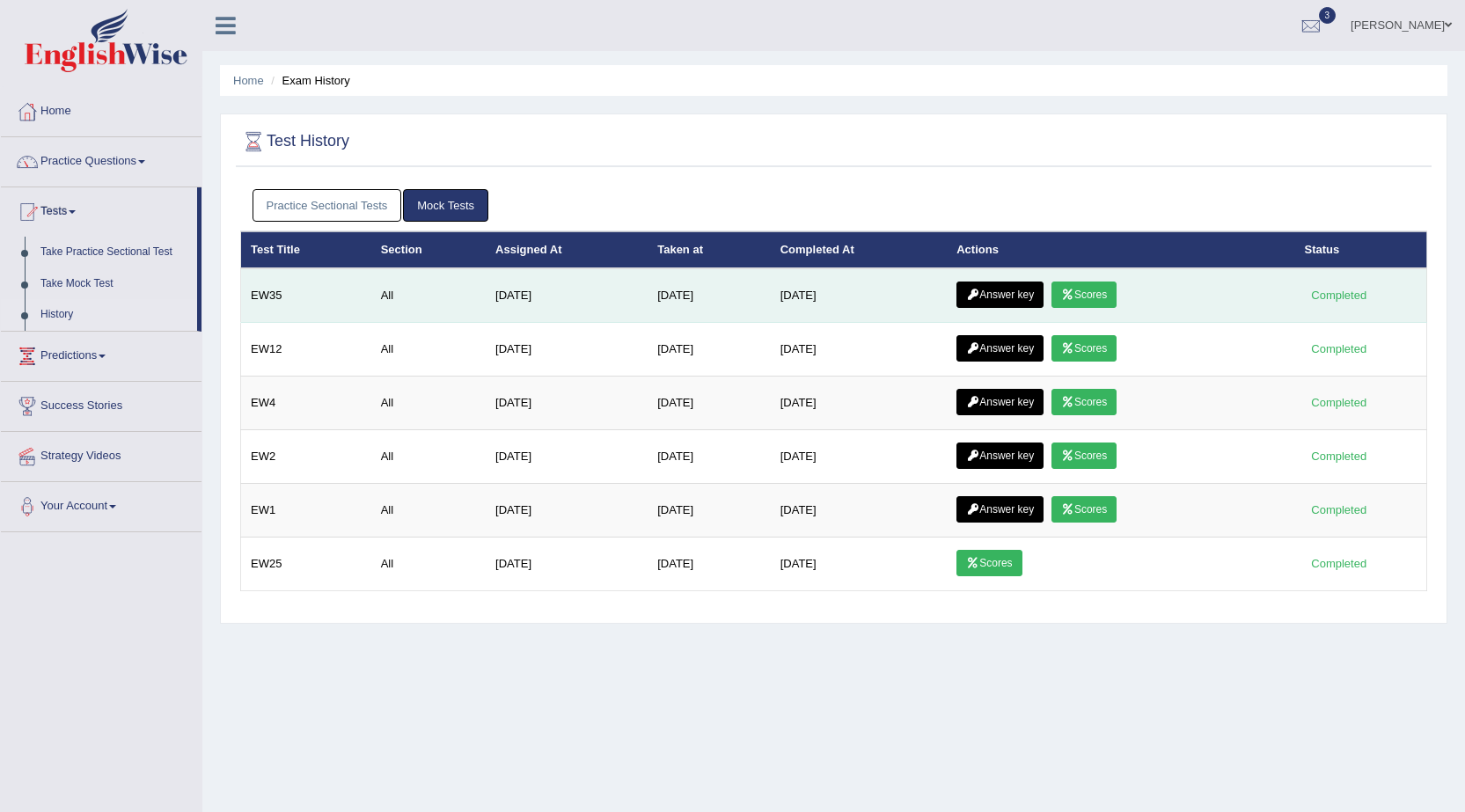
click at [1000, 296] on link "Answer key" at bounding box center [1000, 294] width 87 height 26
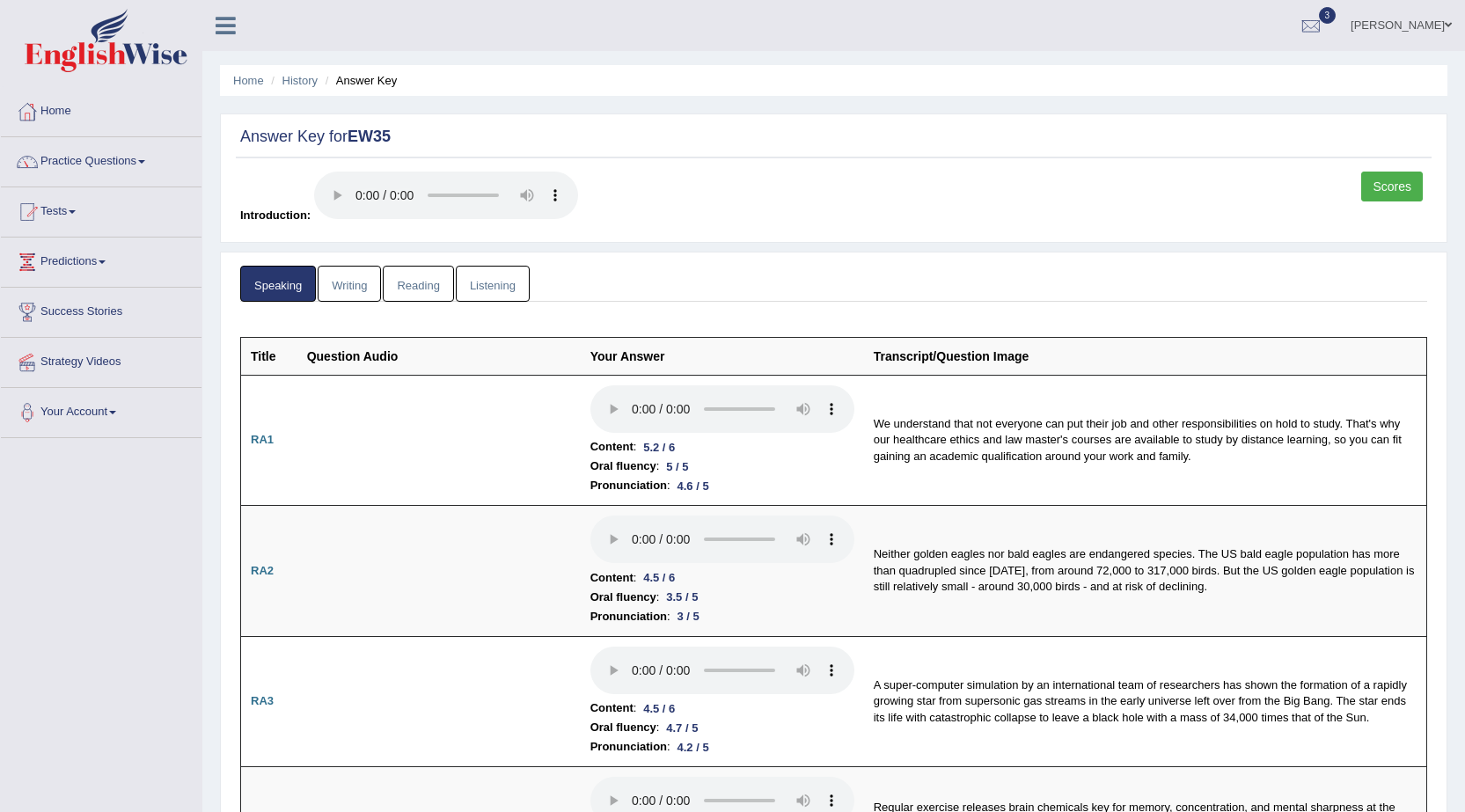
click at [350, 282] on link "Writing" at bounding box center [349, 284] width 63 height 36
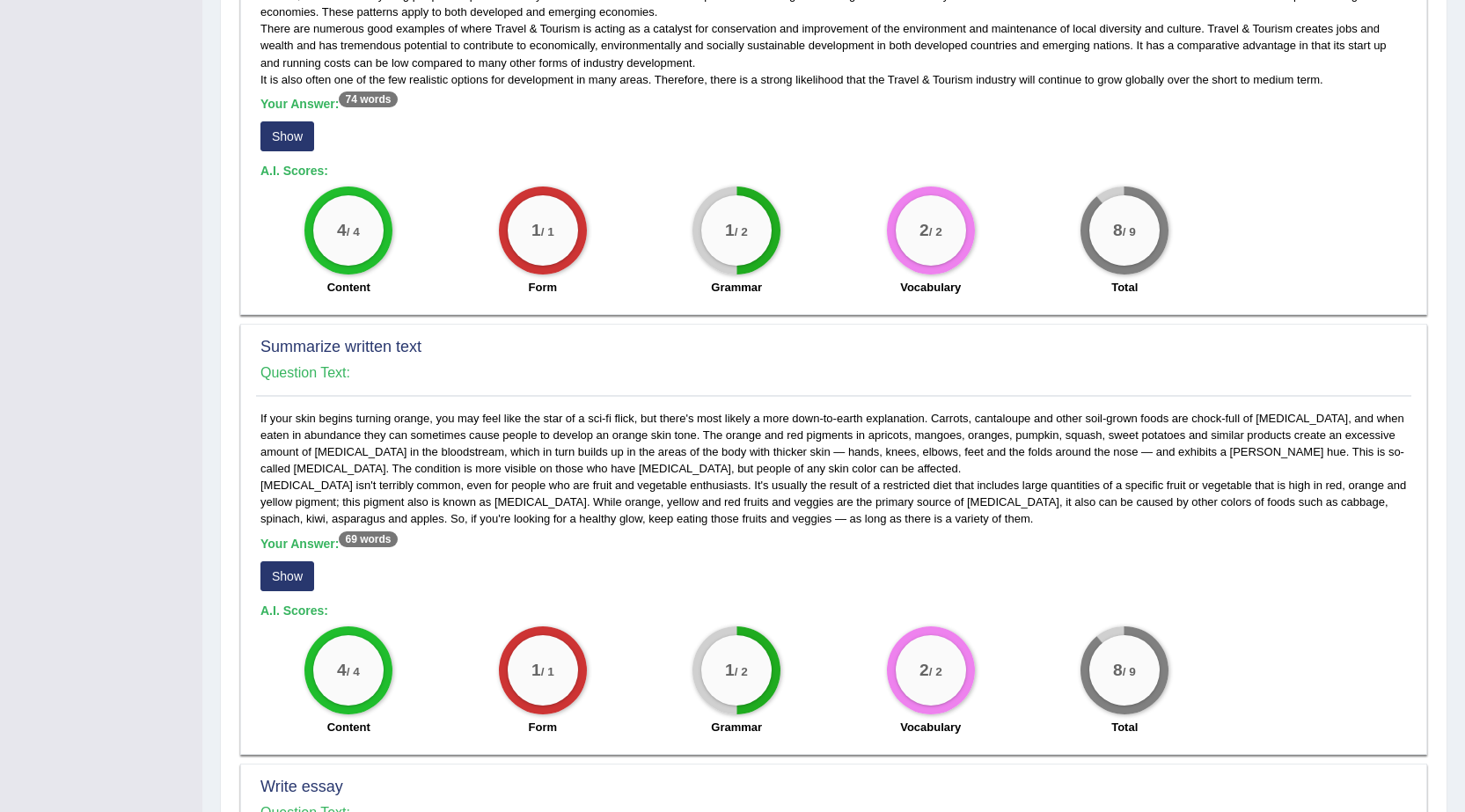
scroll to position [351, 0]
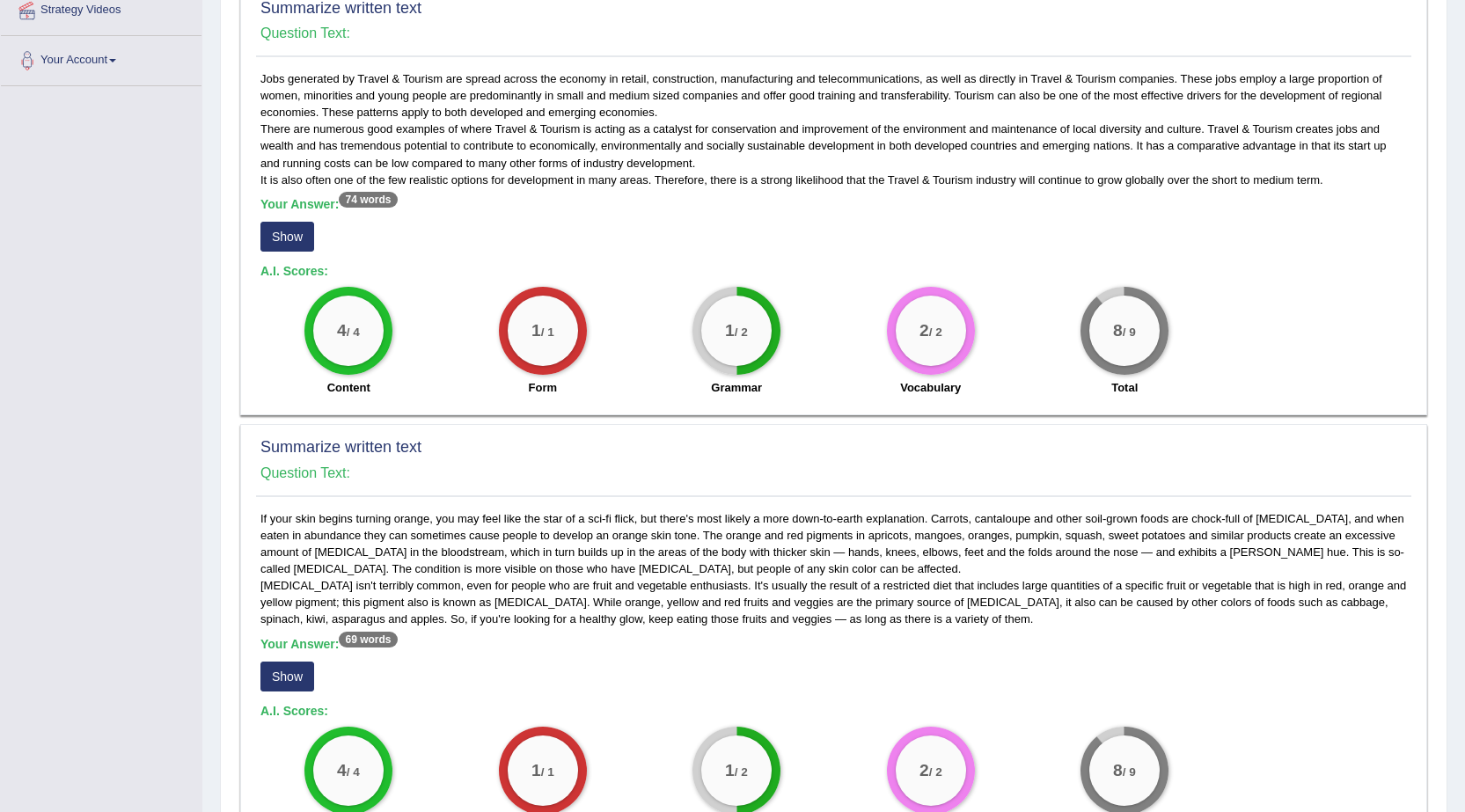
click at [295, 229] on button "Show" at bounding box center [287, 237] width 54 height 30
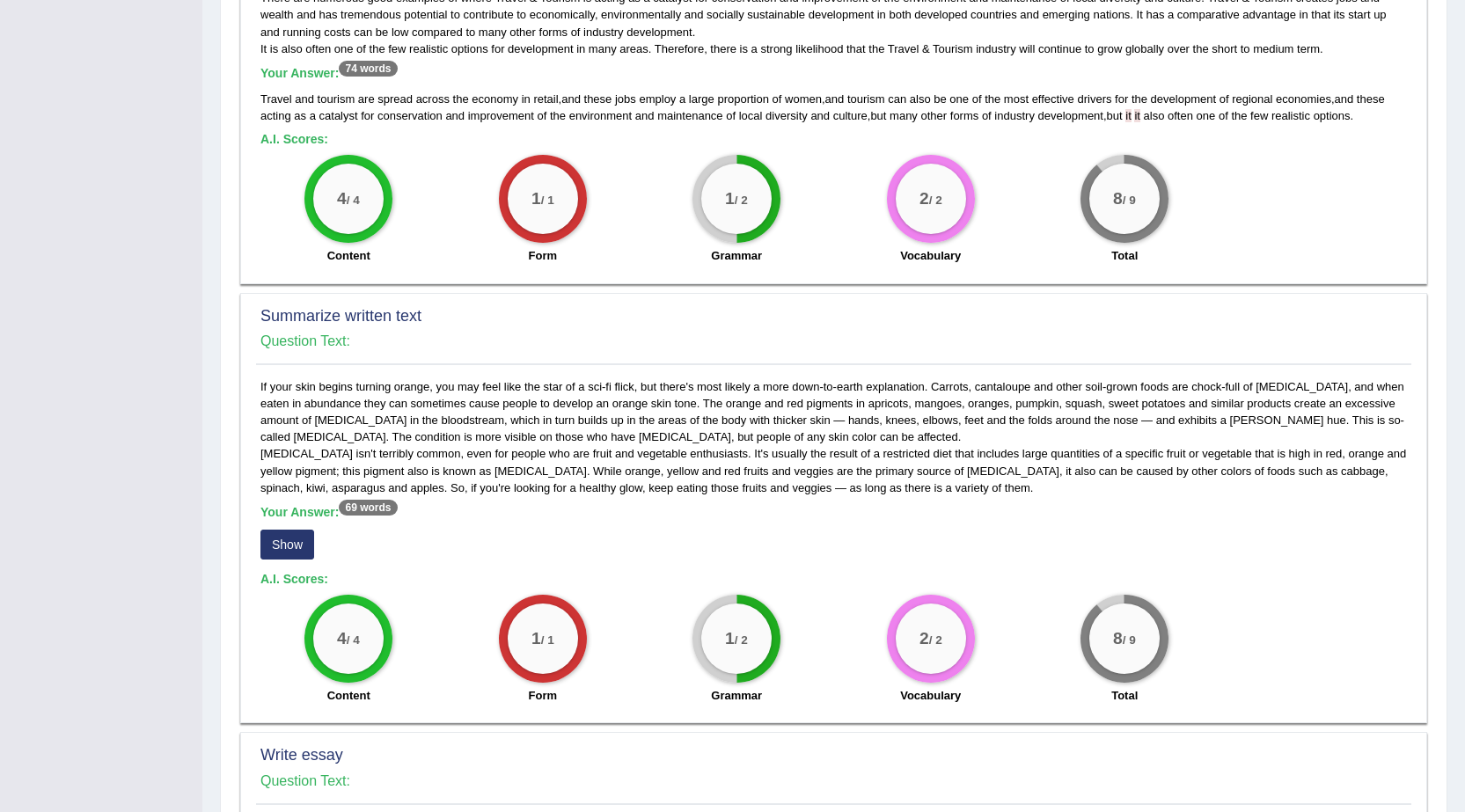
scroll to position [704, 0]
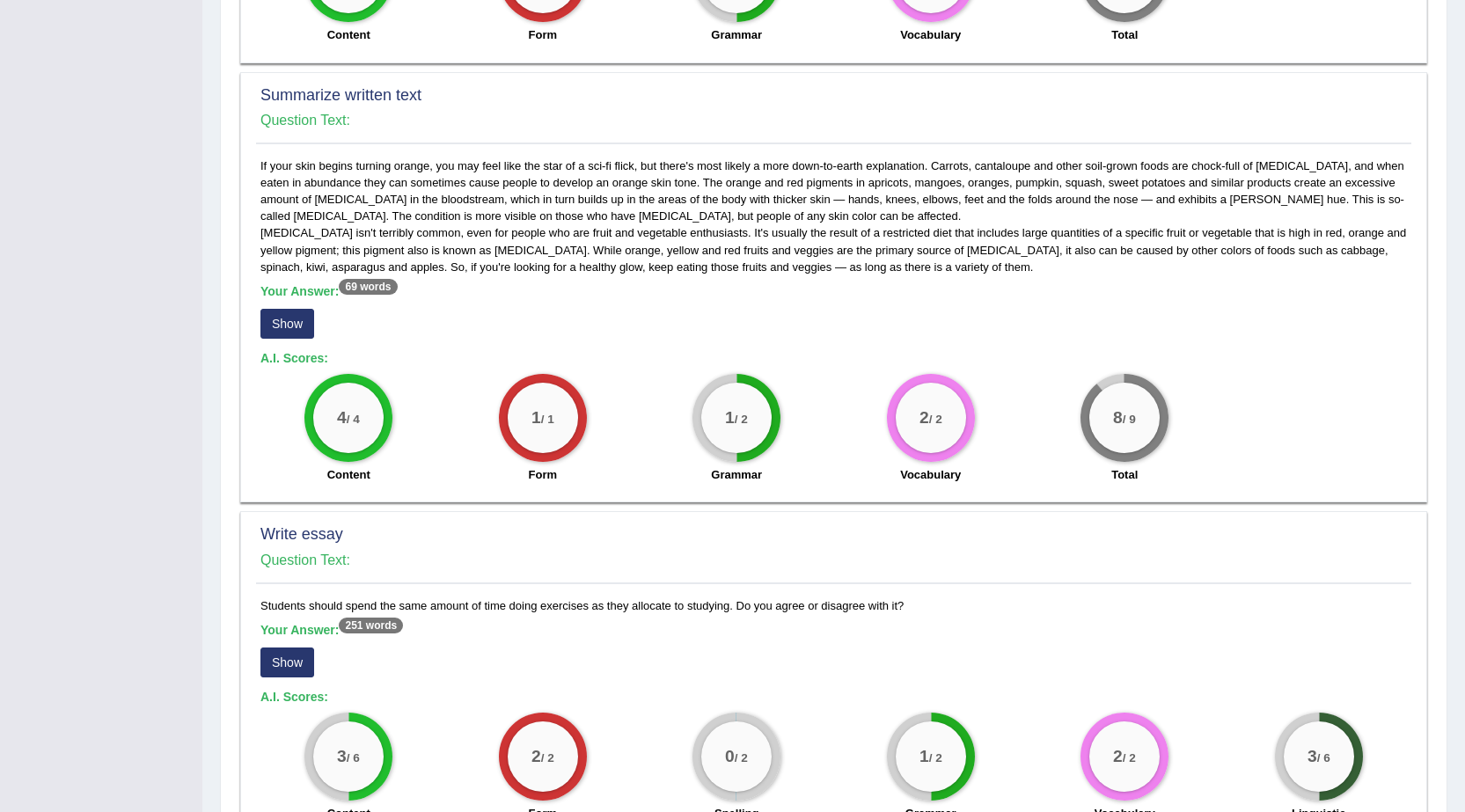
click at [292, 327] on button "Show" at bounding box center [287, 324] width 54 height 30
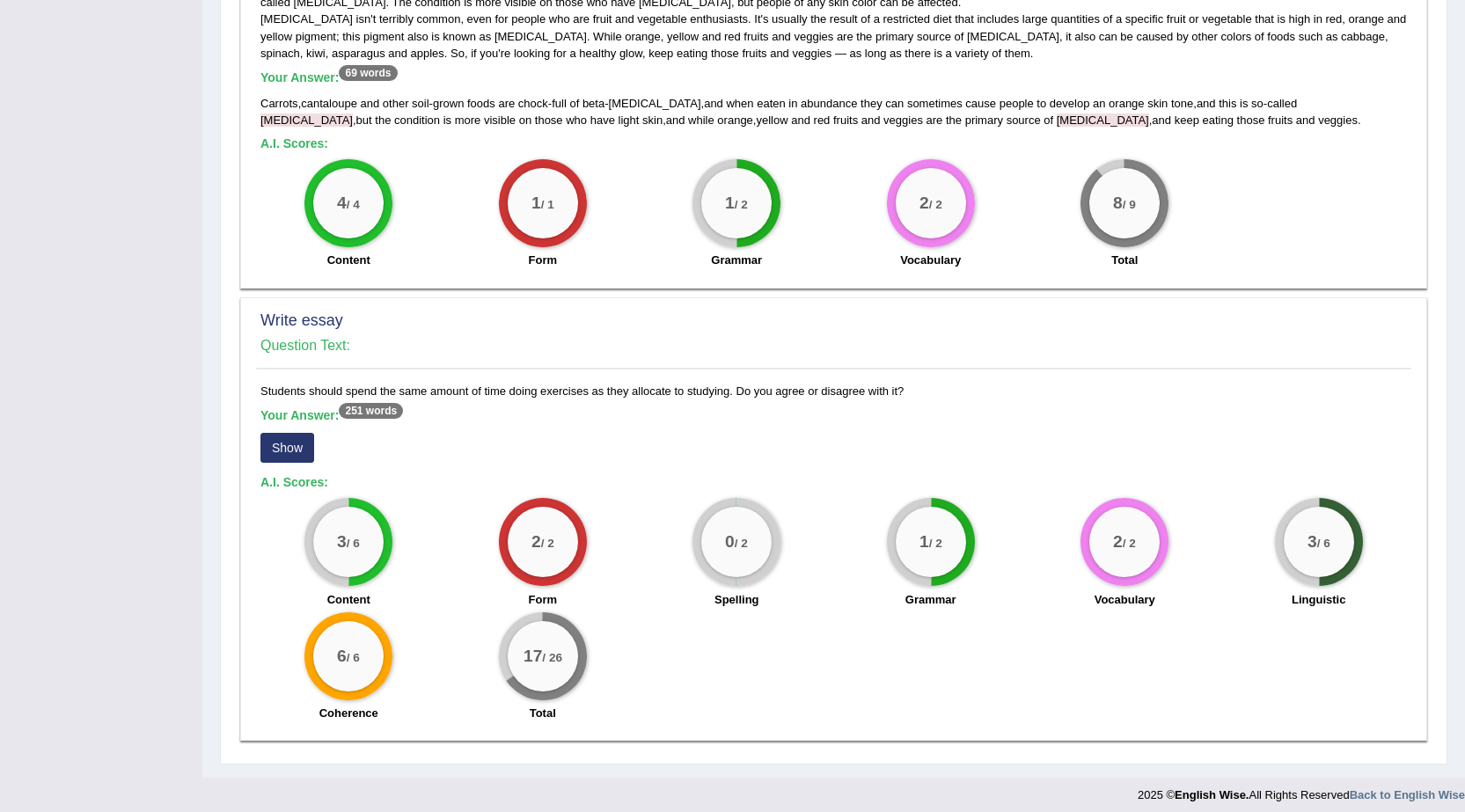
scroll to position [927, 0]
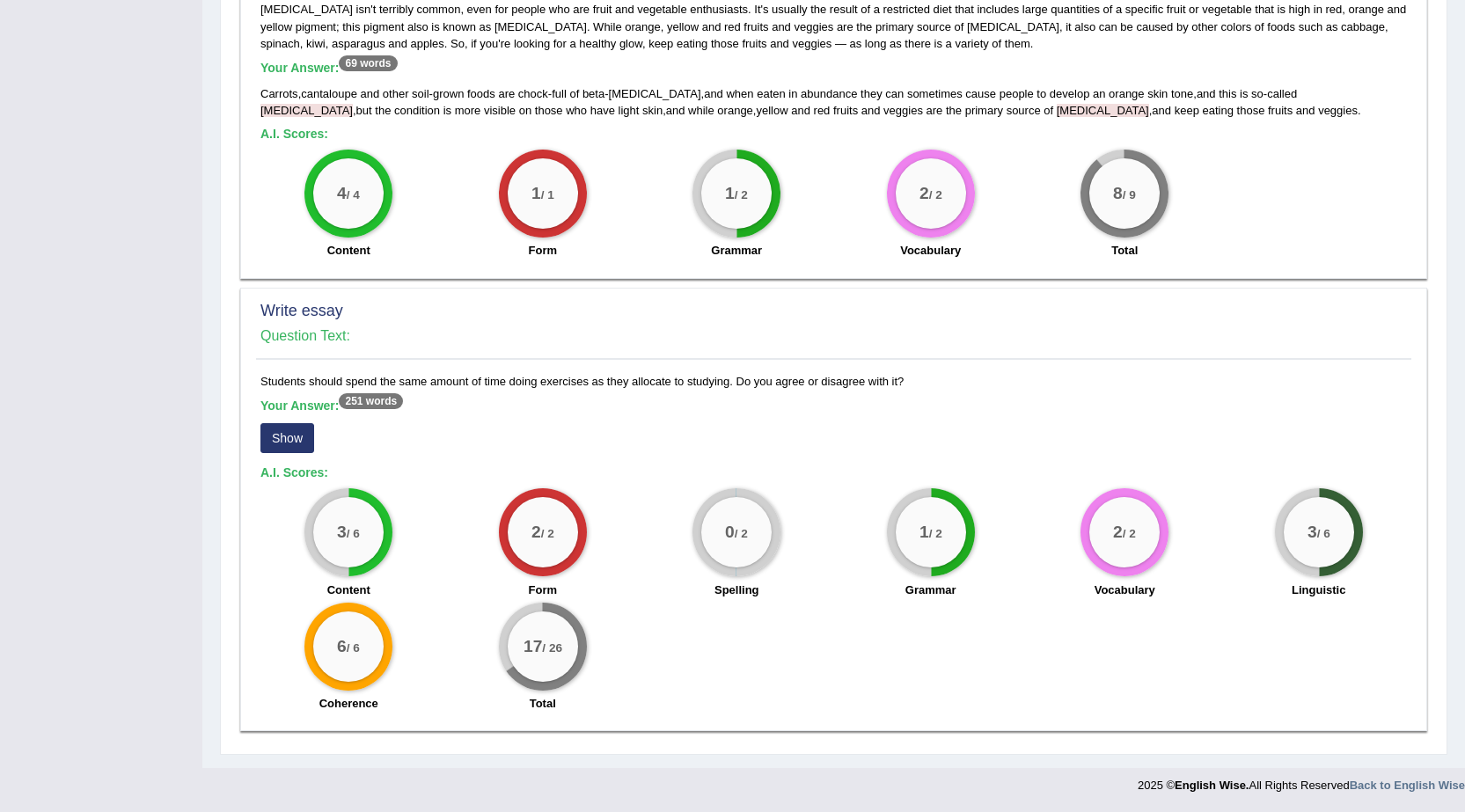
click at [291, 439] on button "Show" at bounding box center [287, 438] width 54 height 30
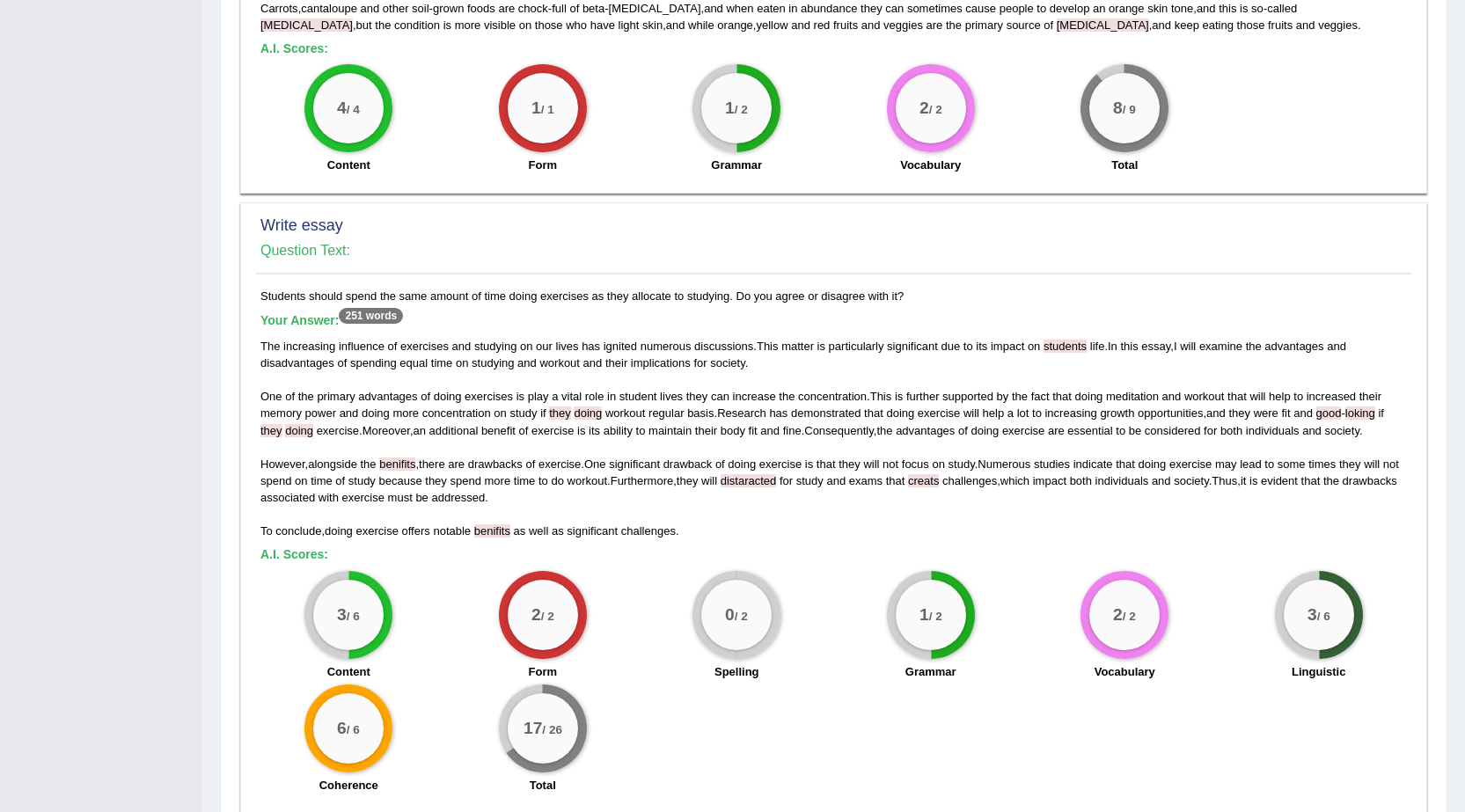
scroll to position [1060, 0]
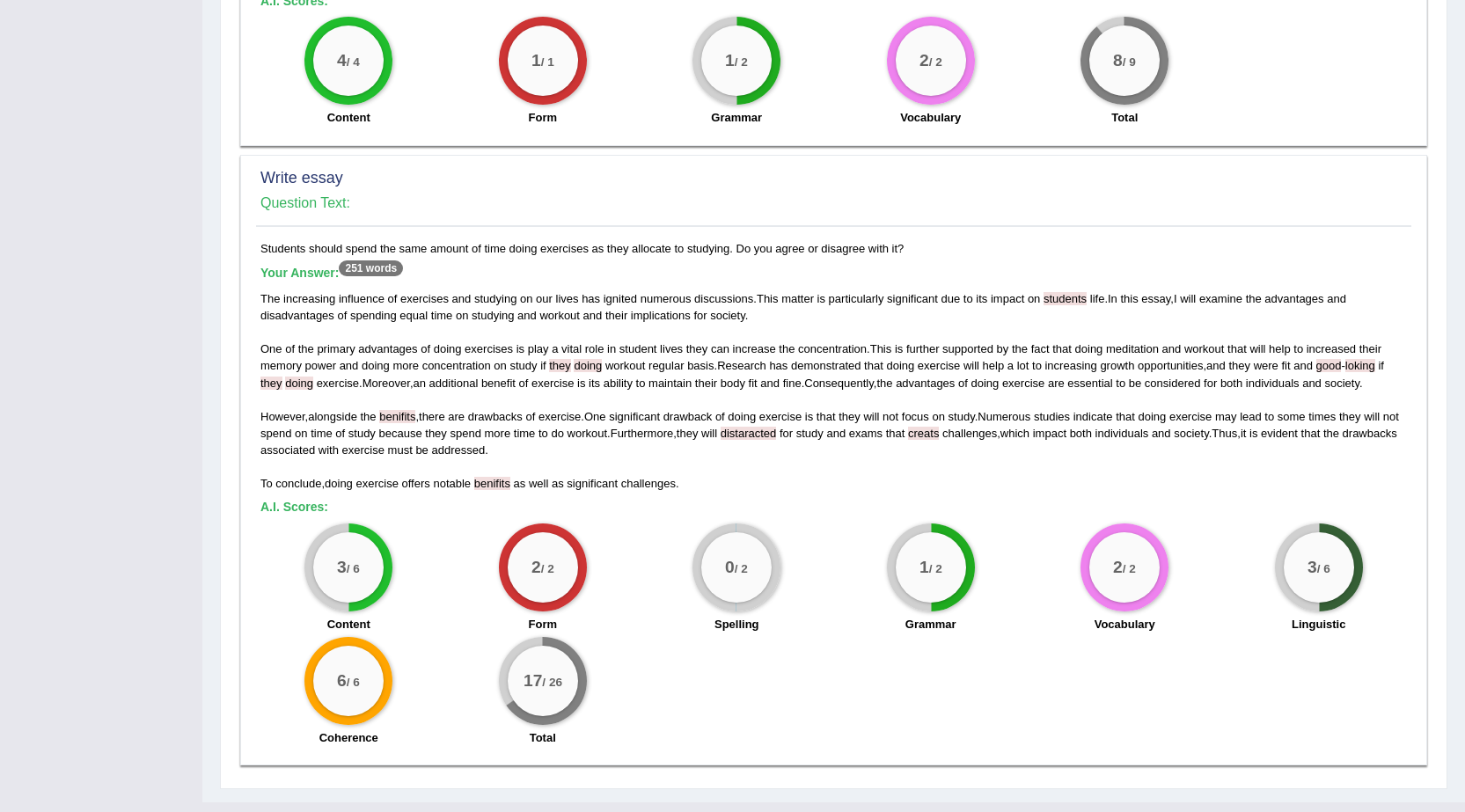
click at [1079, 212] on div "Write essay Question Text:" at bounding box center [833, 195] width 1156 height 62
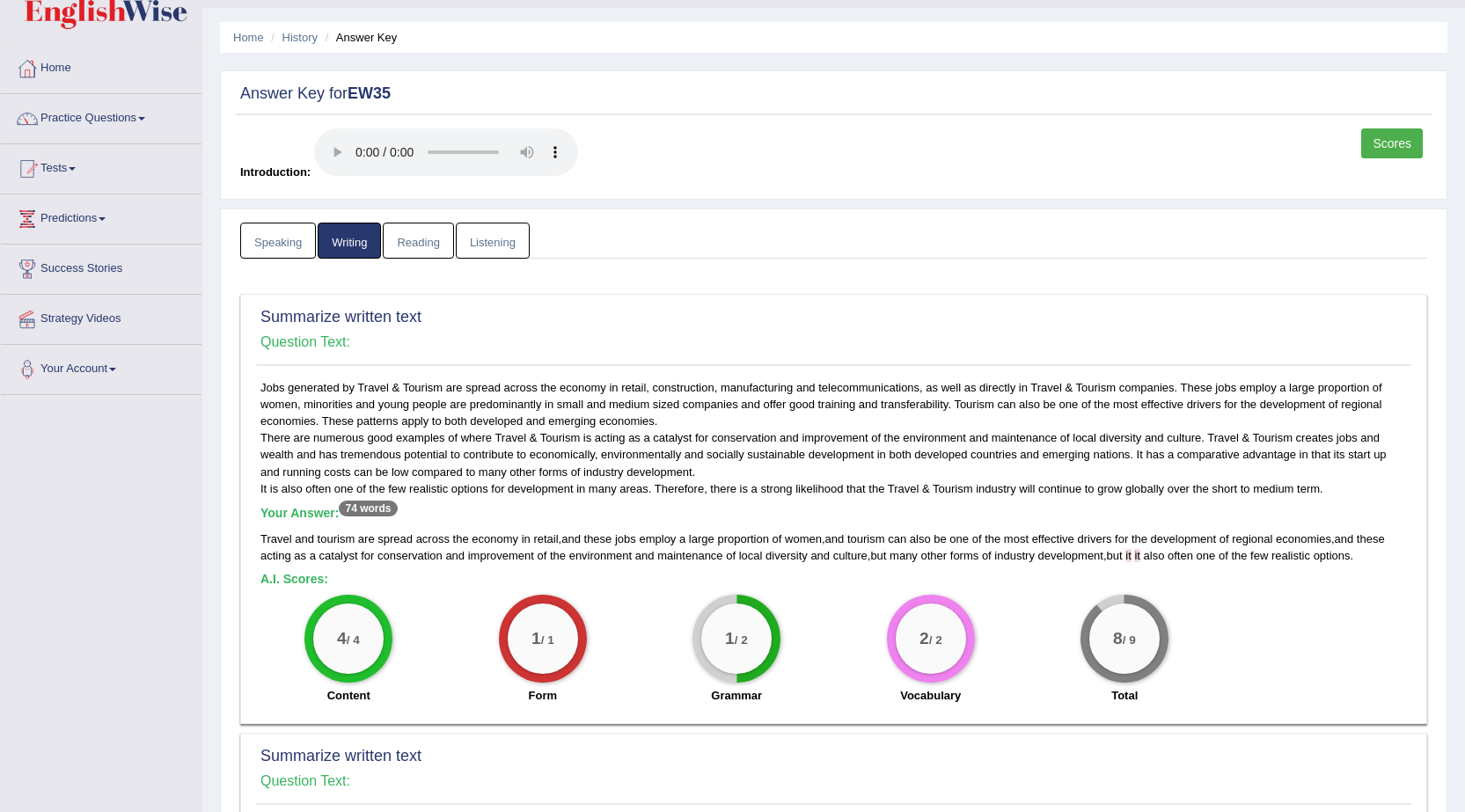
scroll to position [0, 0]
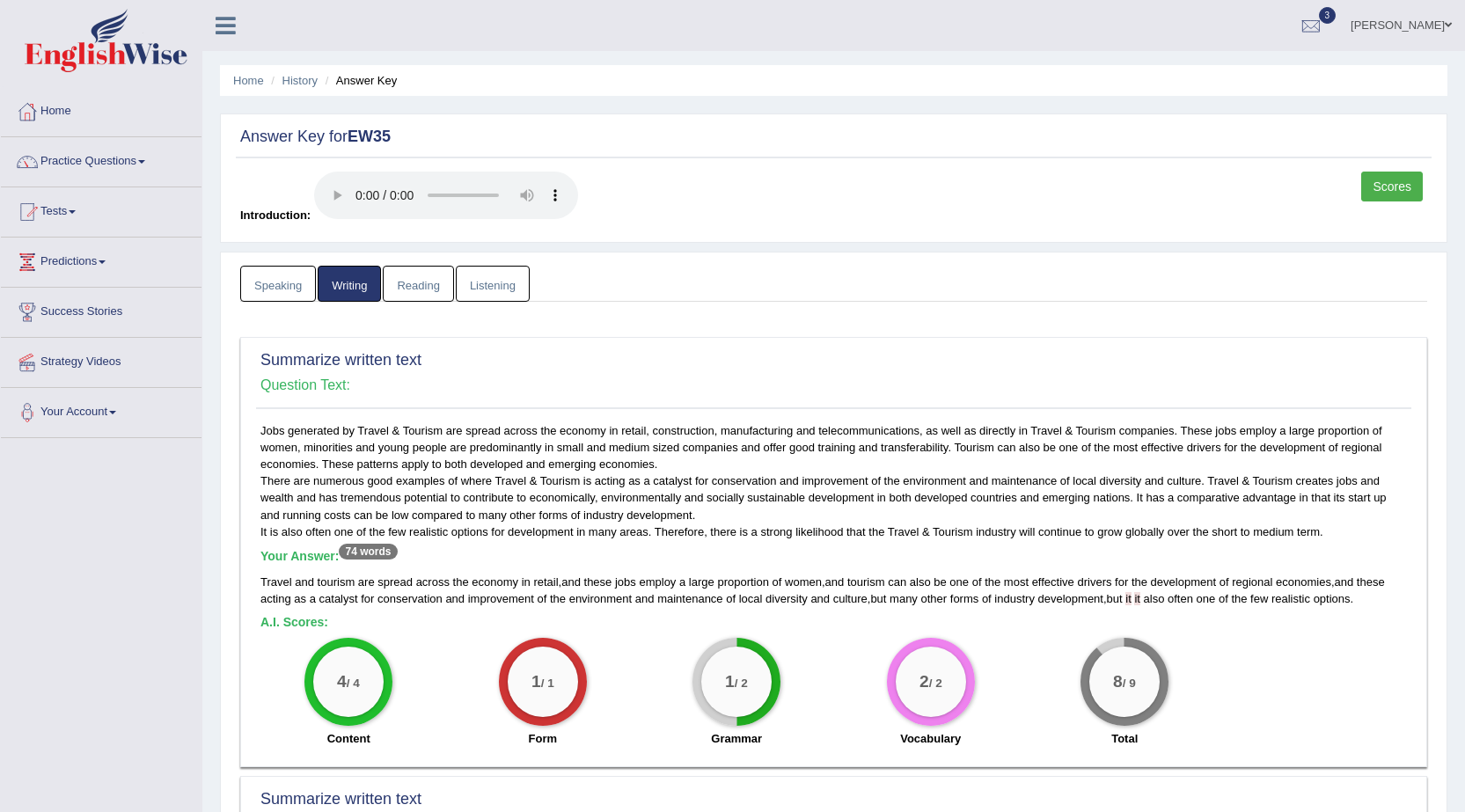
click at [407, 273] on link "Reading" at bounding box center [417, 284] width 71 height 36
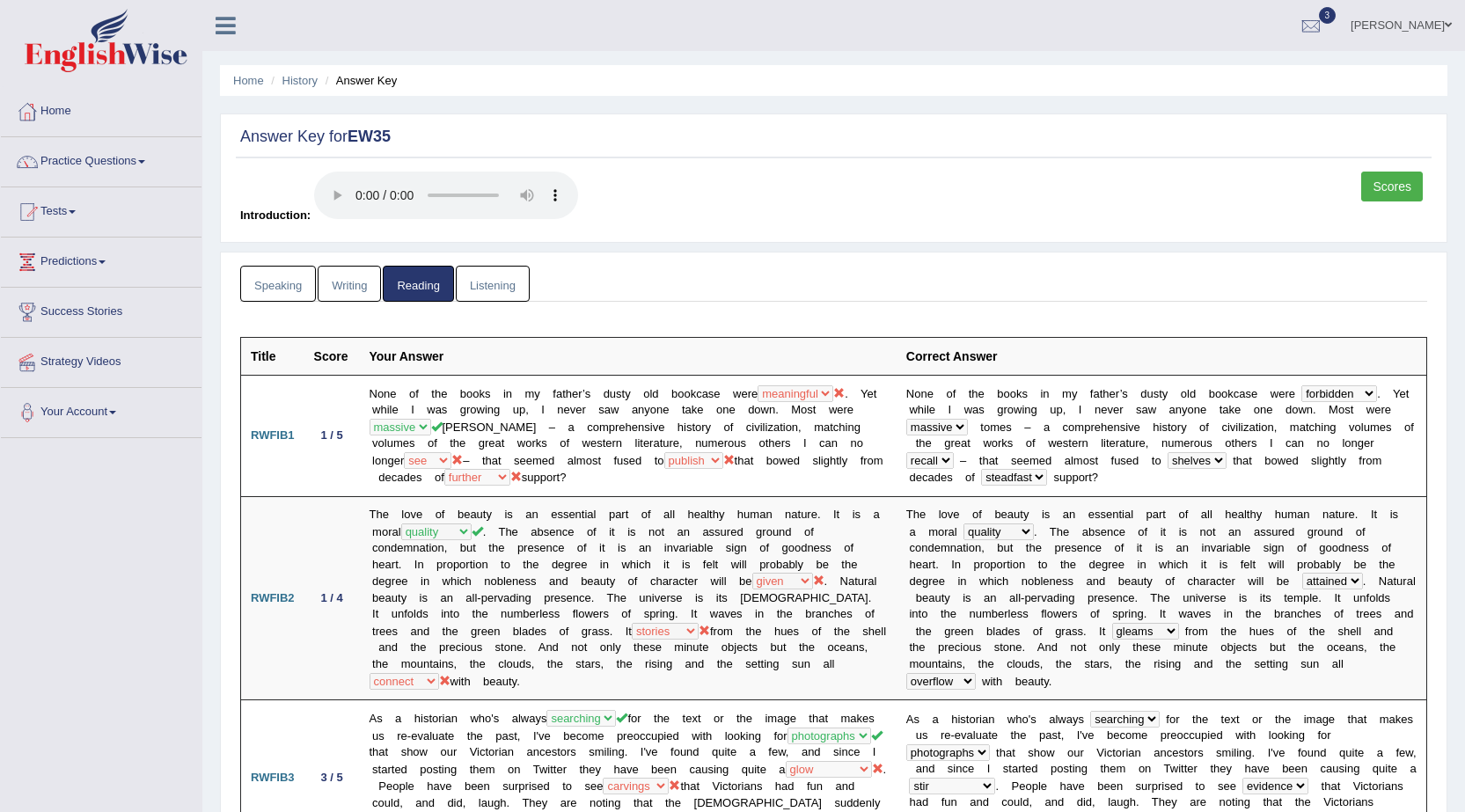
click at [495, 285] on link "Listening" at bounding box center [493, 284] width 74 height 36
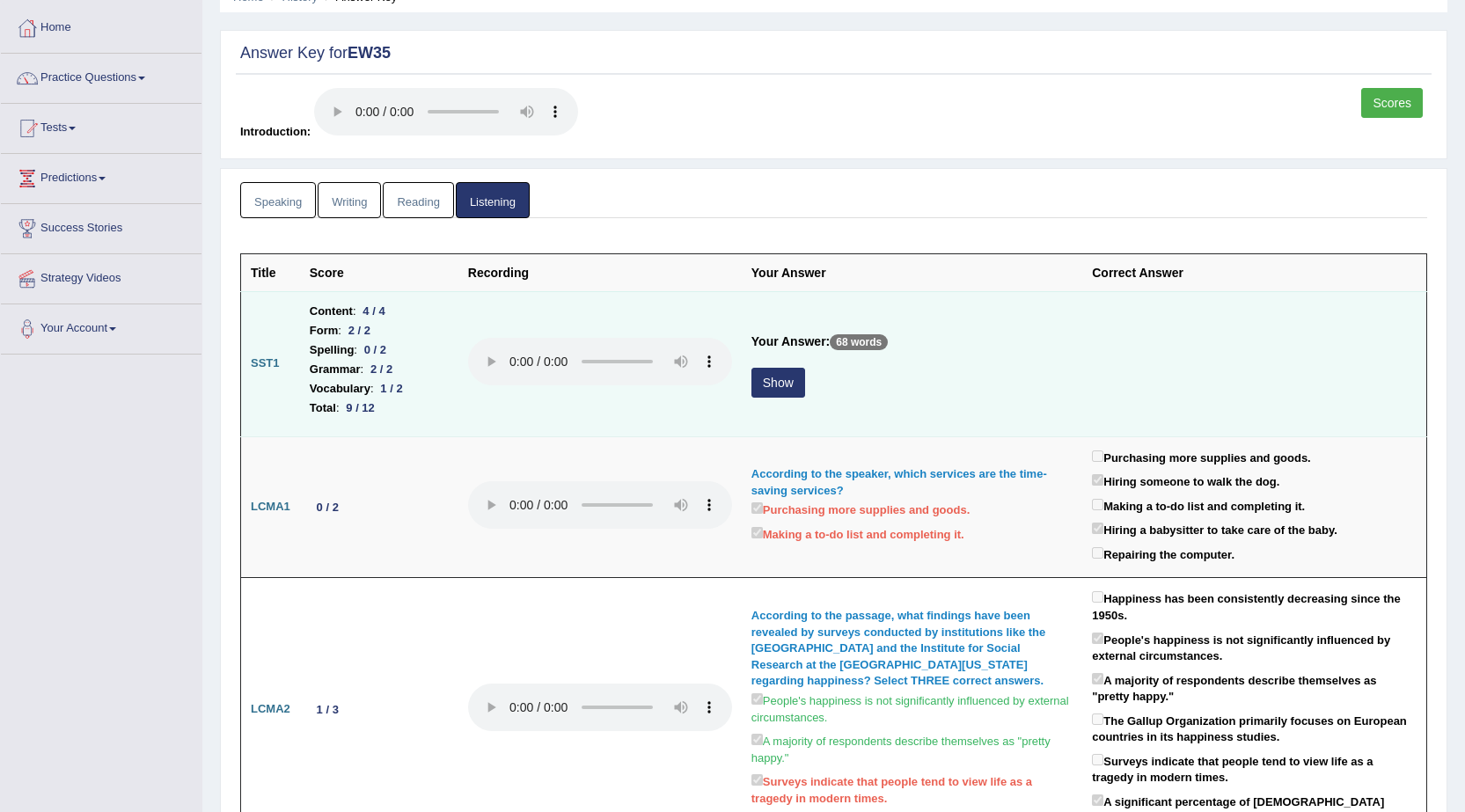
scroll to position [88, 0]
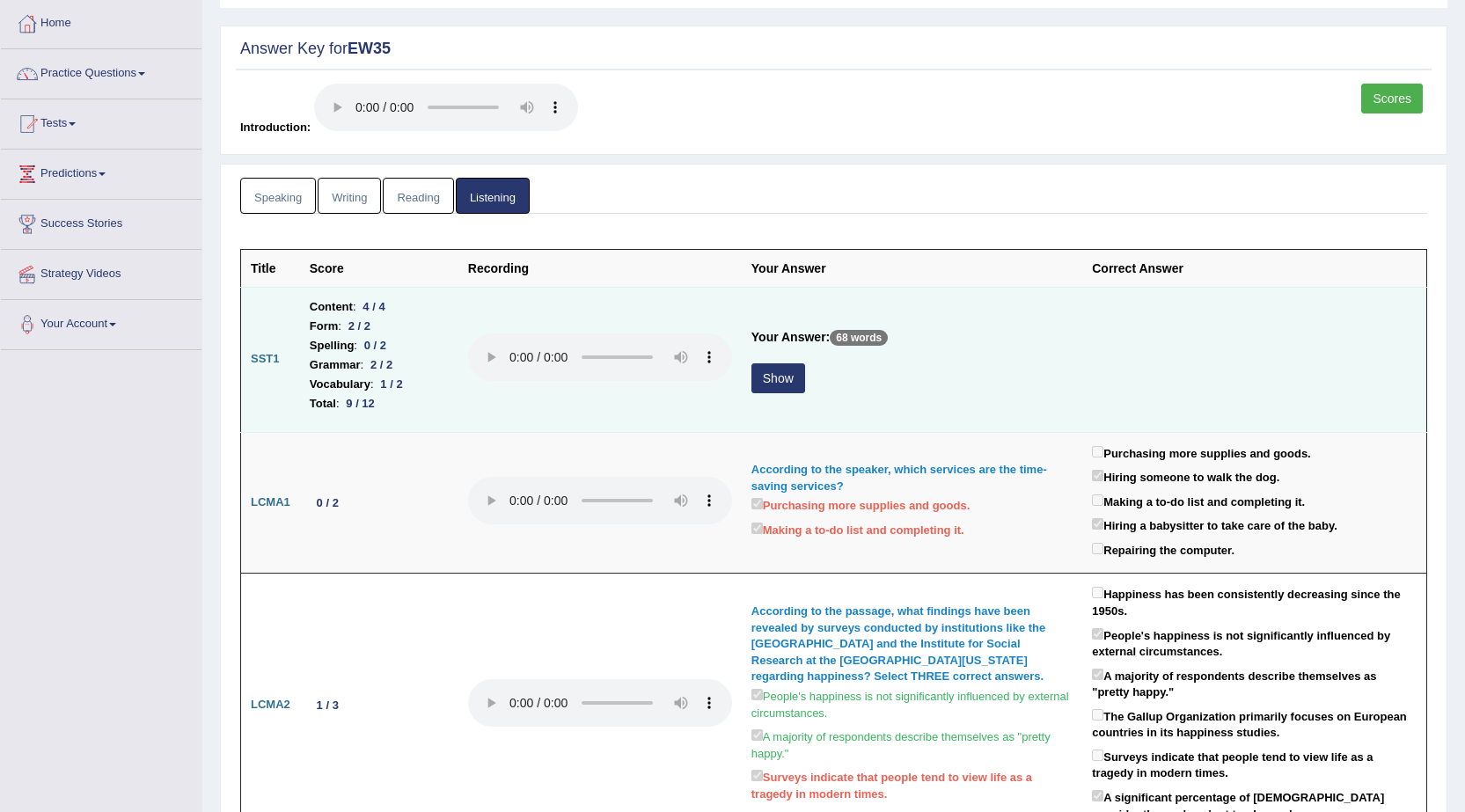
click at [771, 376] on button "Show" at bounding box center [778, 379] width 54 height 30
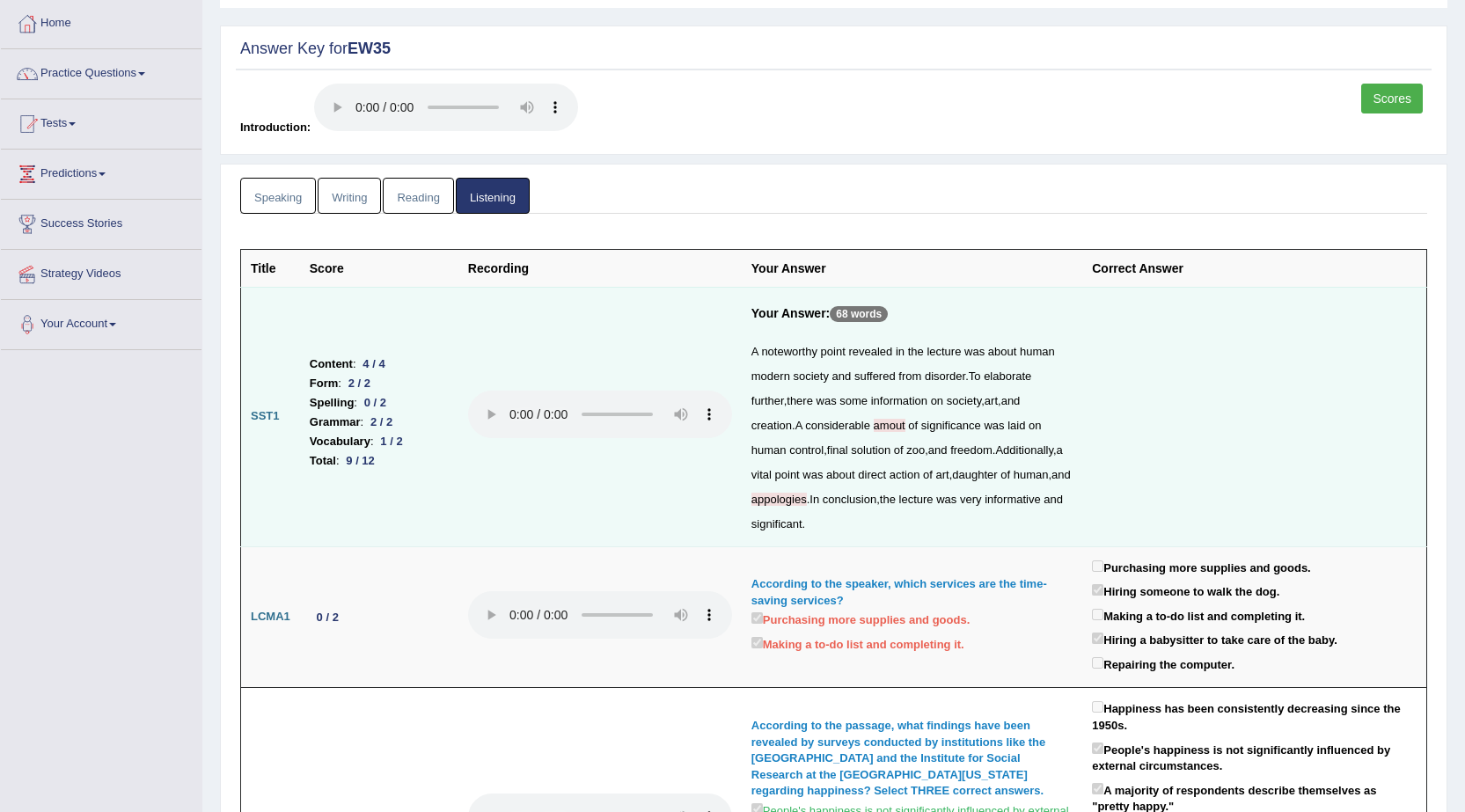
click at [1160, 428] on td at bounding box center [1254, 416] width 344 height 259
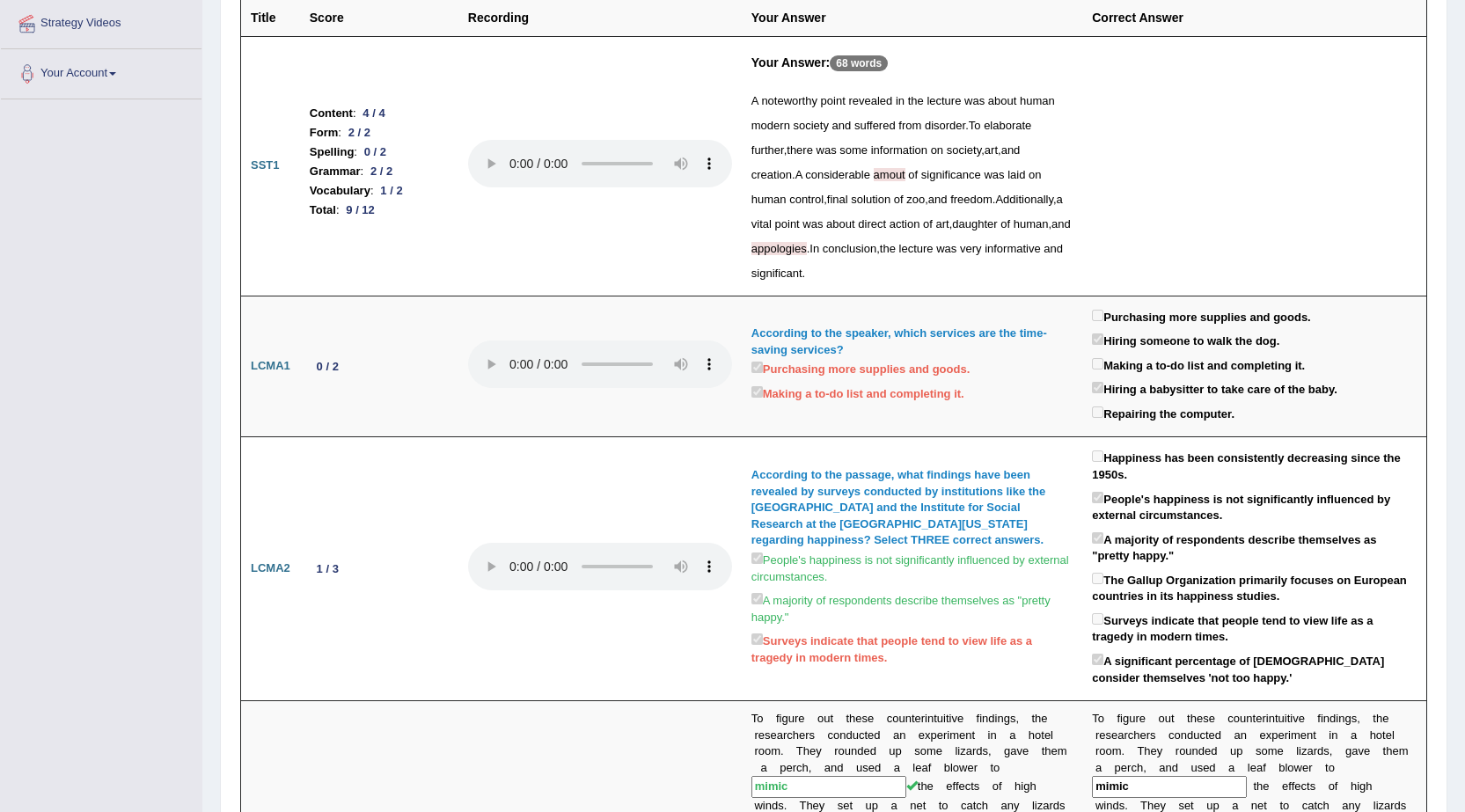
scroll to position [0, 0]
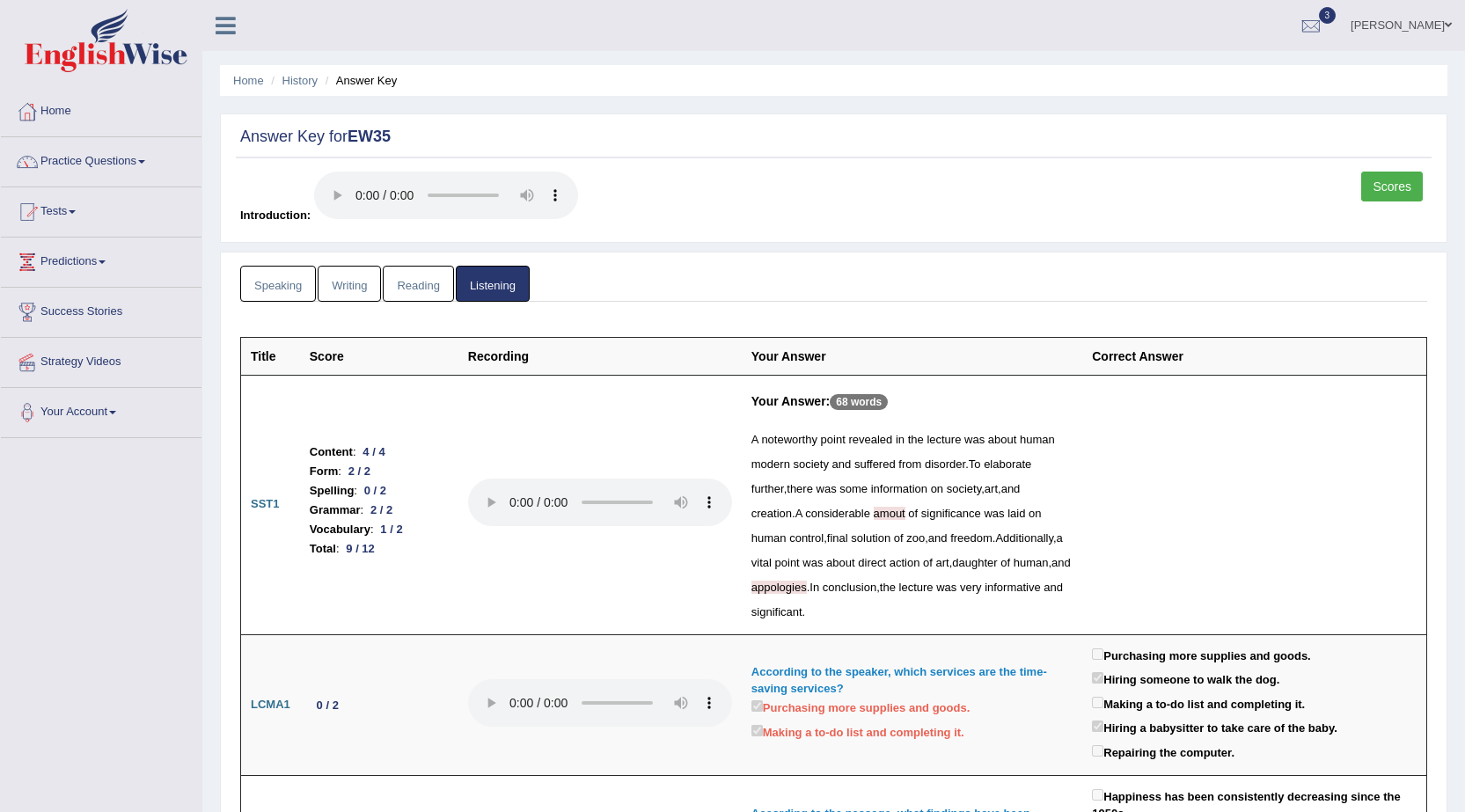
click at [1393, 182] on link "Scores" at bounding box center [1393, 187] width 62 height 30
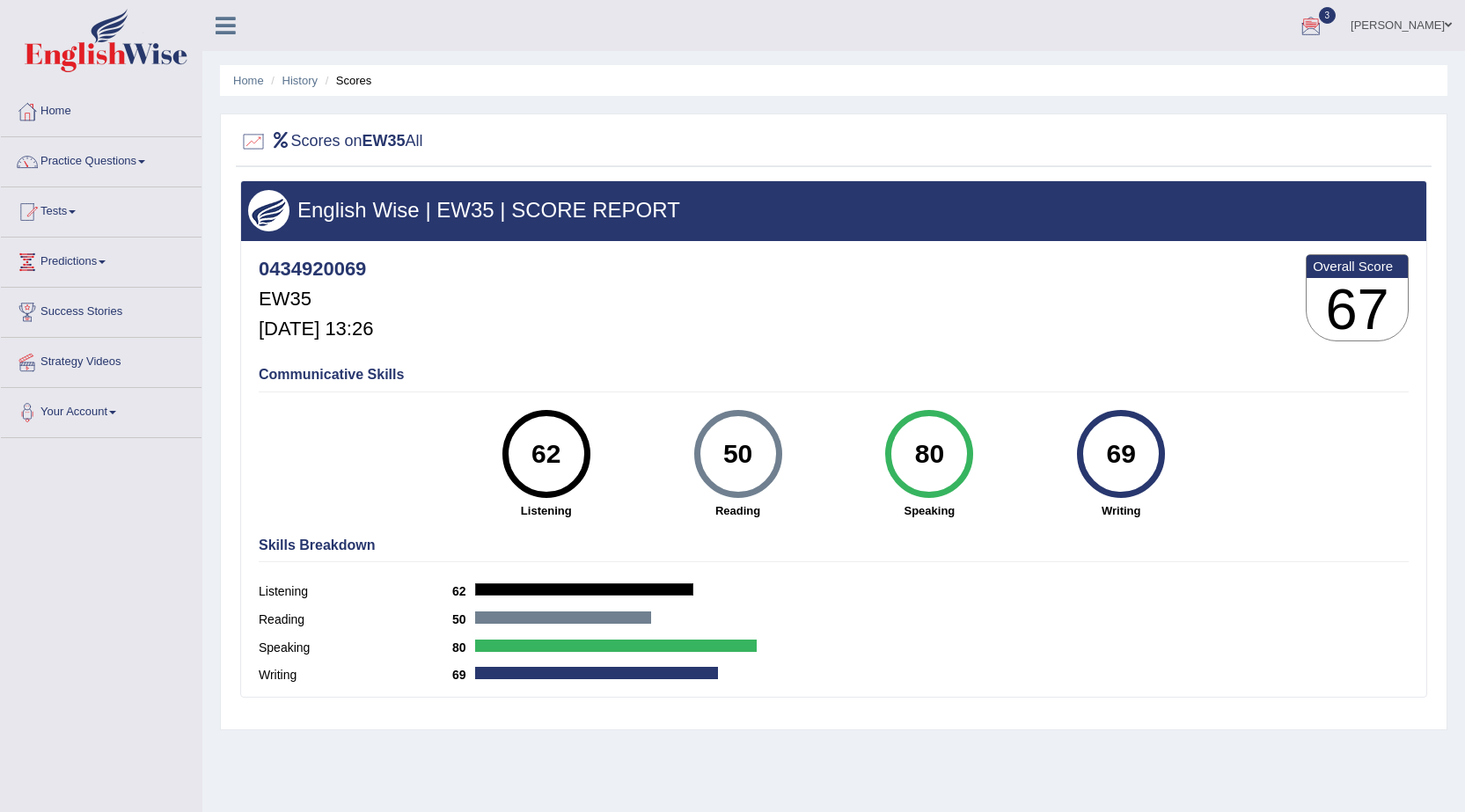
click at [1383, 20] on link "[PERSON_NAME]" at bounding box center [1402, 23] width 128 height 46
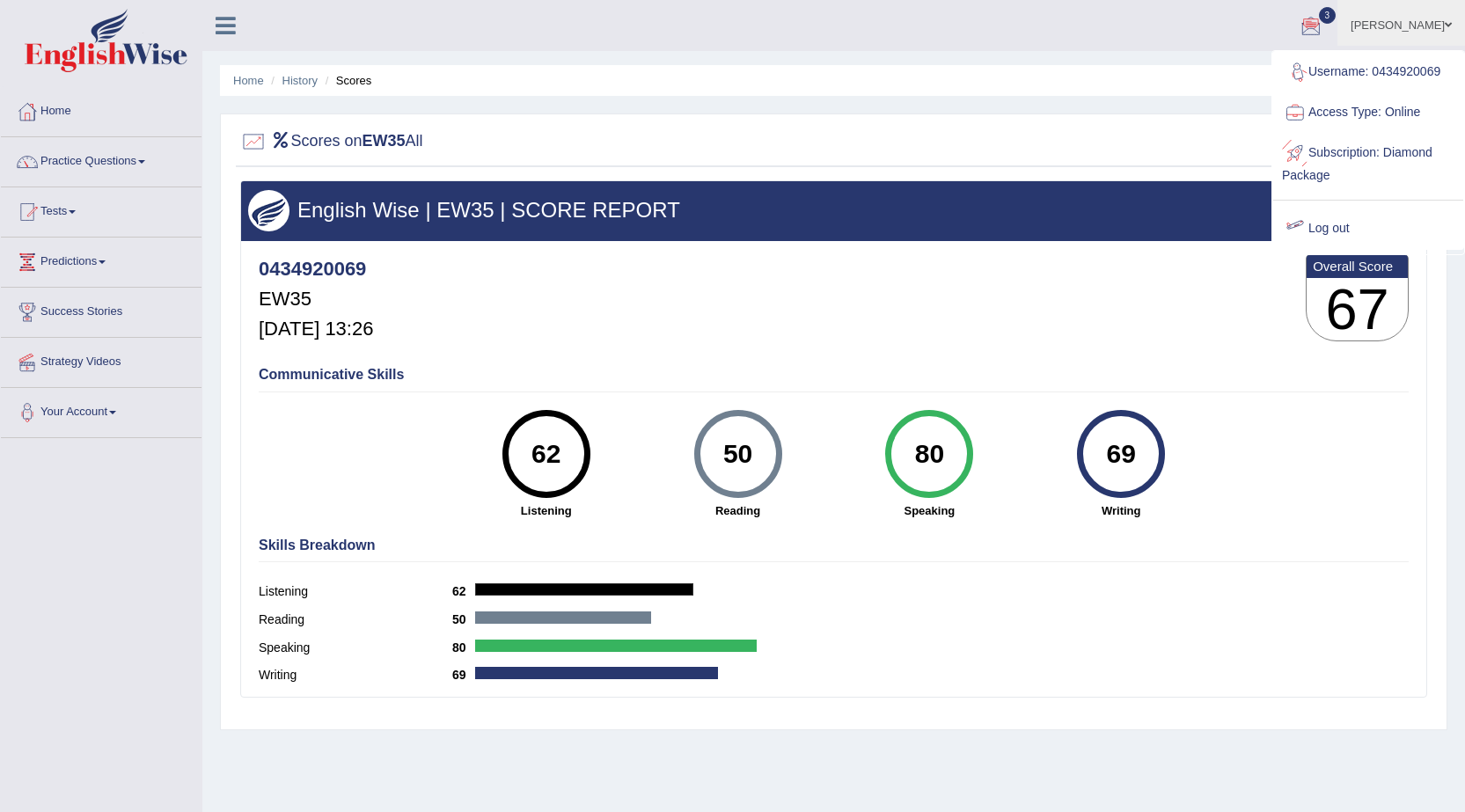
click at [1331, 225] on link "Log out" at bounding box center [1368, 228] width 190 height 40
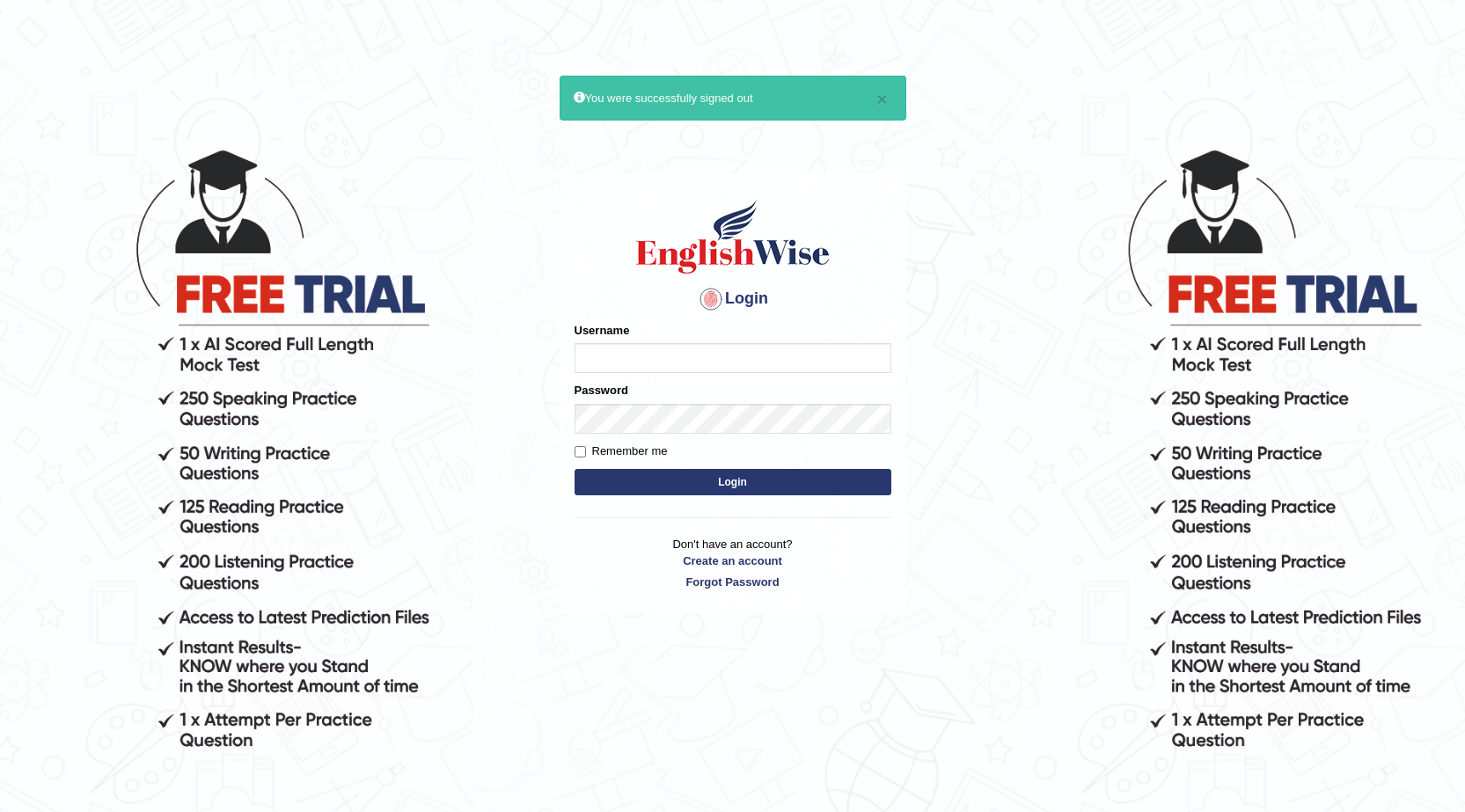
click at [613, 368] on input "Username" at bounding box center [732, 358] width 317 height 30
type input "0434920069"
click at [575, 469] on button "Login" at bounding box center [732, 482] width 317 height 26
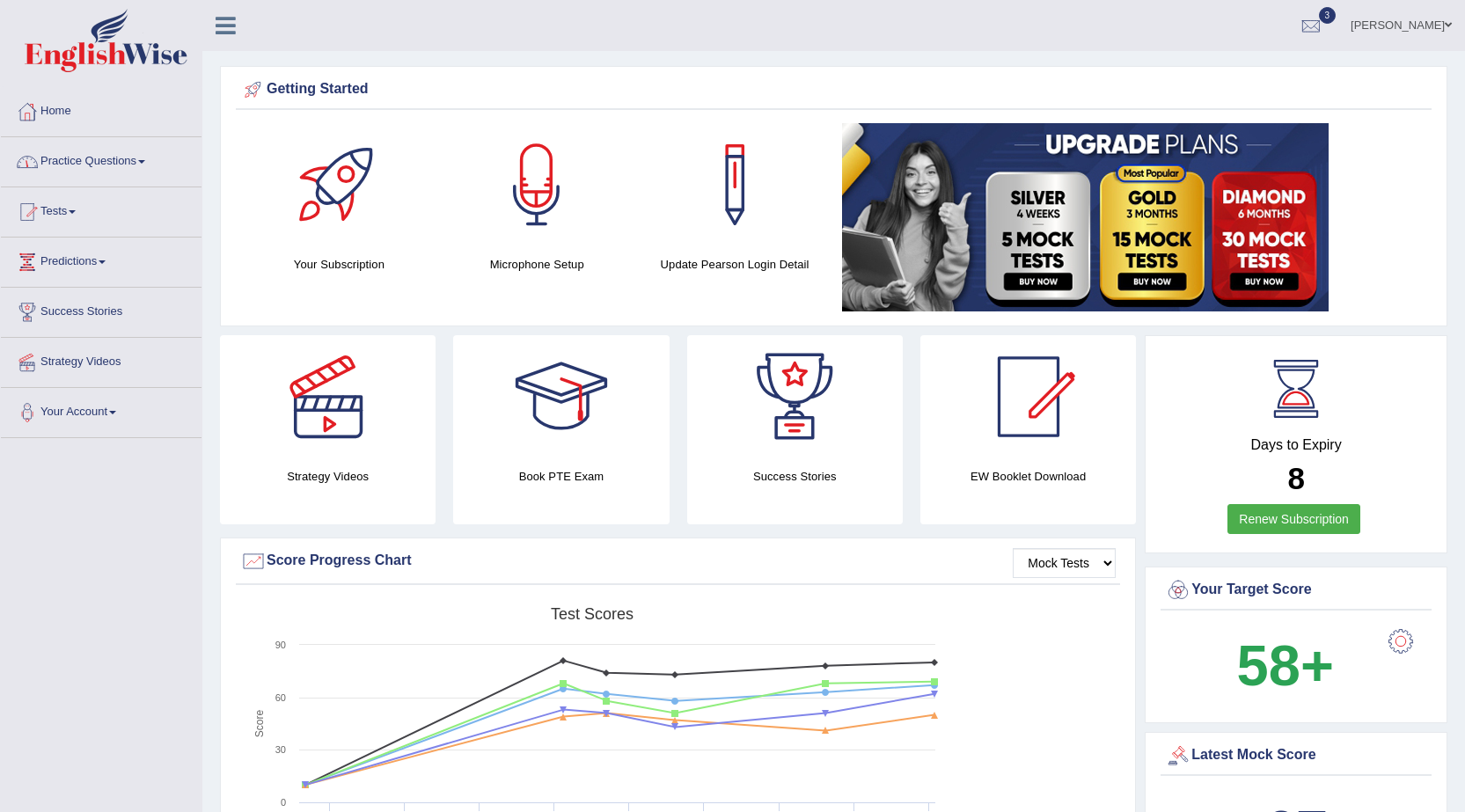
click at [58, 213] on link "Tests" at bounding box center [101, 209] width 200 height 44
click at [64, 315] on link "History" at bounding box center [115, 315] width 165 height 32
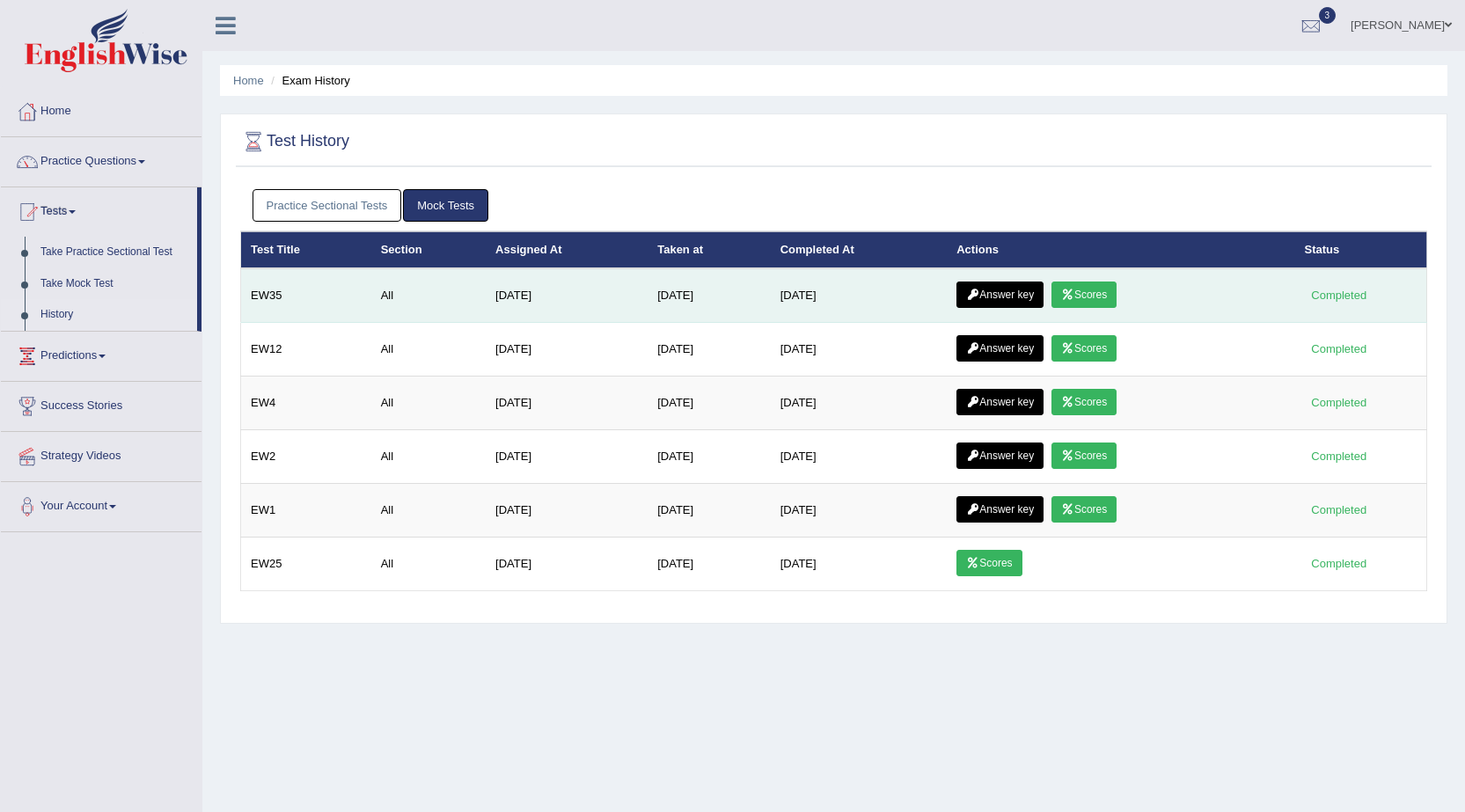
click at [1000, 290] on link "Answer key" at bounding box center [1000, 294] width 87 height 26
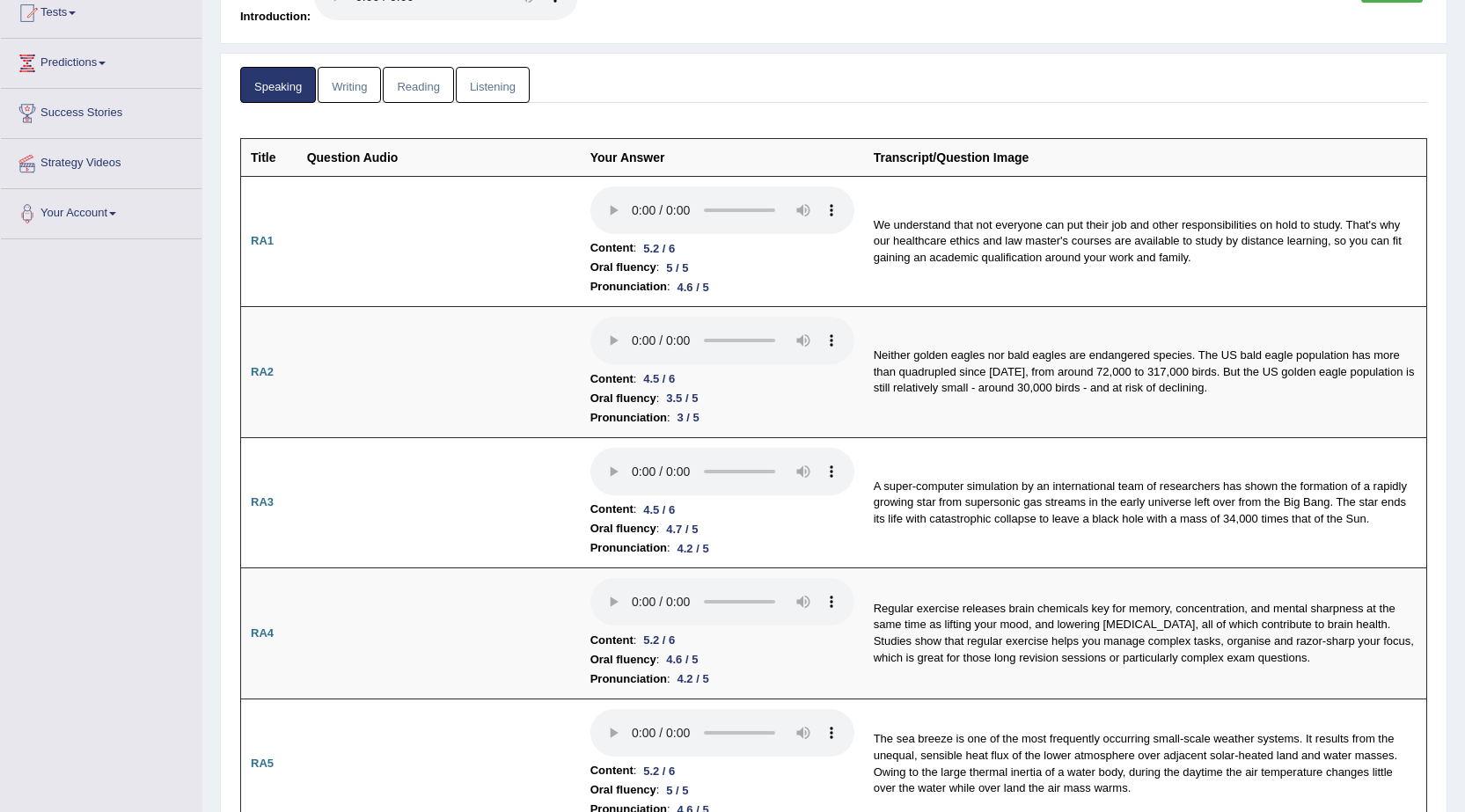
click at [350, 81] on link "Writing" at bounding box center [349, 85] width 63 height 36
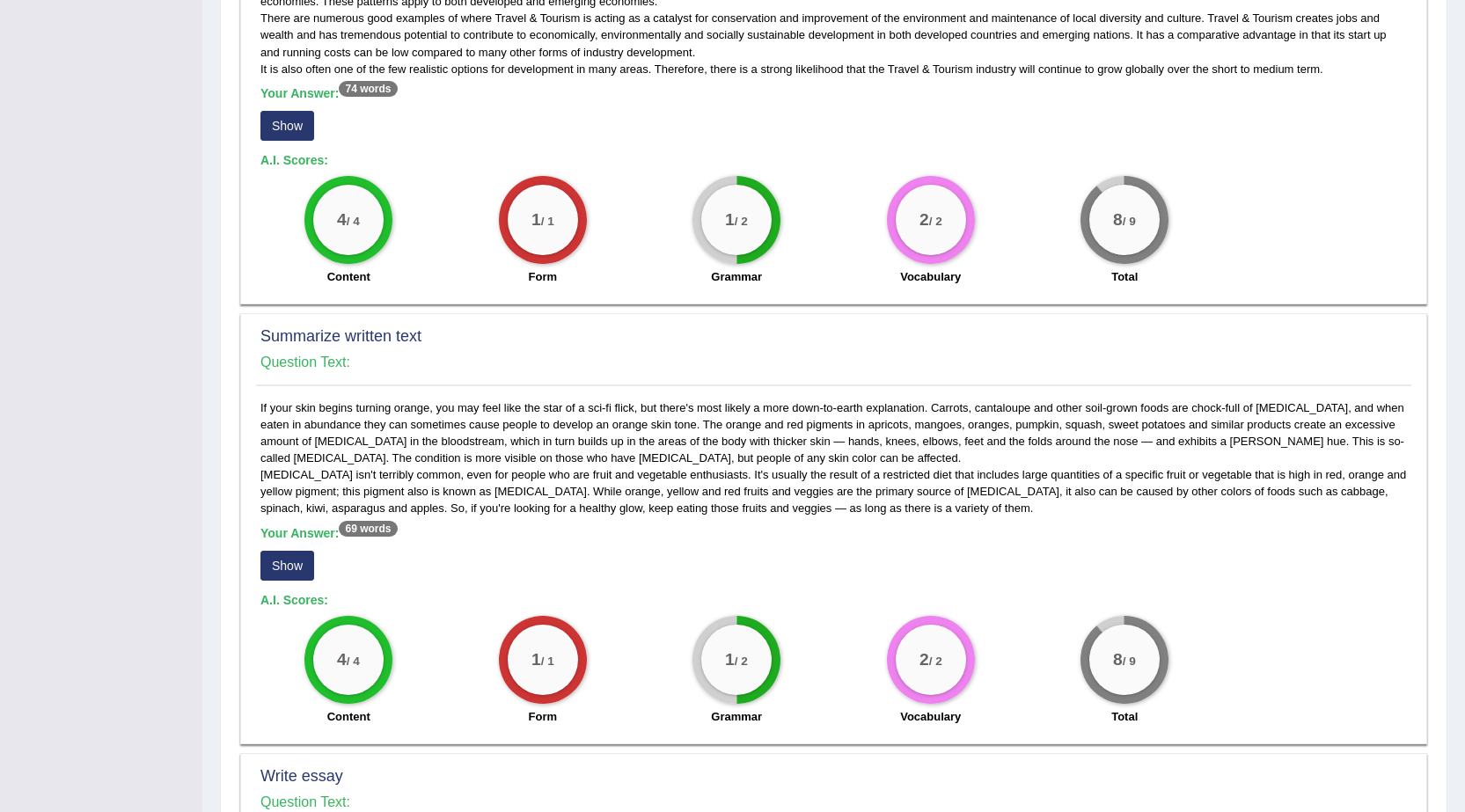
scroll to position [375, 0]
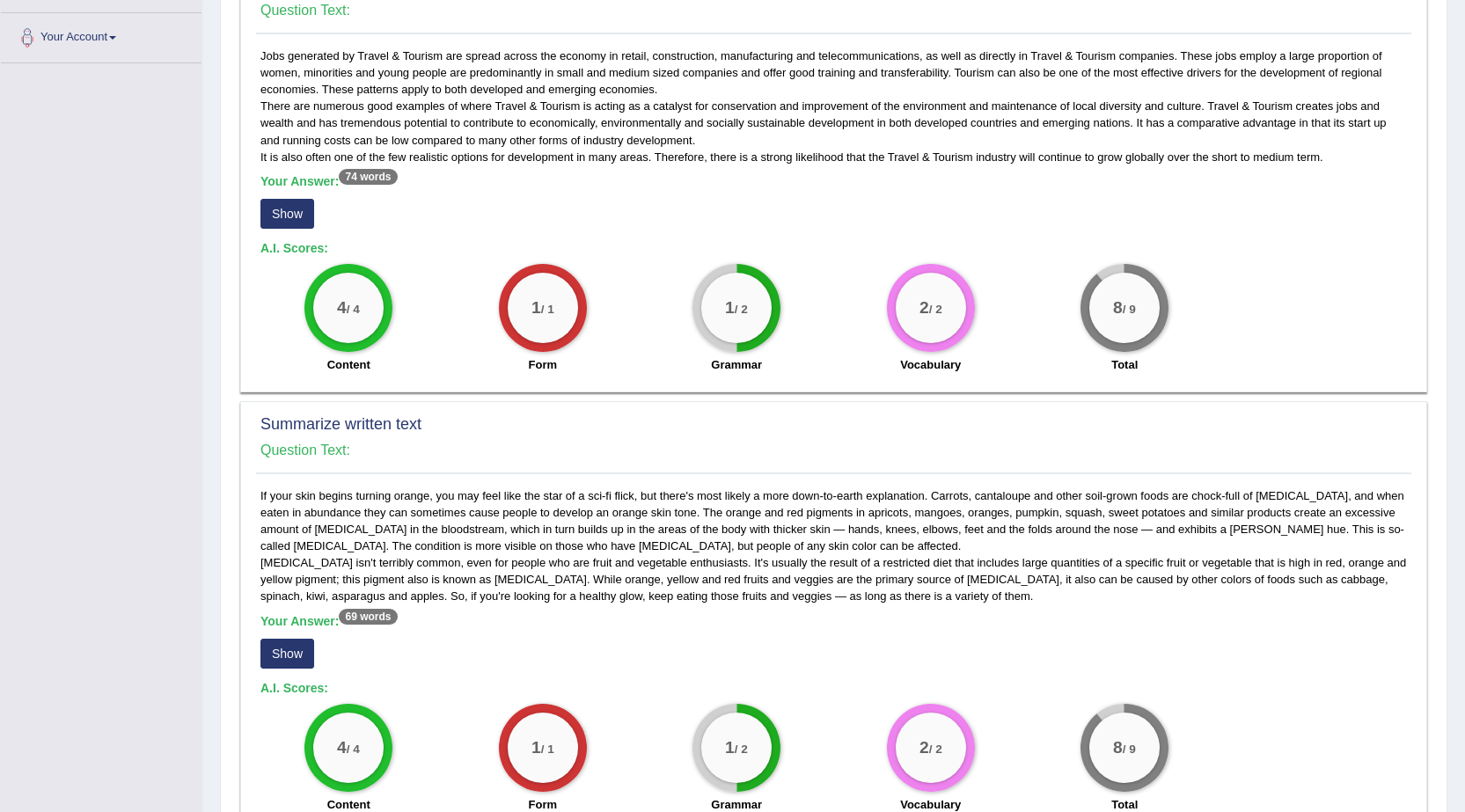
click at [297, 201] on button "Show" at bounding box center [287, 214] width 54 height 30
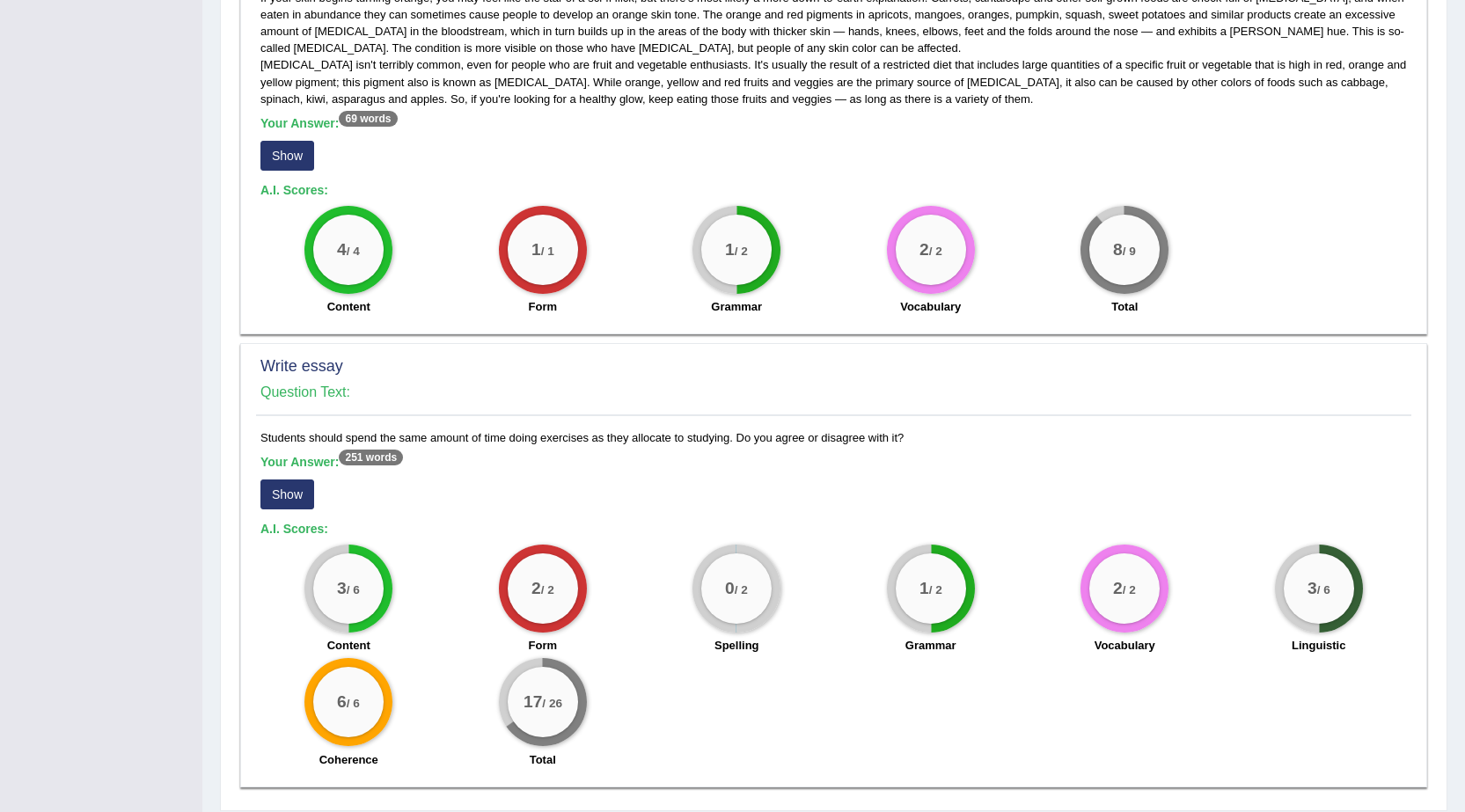
scroll to position [902, 0]
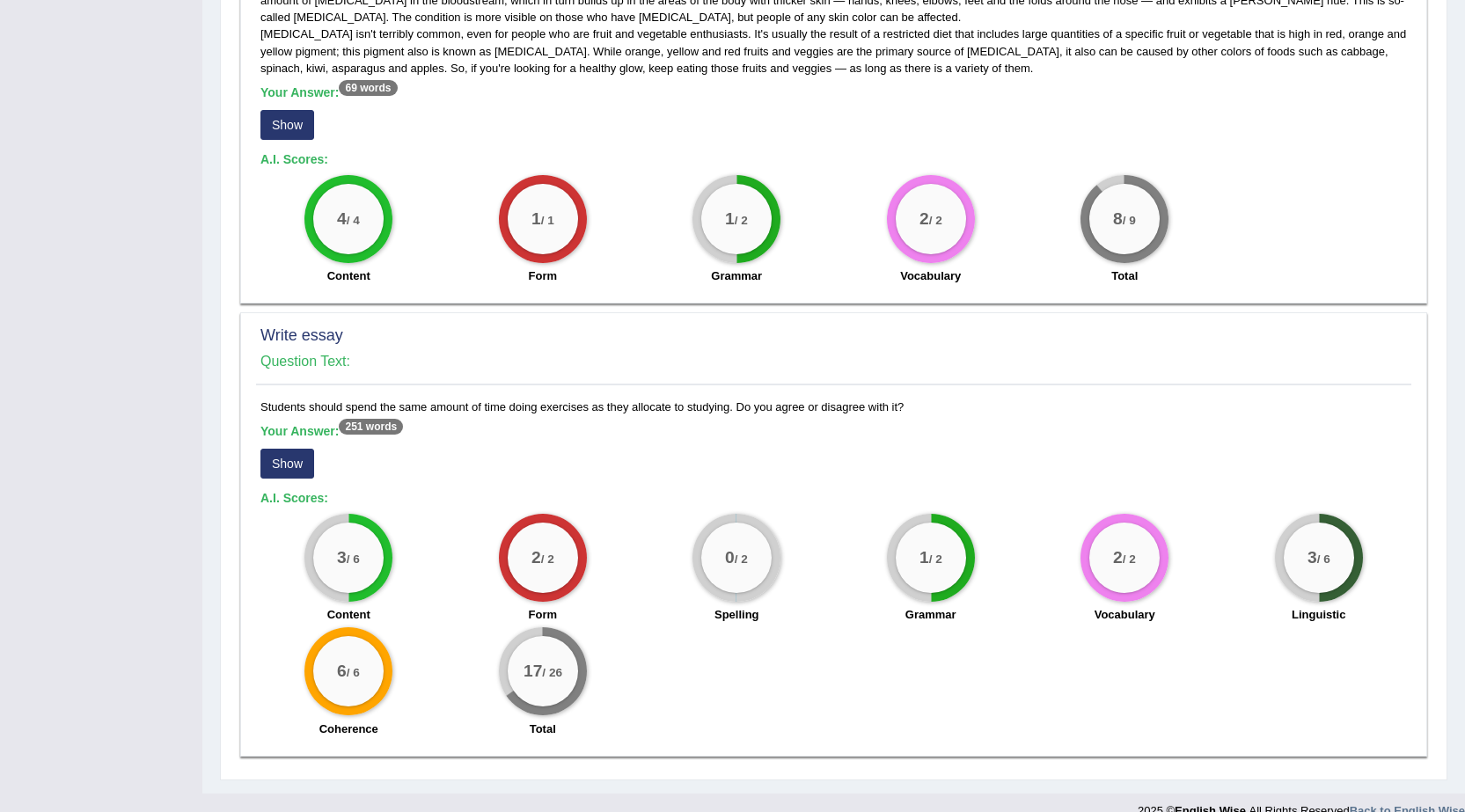
click at [279, 461] on button "Show" at bounding box center [287, 463] width 54 height 30
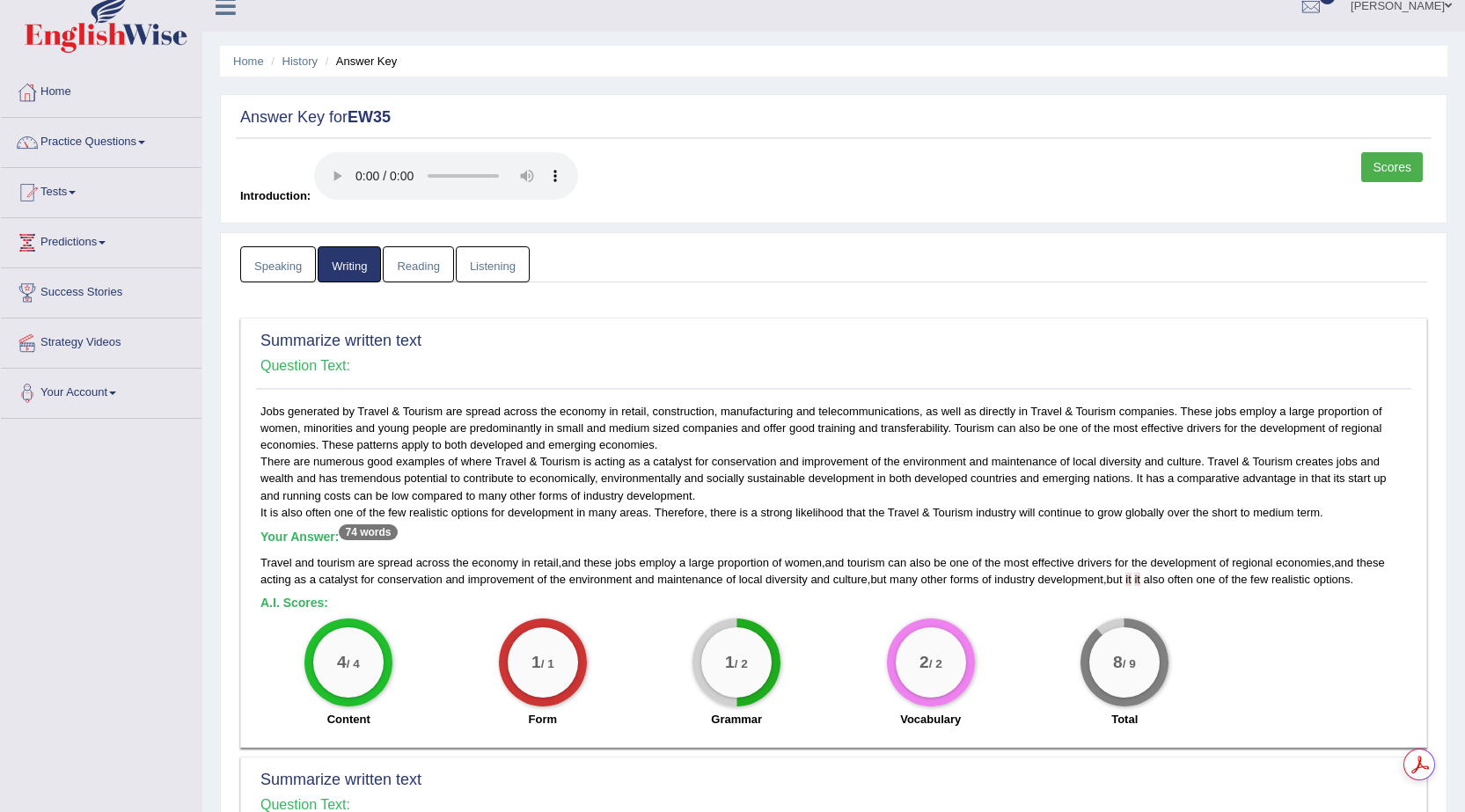
scroll to position [0, 0]
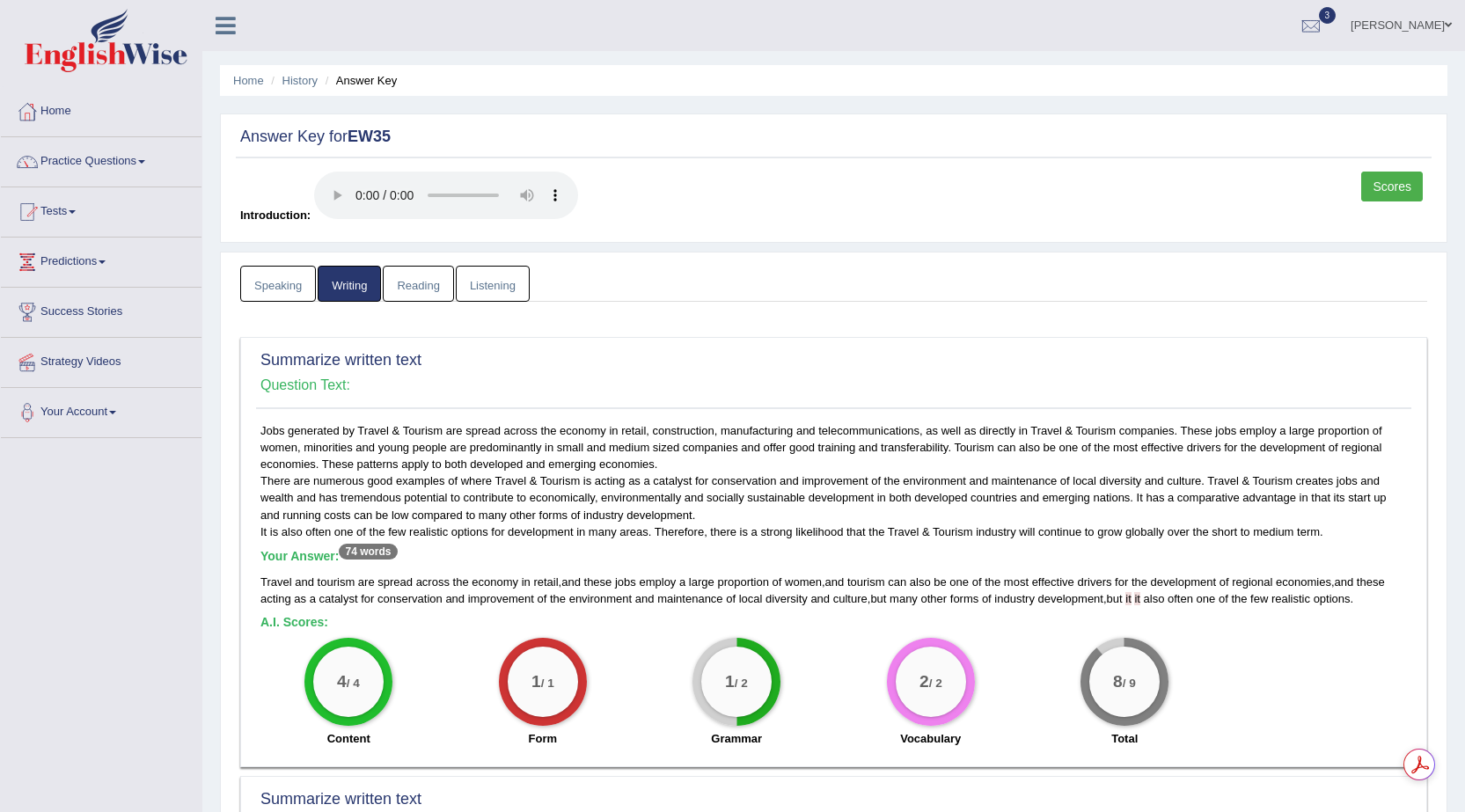
click at [421, 284] on link "Reading" at bounding box center [417, 284] width 71 height 36
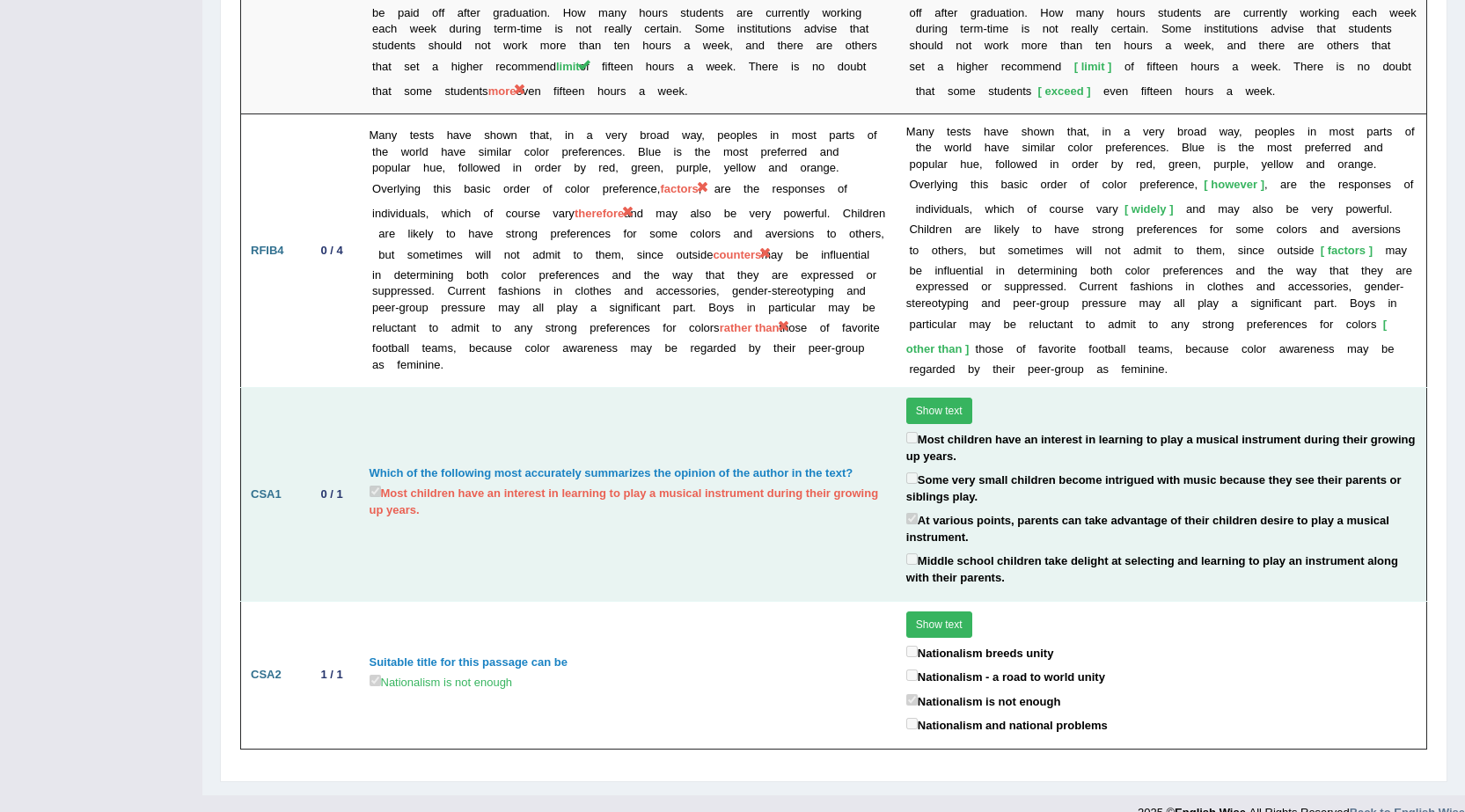
scroll to position [2956, 0]
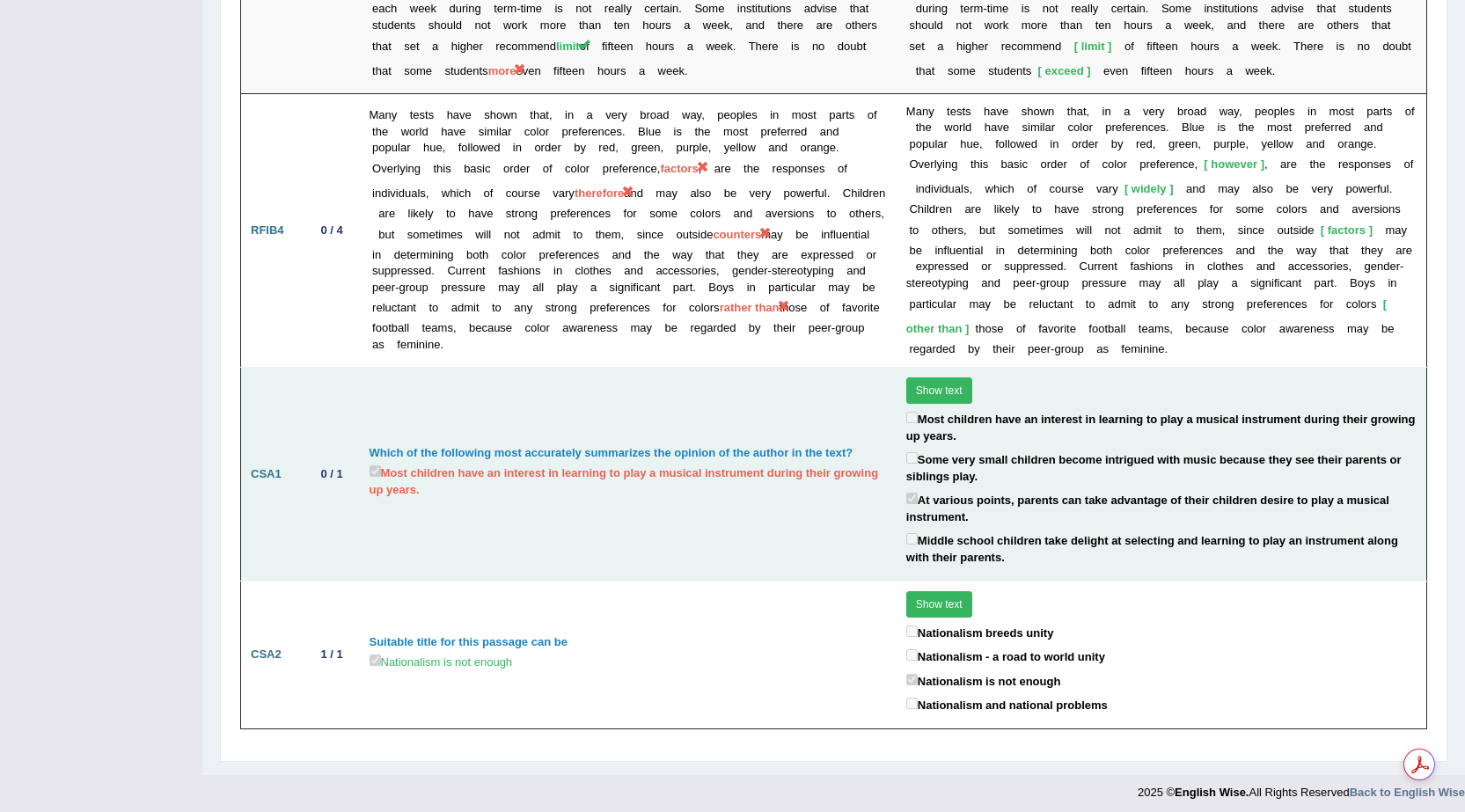
click at [933, 378] on button "Show text" at bounding box center [939, 391] width 66 height 26
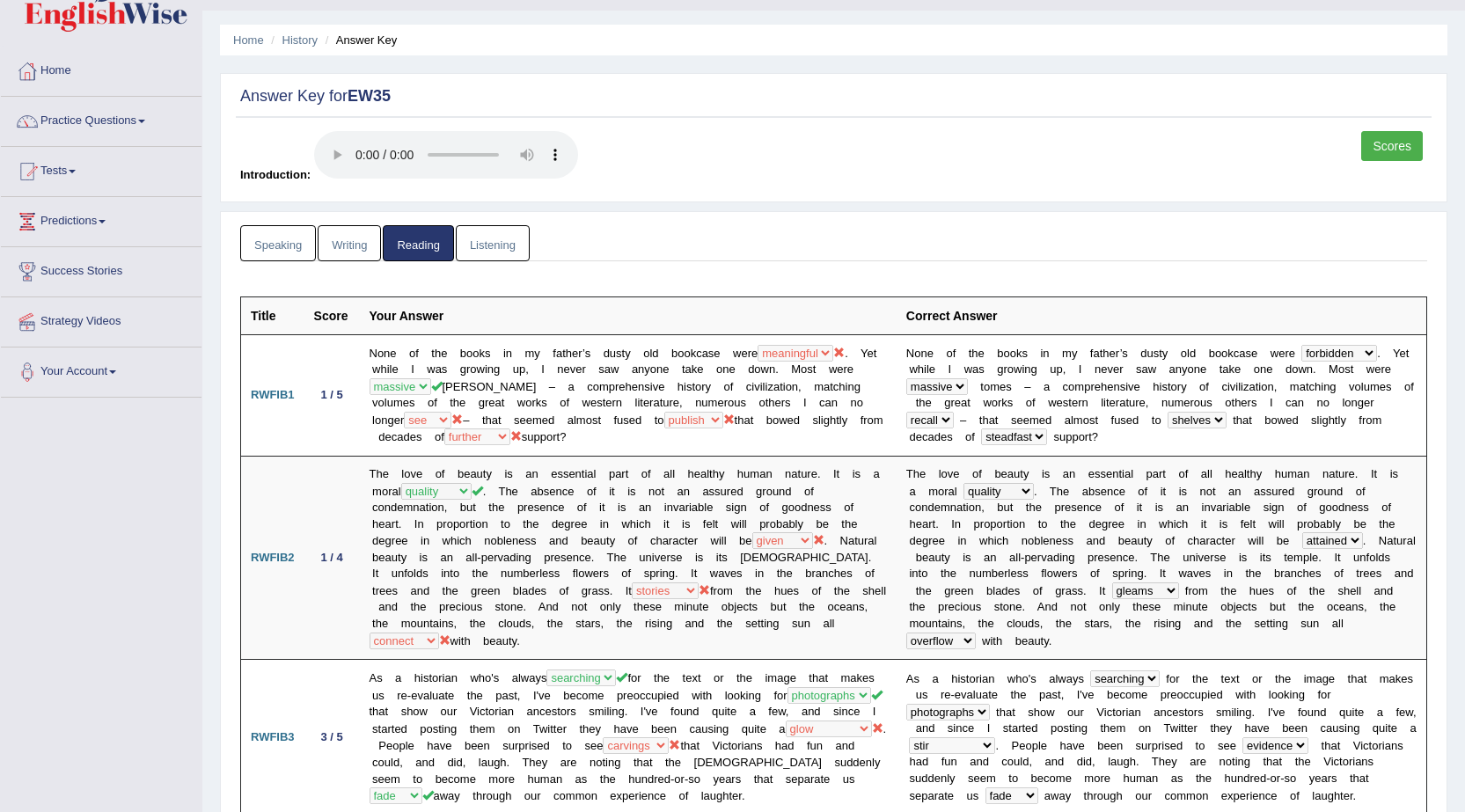
scroll to position [0, 0]
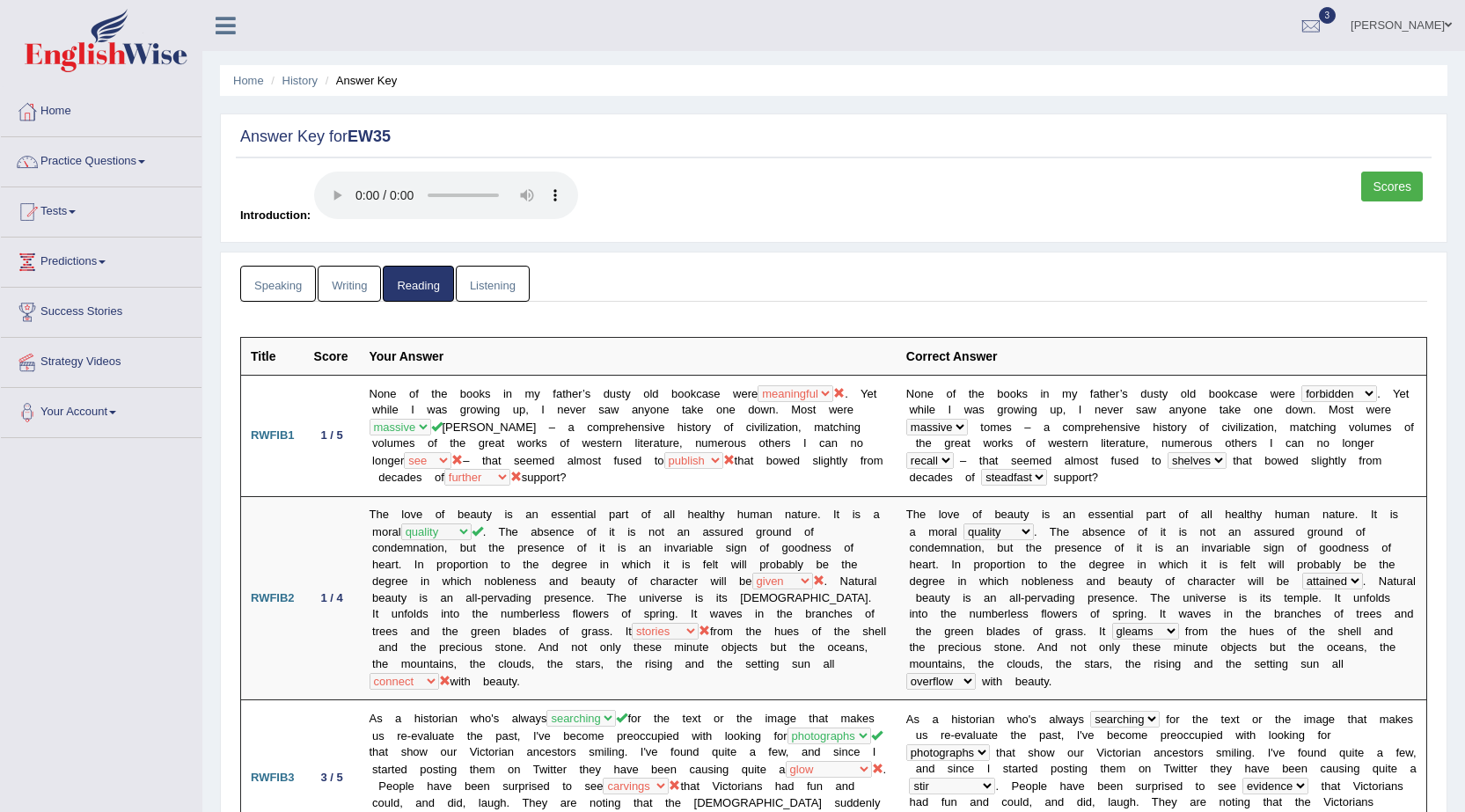
click at [517, 283] on link "Listening" at bounding box center [493, 284] width 74 height 36
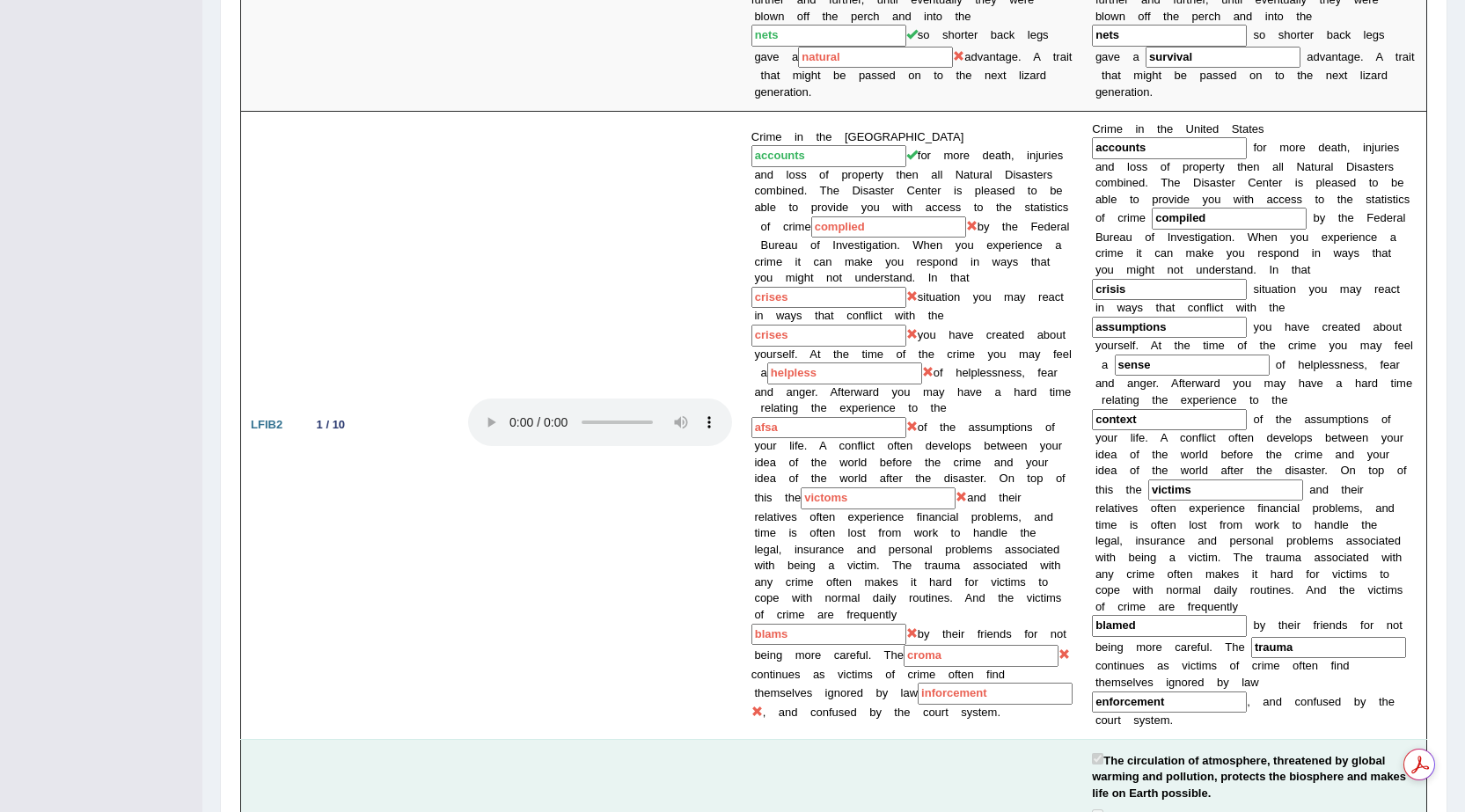
scroll to position [1327, 0]
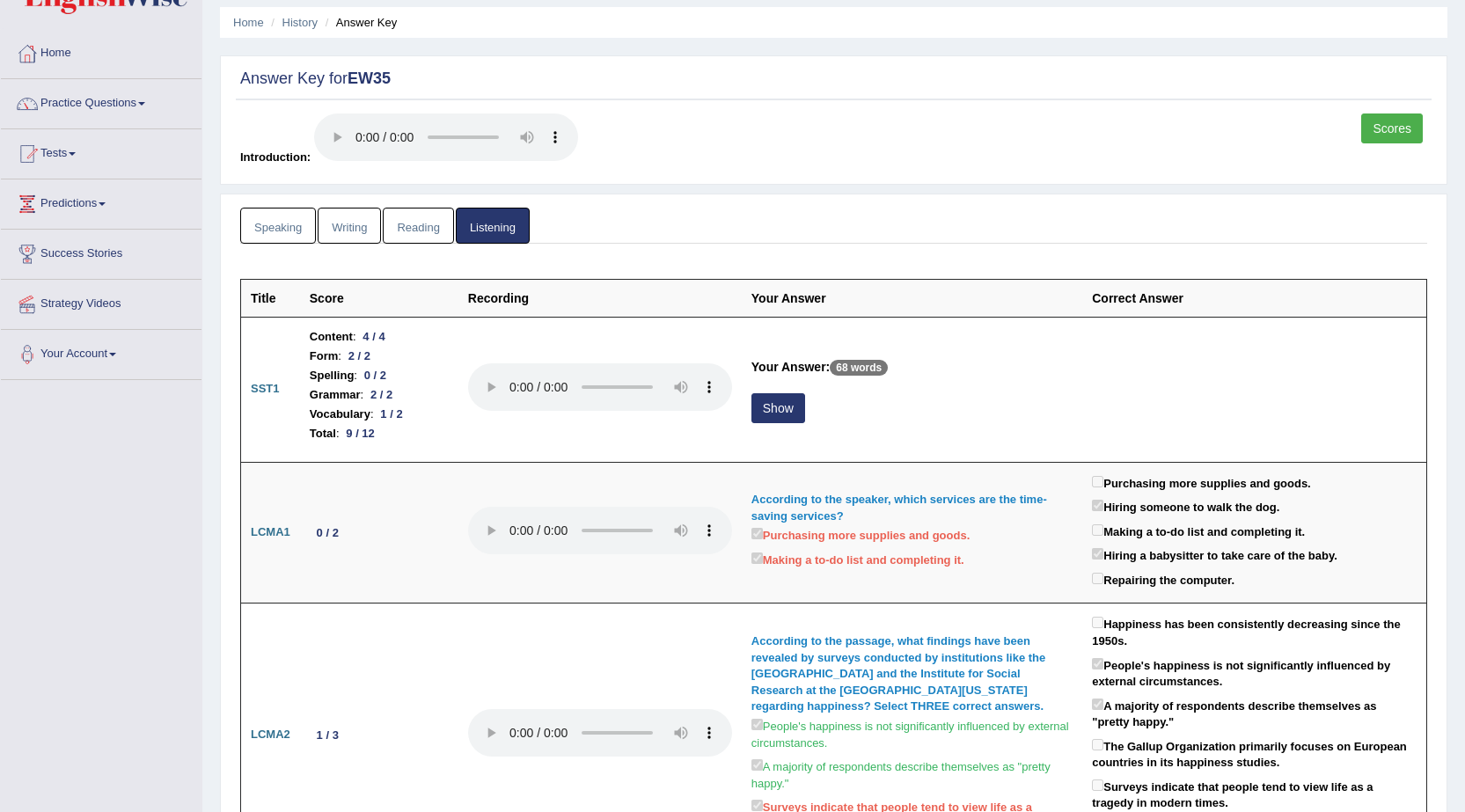
scroll to position [0, 0]
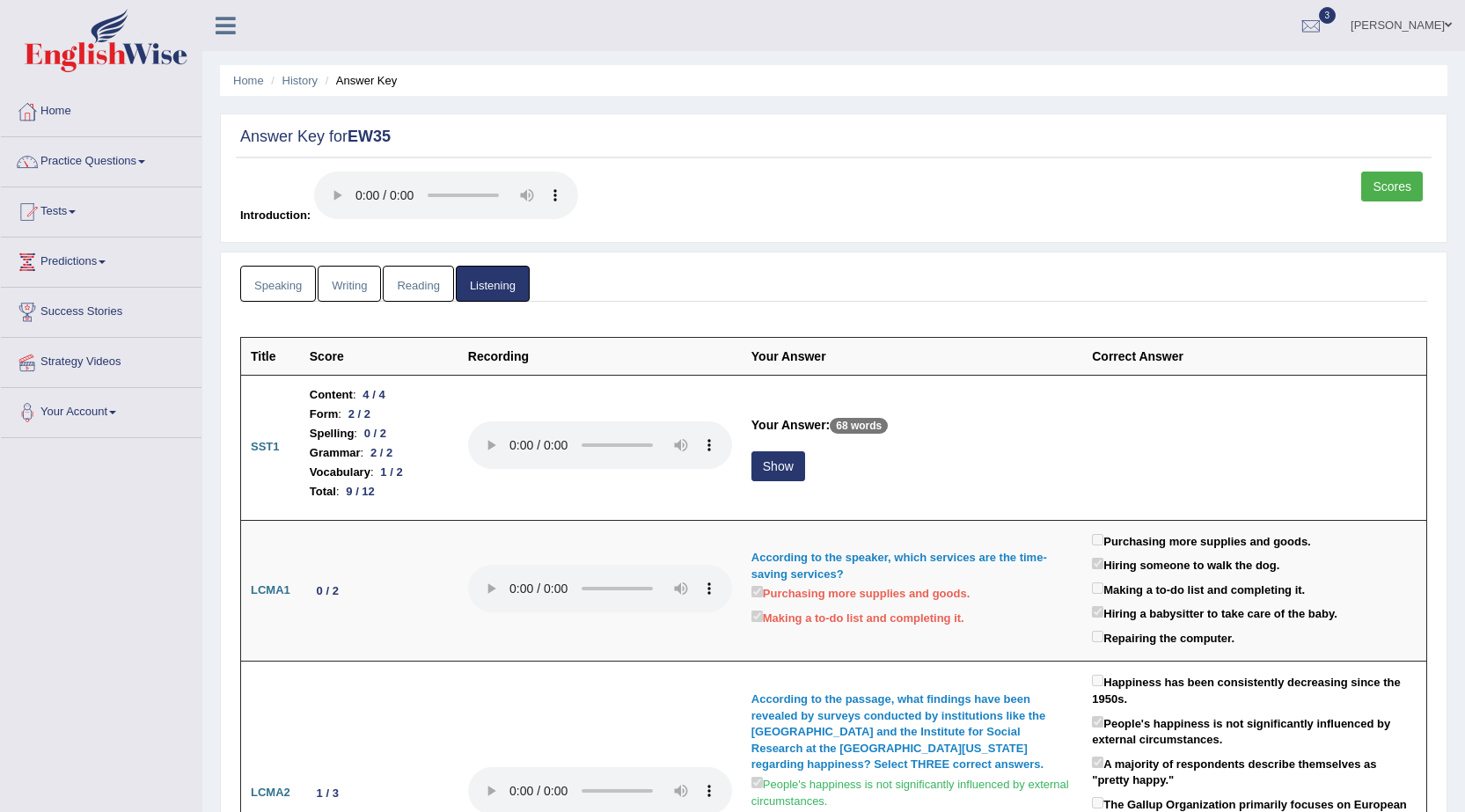
click at [415, 285] on link "Reading" at bounding box center [417, 284] width 71 height 36
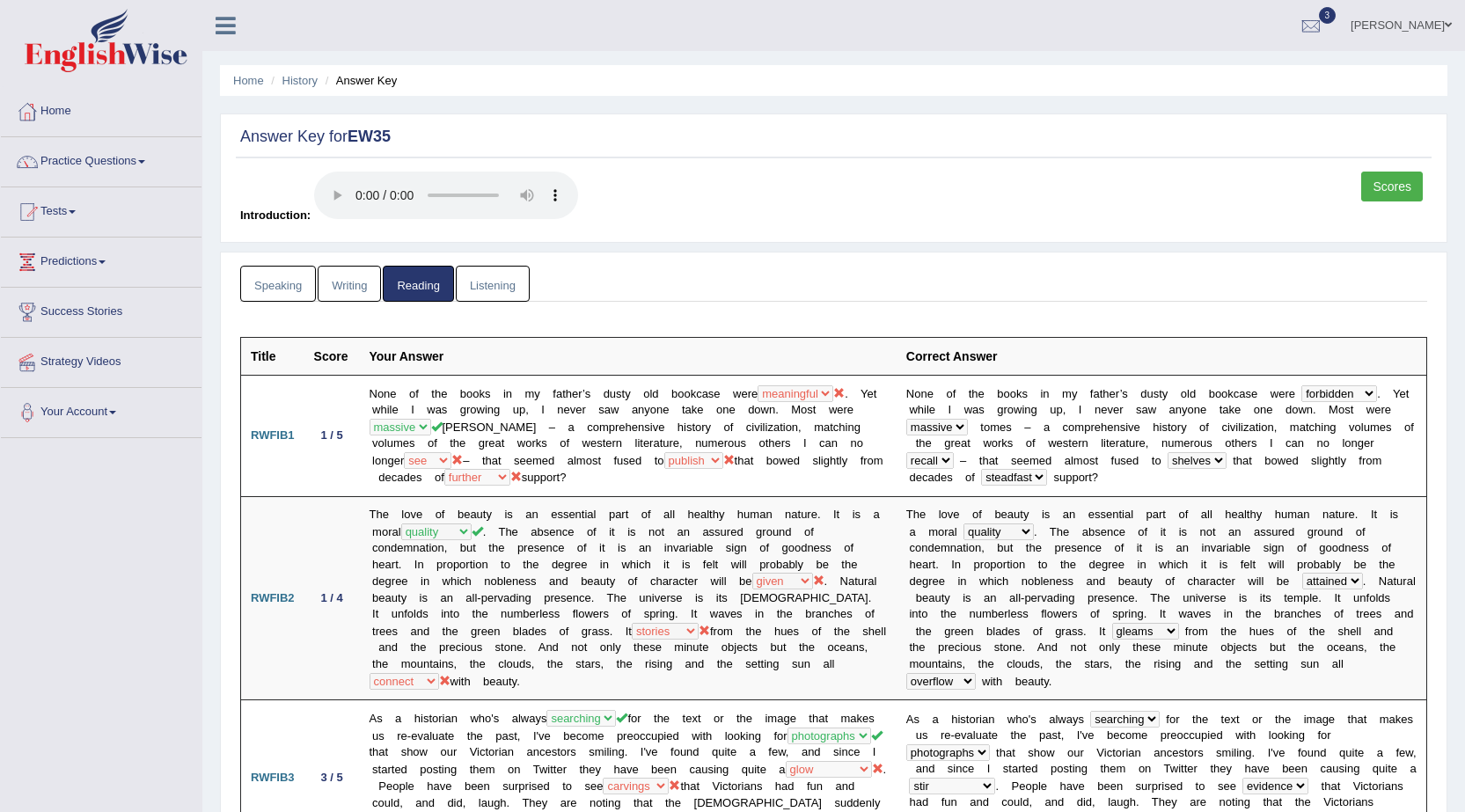
click at [352, 288] on link "Writing" at bounding box center [349, 284] width 63 height 36
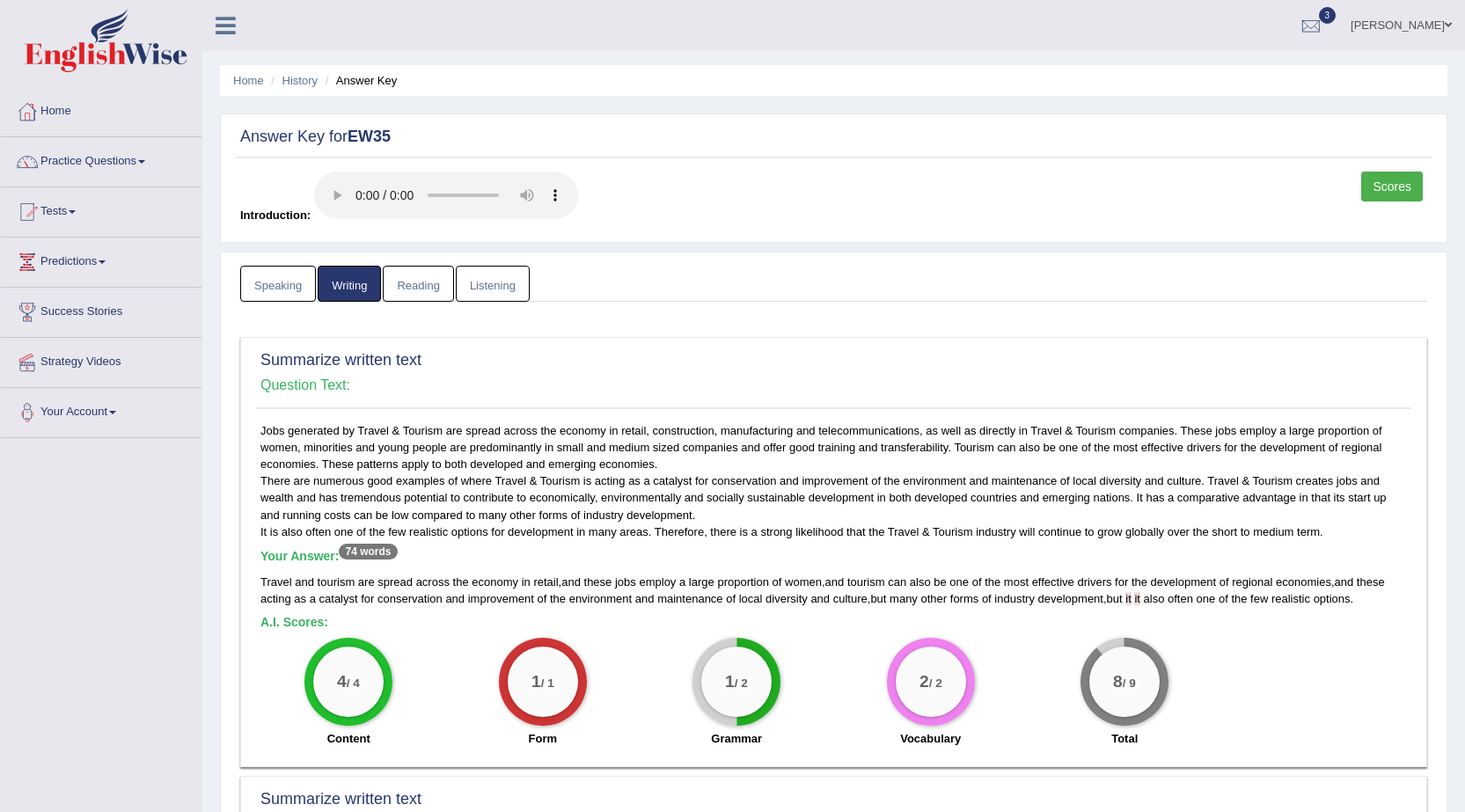
click at [297, 287] on link "Speaking" at bounding box center [278, 284] width 75 height 36
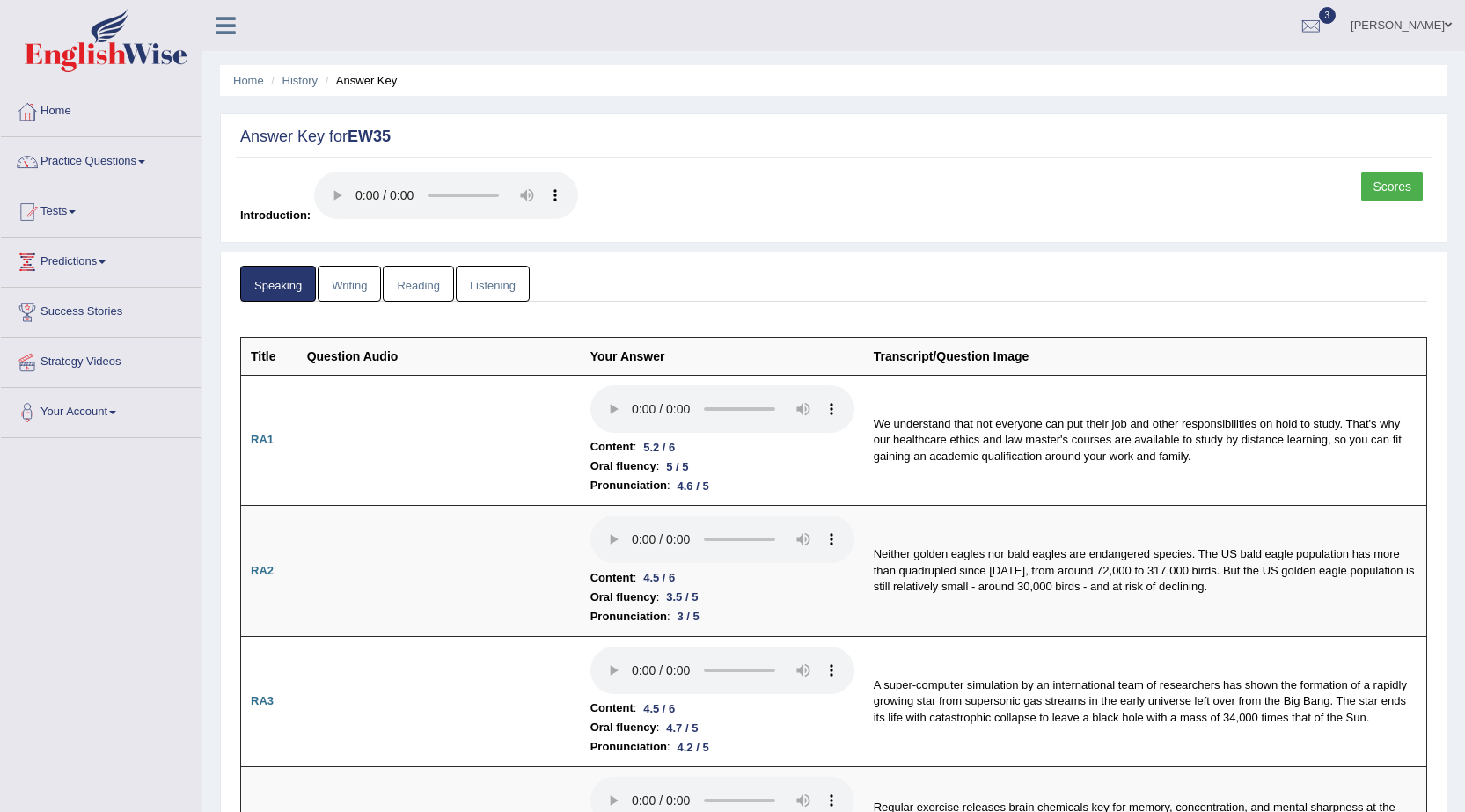
click at [350, 289] on link "Writing" at bounding box center [349, 284] width 63 height 36
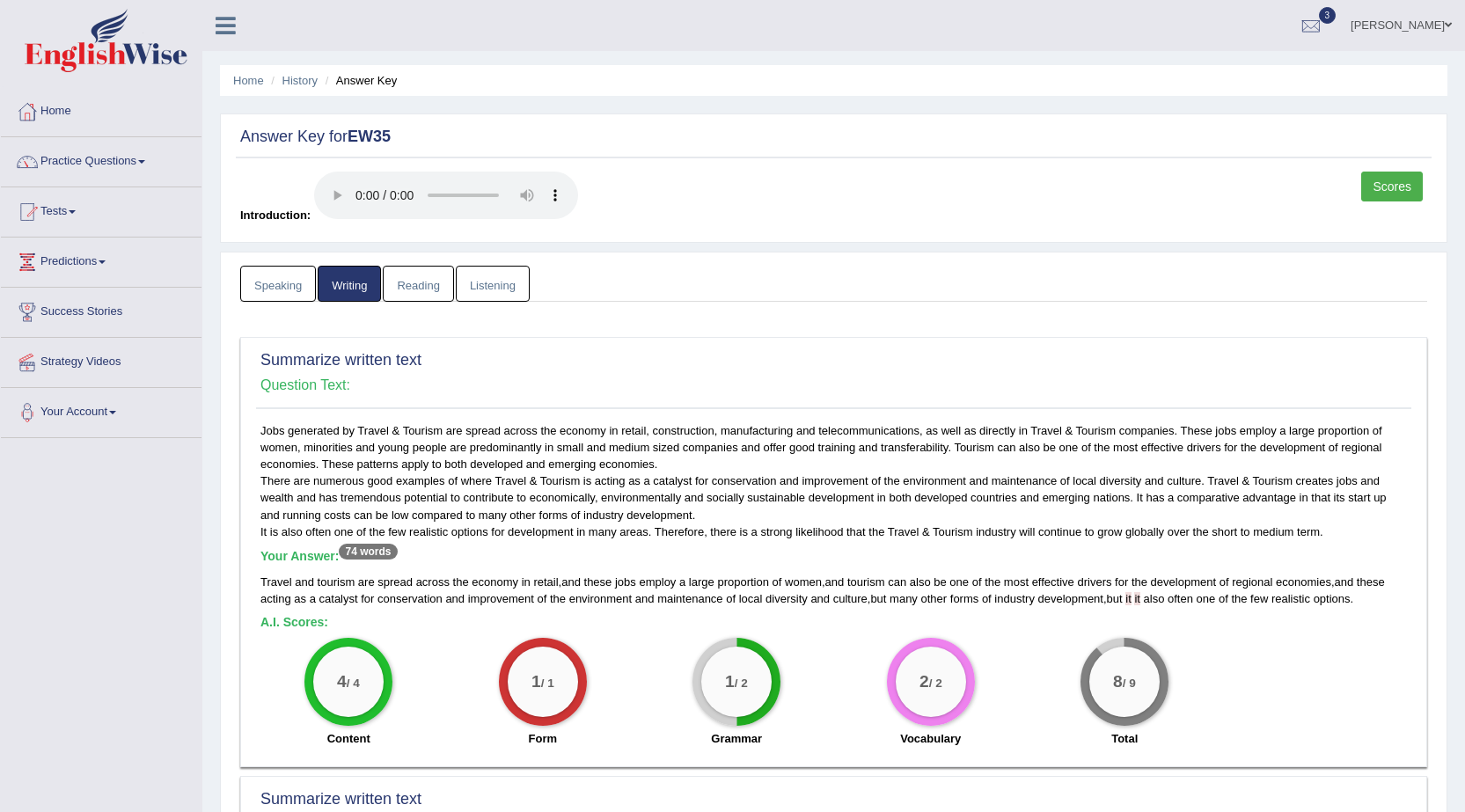
click at [426, 289] on link "Reading" at bounding box center [417, 284] width 71 height 36
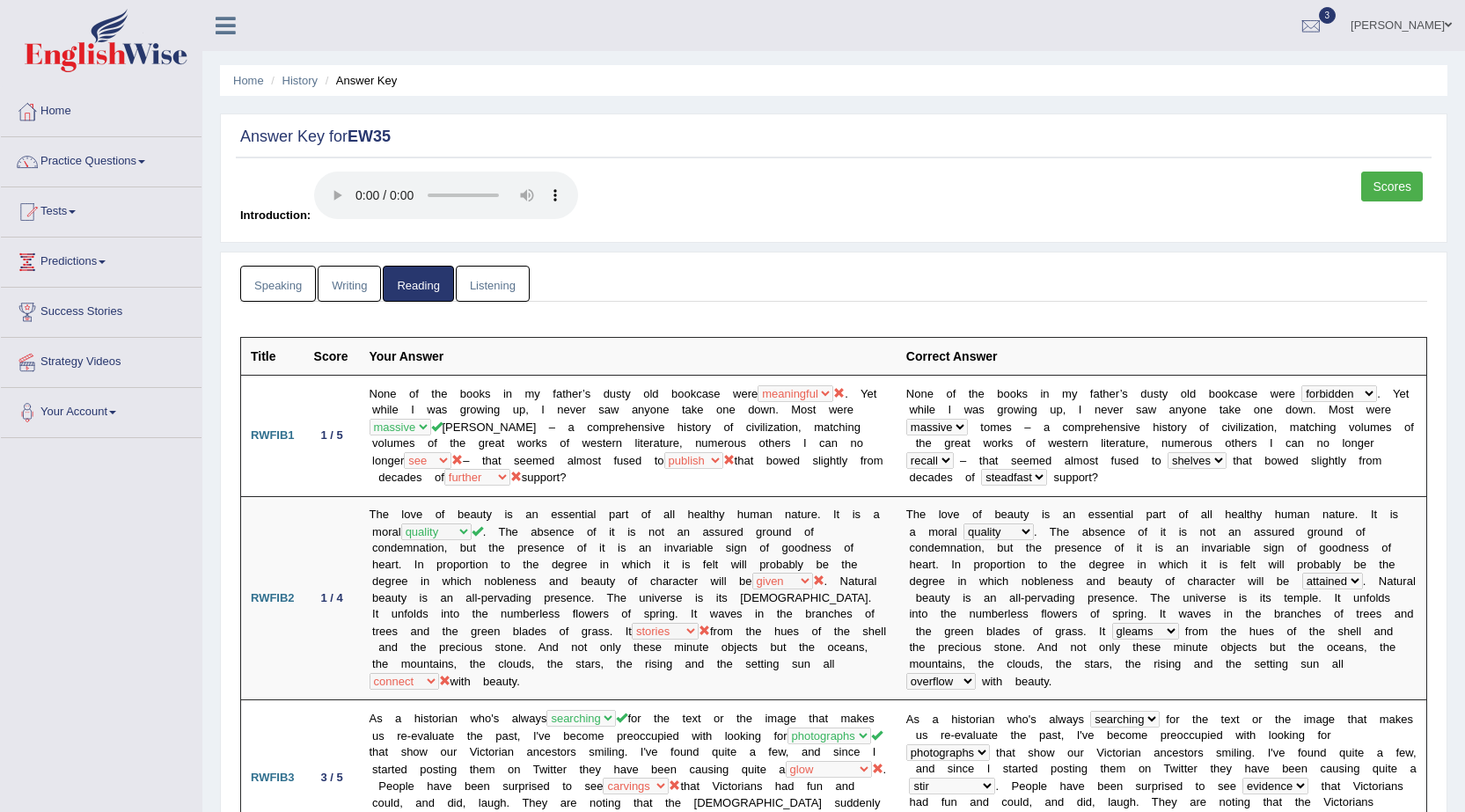
click at [484, 284] on link "Listening" at bounding box center [493, 284] width 74 height 36
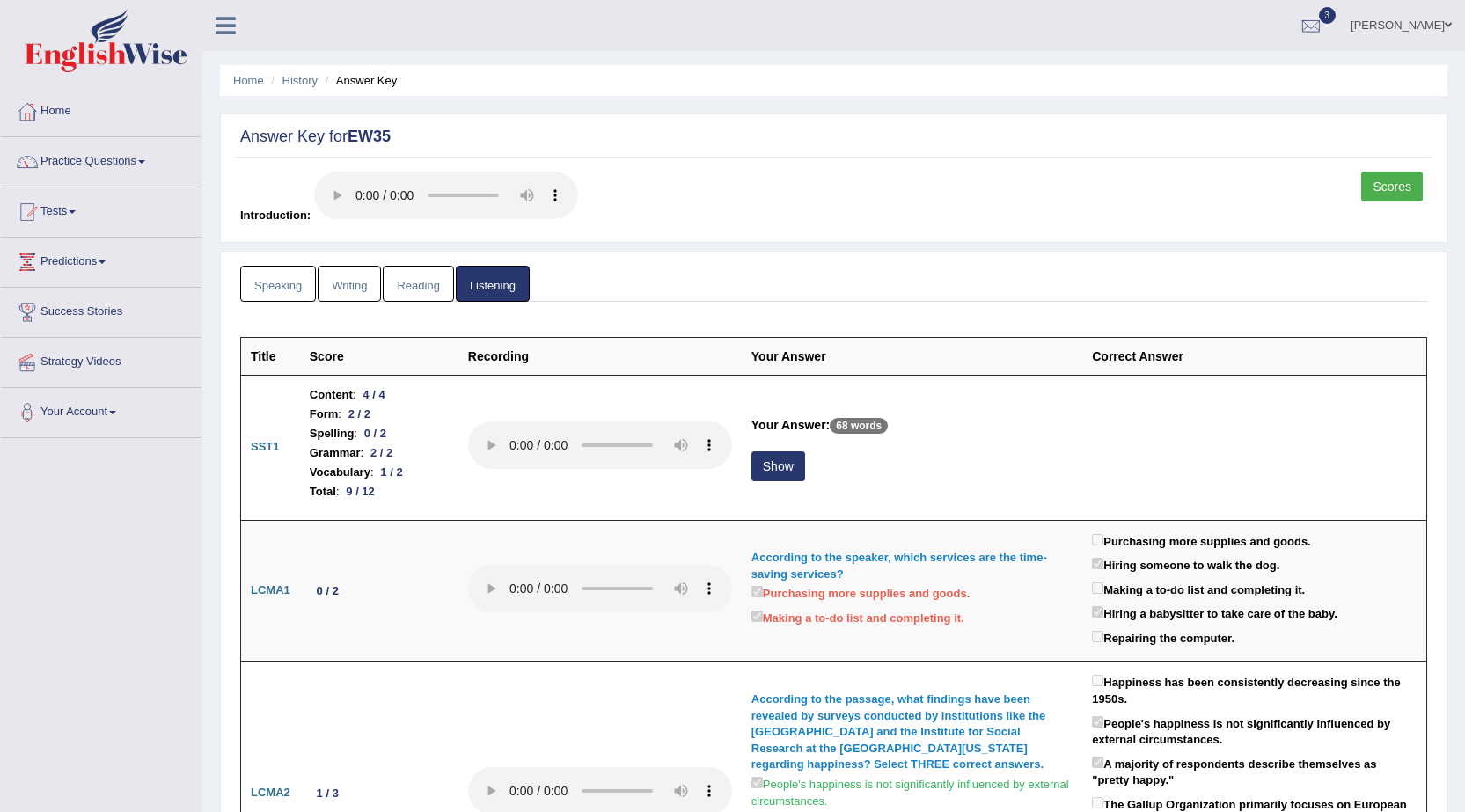
click at [433, 286] on link "Reading" at bounding box center [417, 284] width 71 height 36
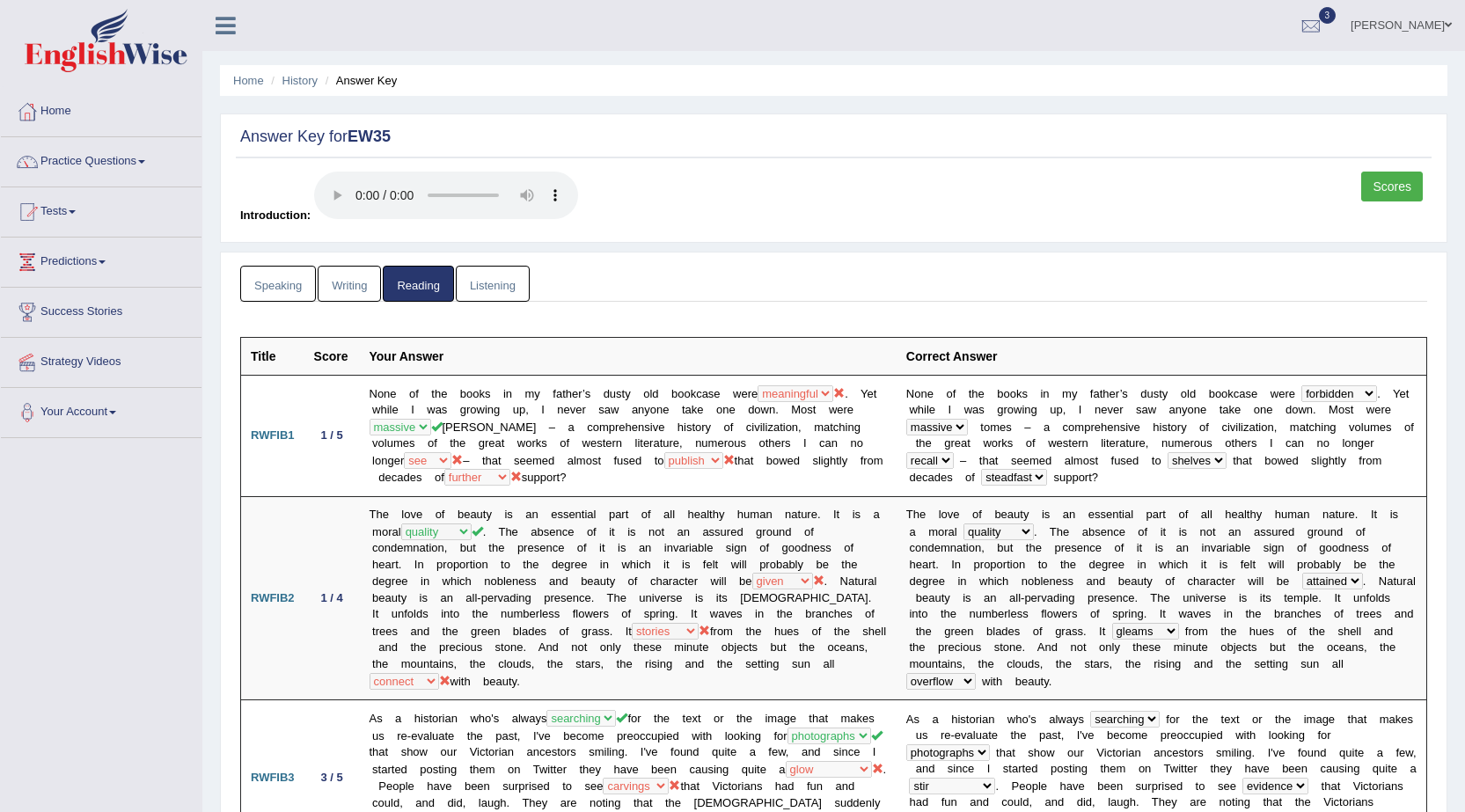
click at [492, 287] on link "Listening" at bounding box center [493, 284] width 74 height 36
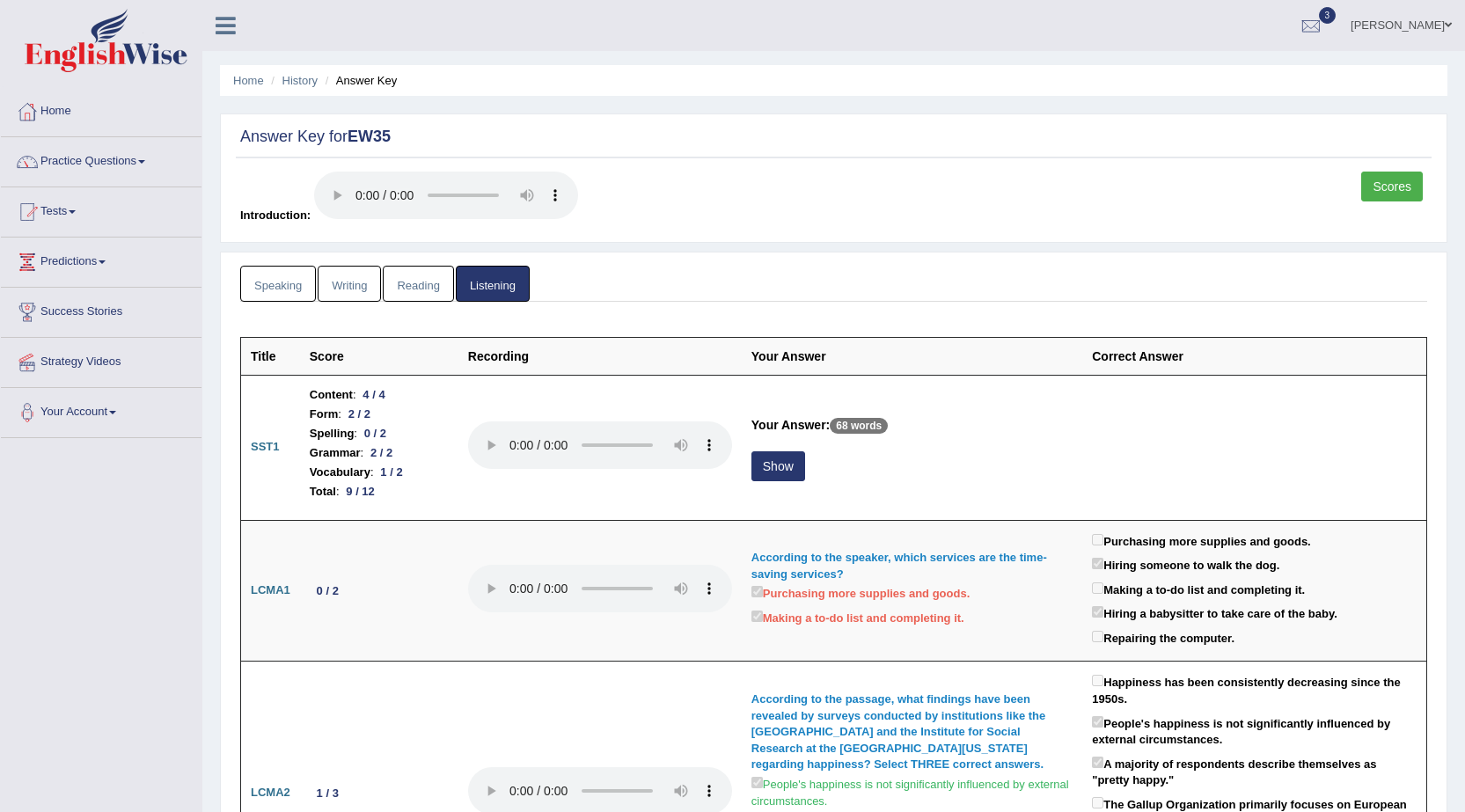
click at [436, 287] on link "Reading" at bounding box center [417, 284] width 71 height 36
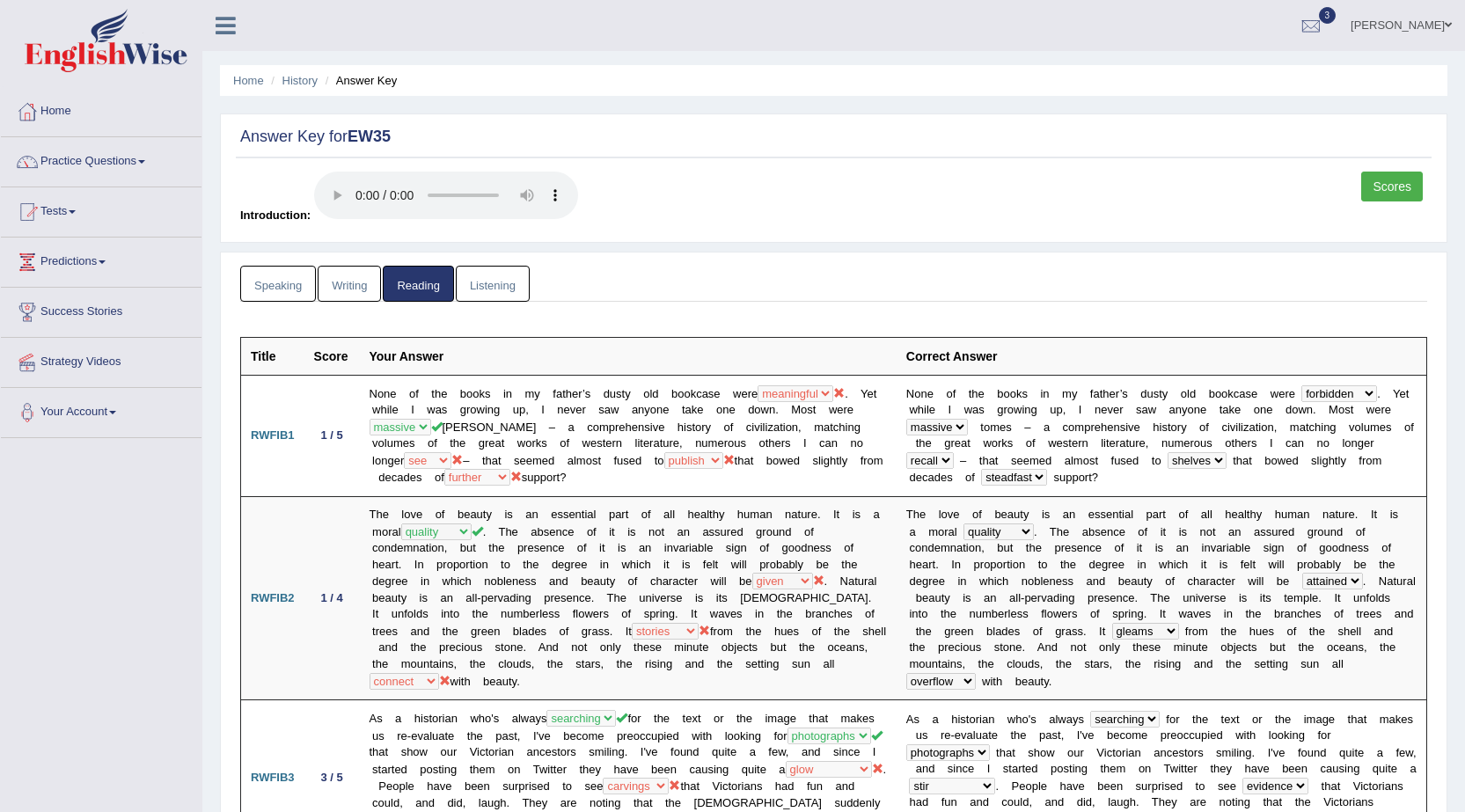
click at [505, 290] on link "Listening" at bounding box center [493, 284] width 74 height 36
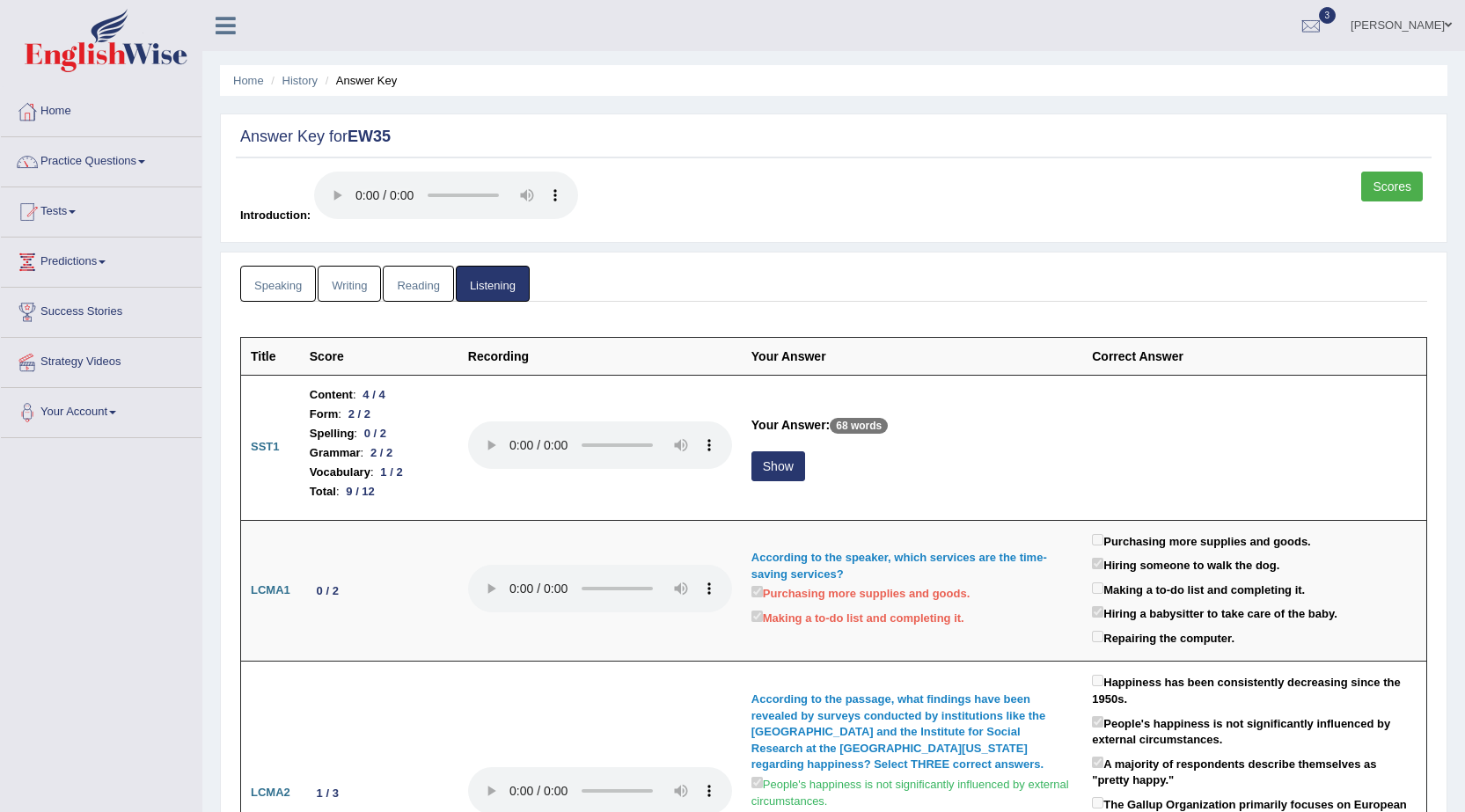
click at [1400, 183] on link "Scores" at bounding box center [1393, 187] width 62 height 30
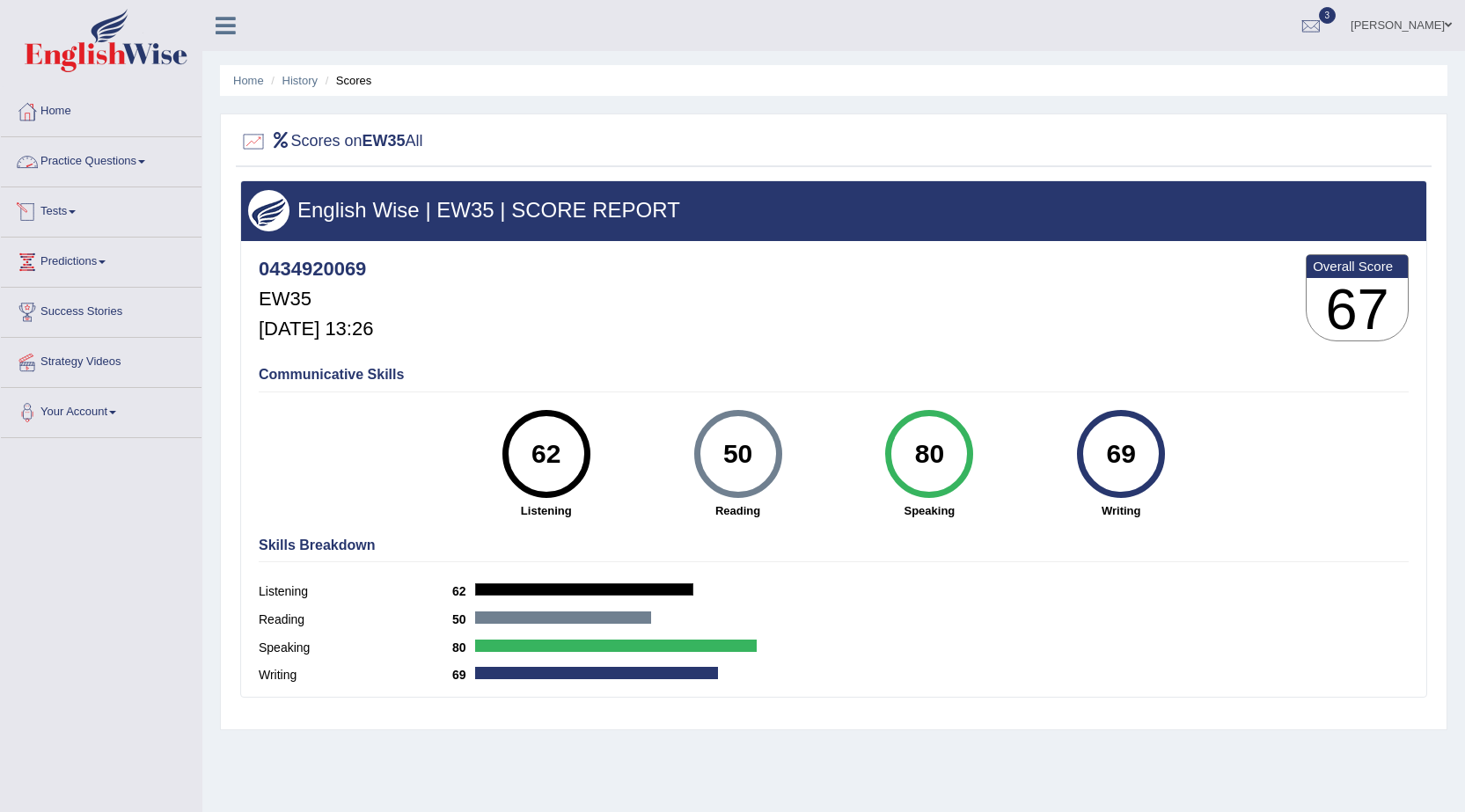
click at [100, 152] on link "Practice Questions" at bounding box center [101, 159] width 200 height 44
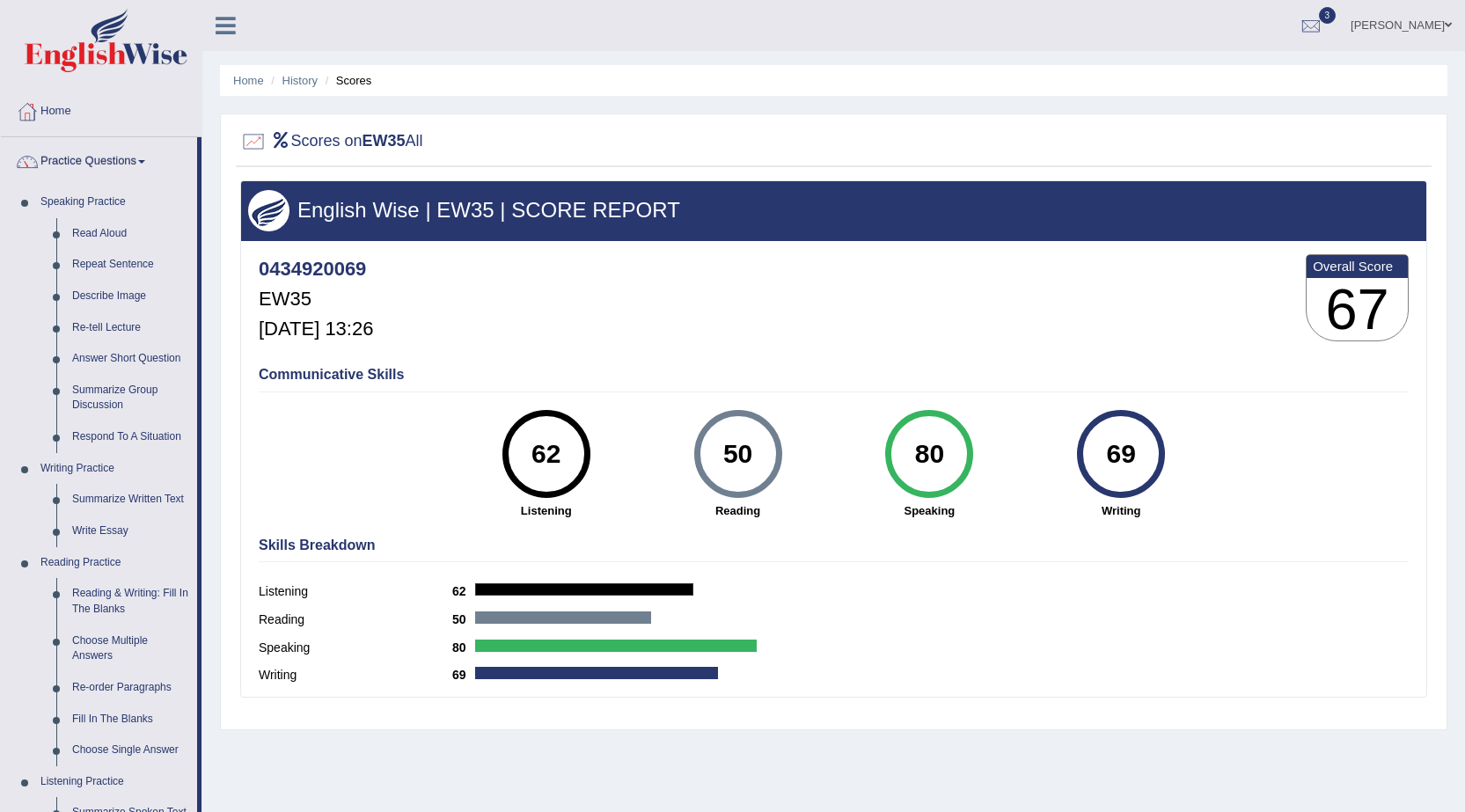
click at [68, 162] on link "Practice Questions" at bounding box center [99, 159] width 197 height 44
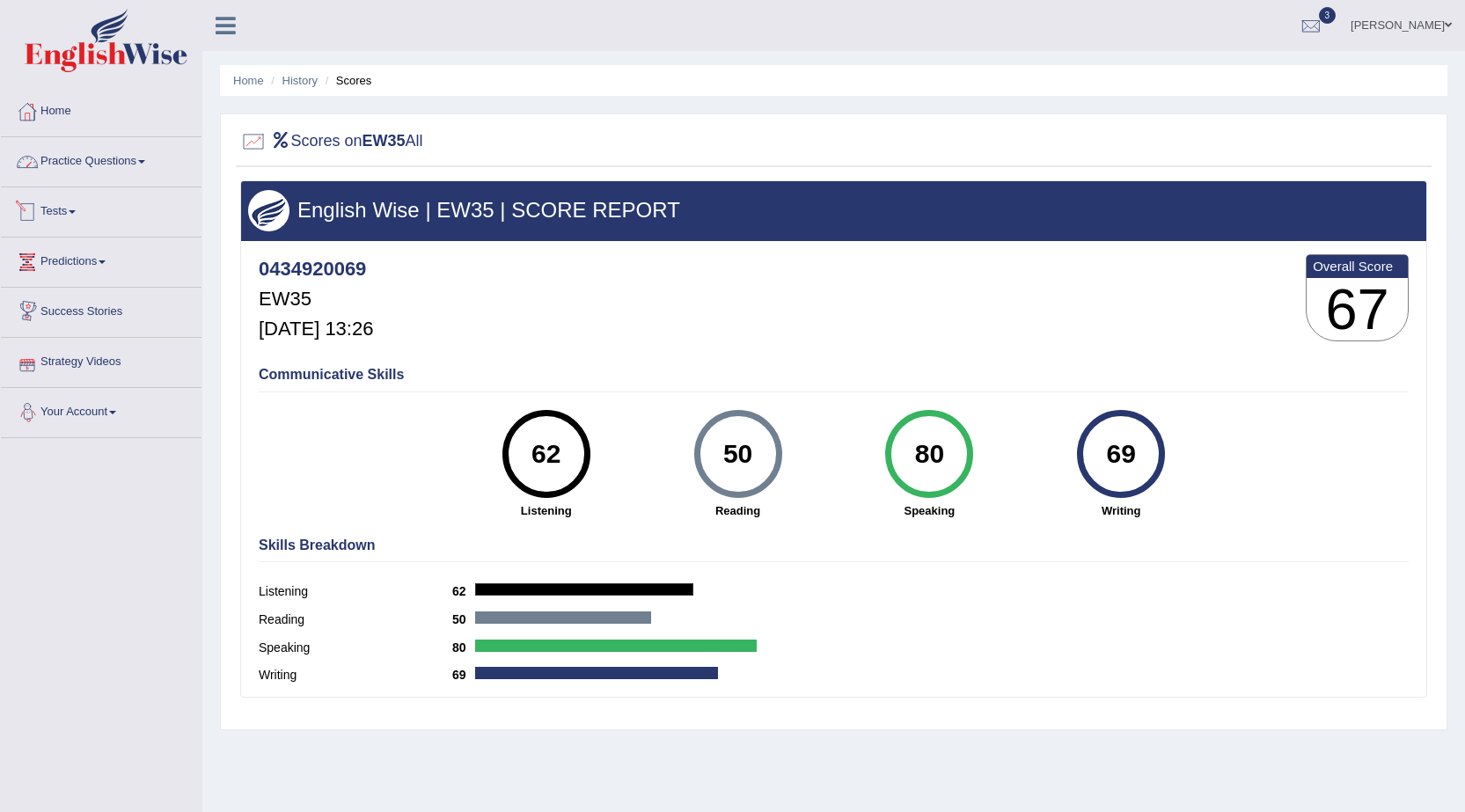
click at [100, 156] on link "Practice Questions" at bounding box center [101, 159] width 200 height 44
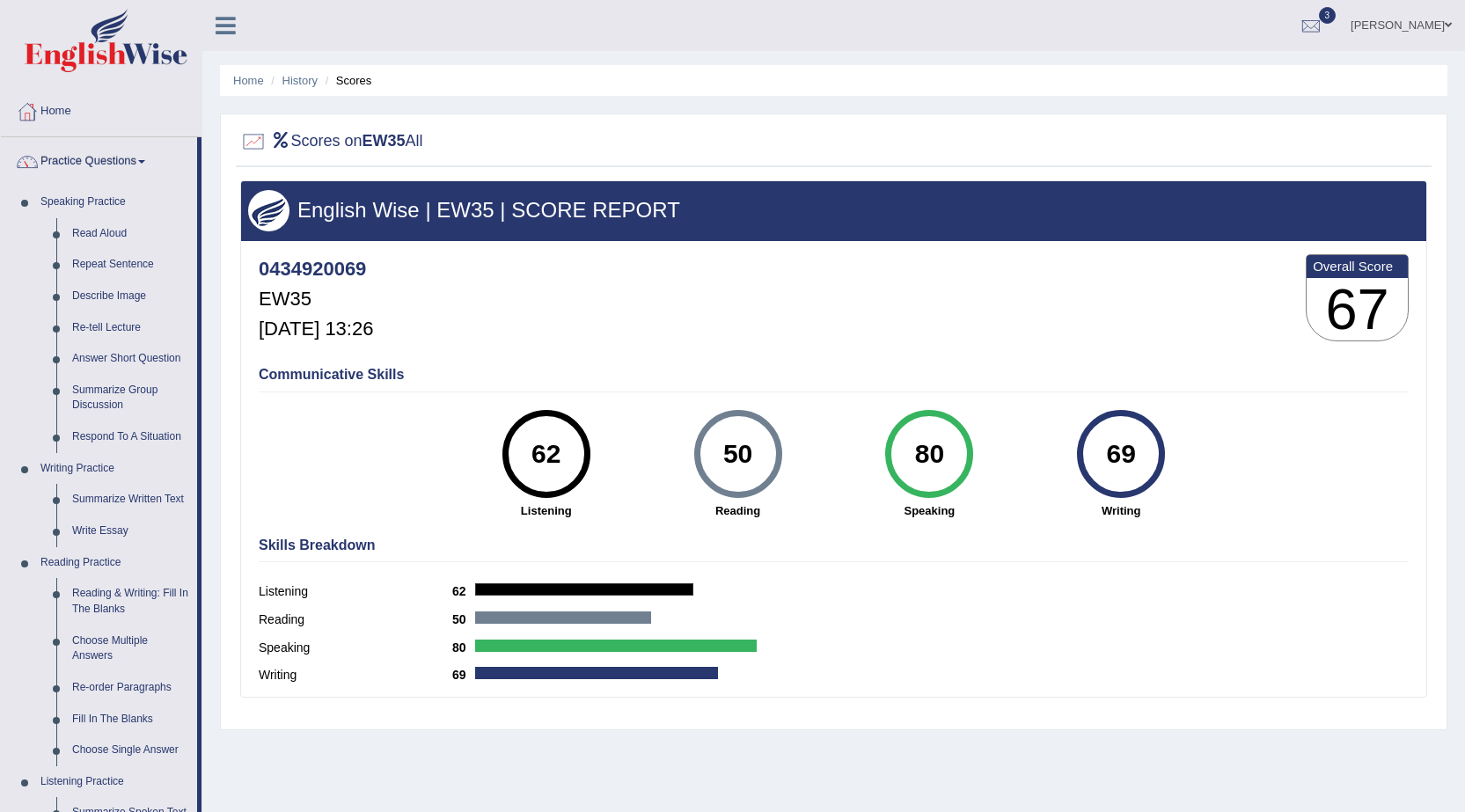
click at [96, 157] on link "Practice Questions" at bounding box center [99, 159] width 197 height 44
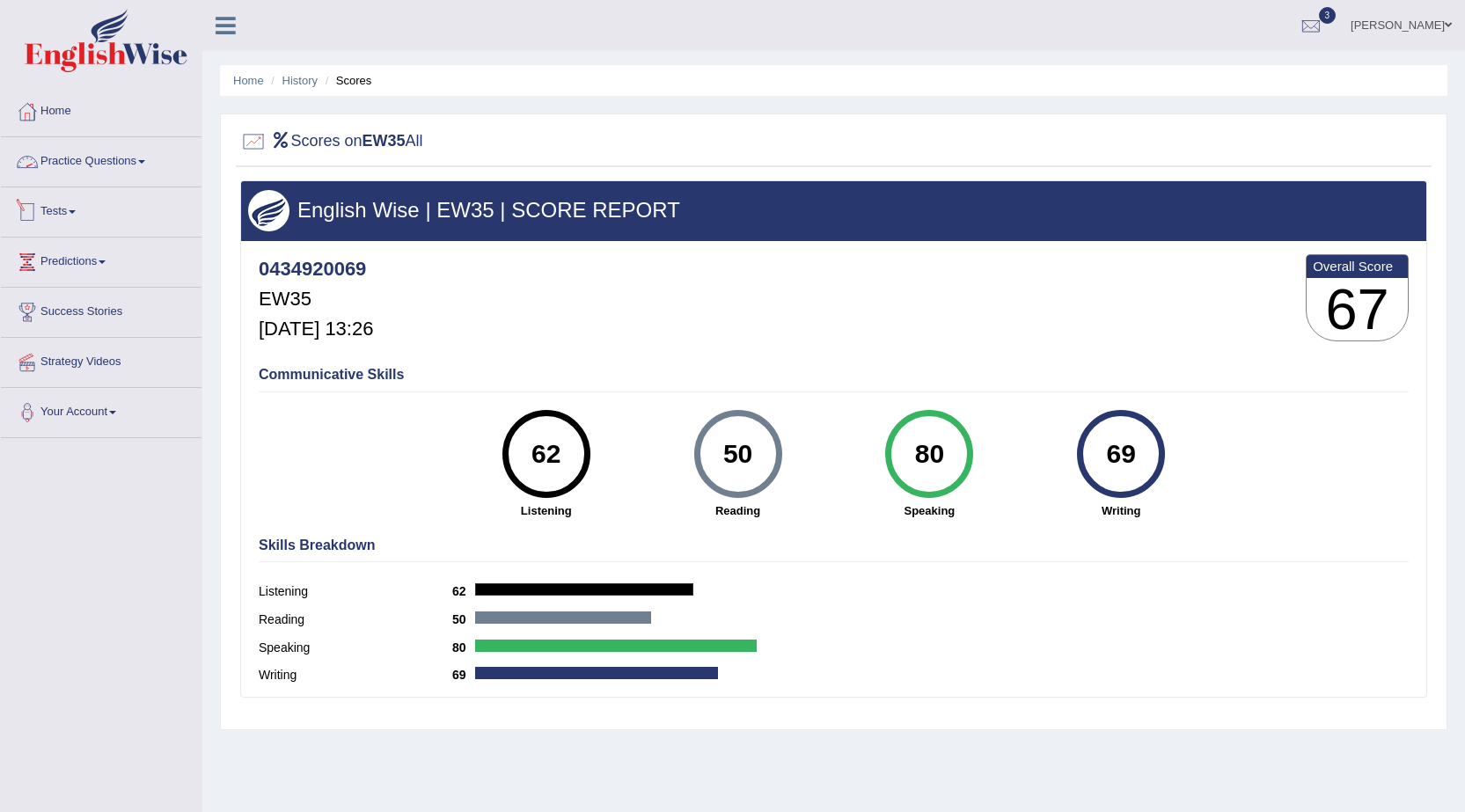
click at [51, 203] on link "Tests" at bounding box center [101, 209] width 200 height 44
click at [52, 309] on link "History" at bounding box center [115, 315] width 165 height 32
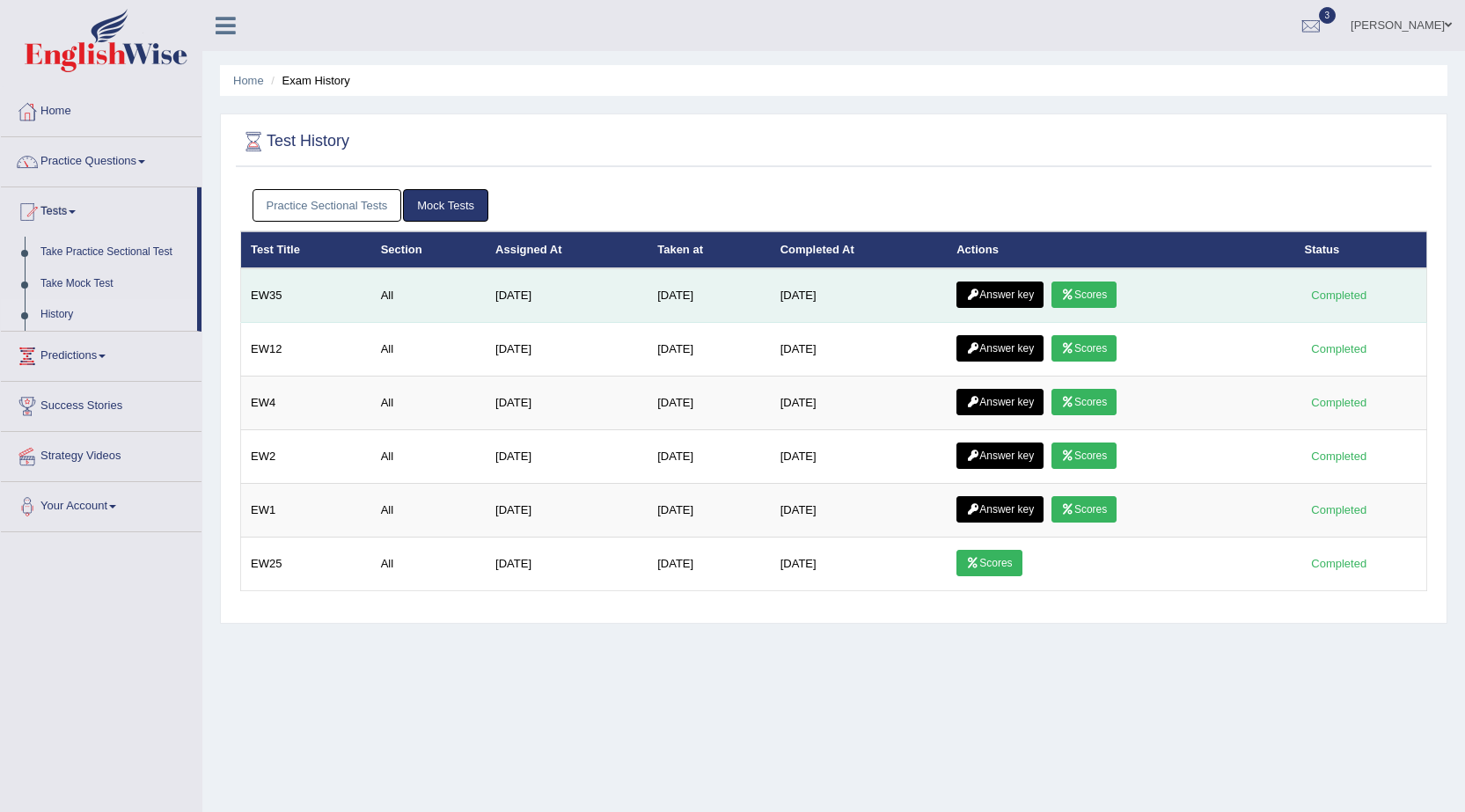
click at [1011, 292] on link "Answer key" at bounding box center [1000, 294] width 87 height 26
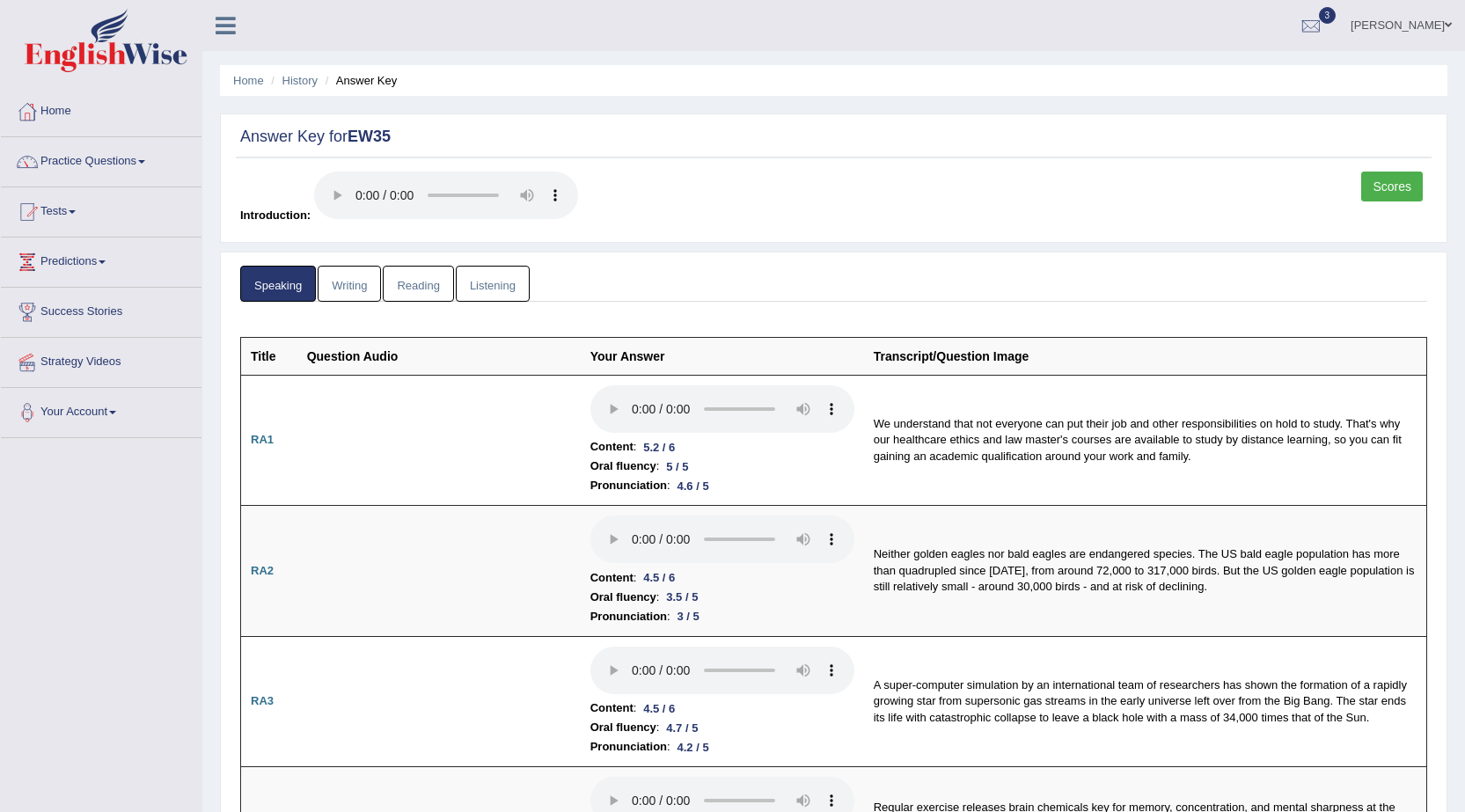
click at [352, 289] on link "Writing" at bounding box center [349, 284] width 63 height 36
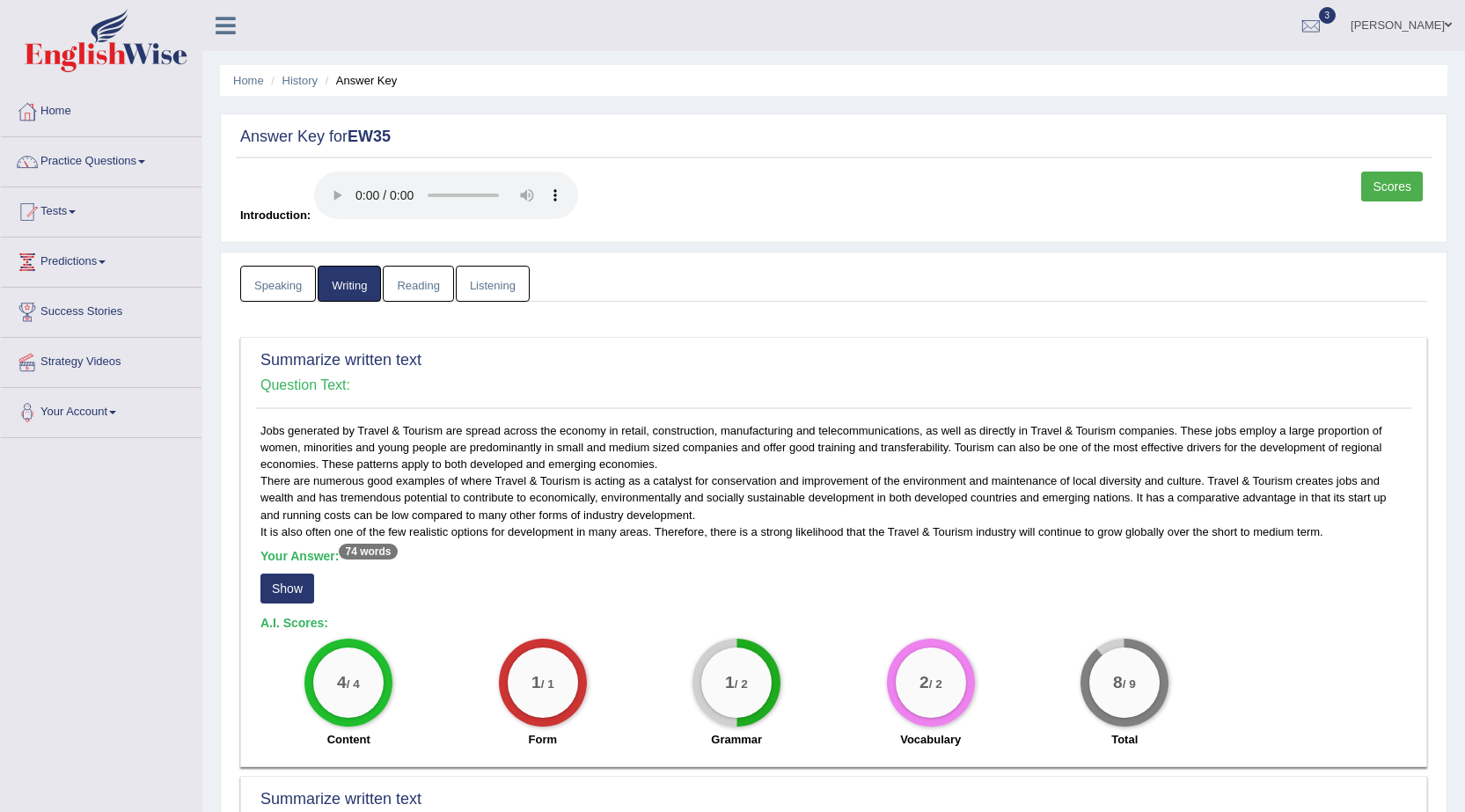
click at [429, 289] on link "Reading" at bounding box center [417, 284] width 71 height 36
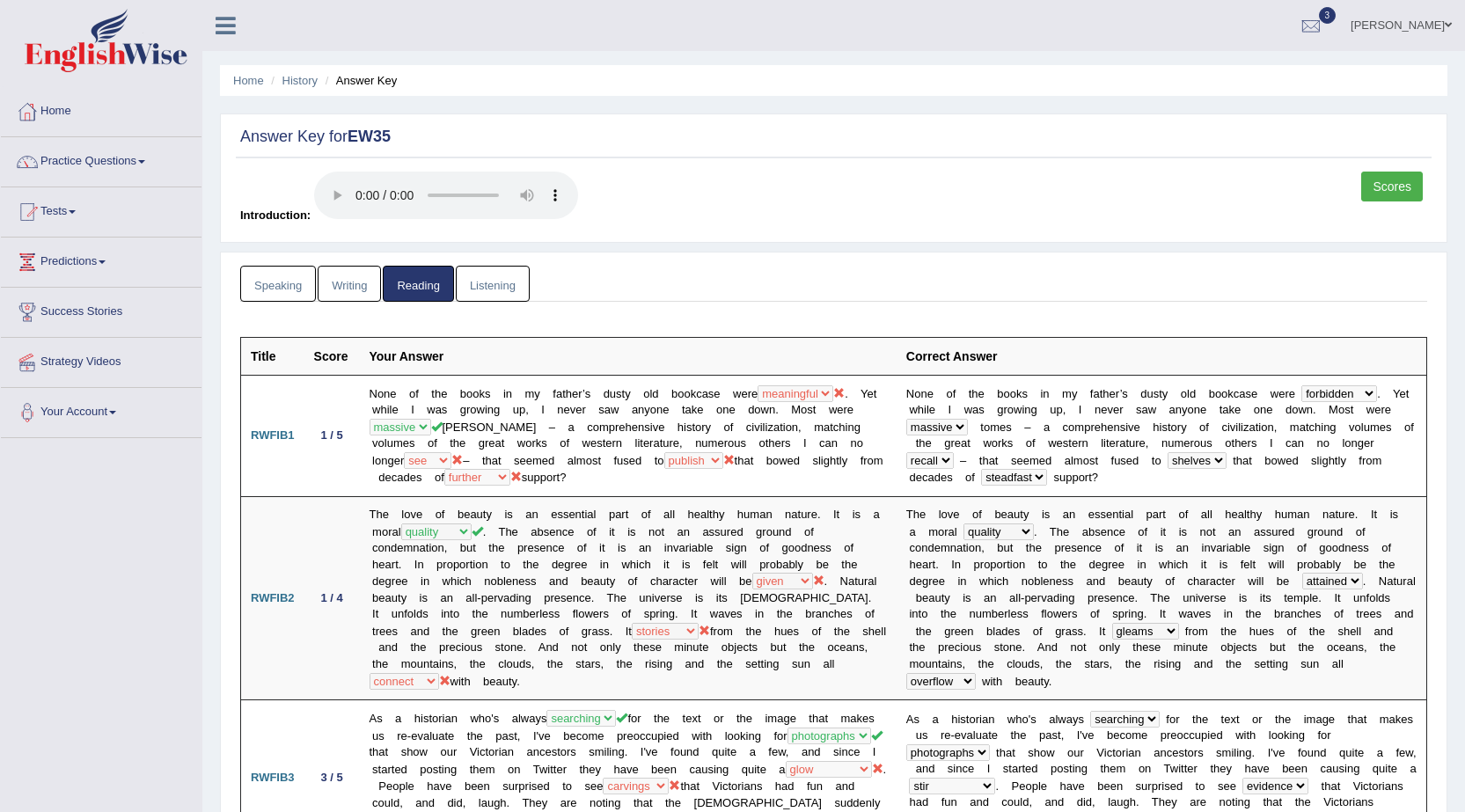
click at [490, 281] on link "Listening" at bounding box center [493, 284] width 74 height 36
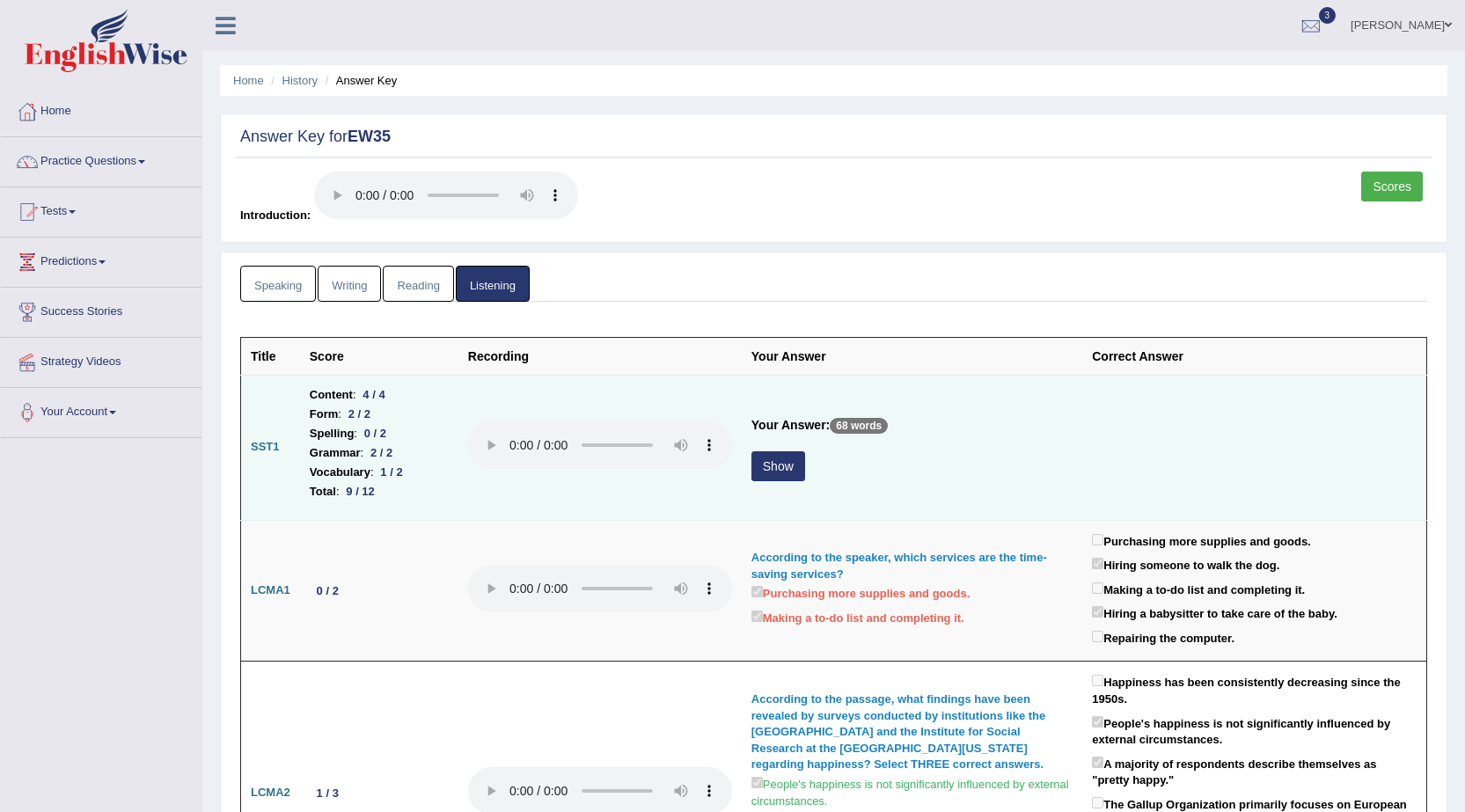
click at [785, 473] on button "Show" at bounding box center [778, 466] width 54 height 30
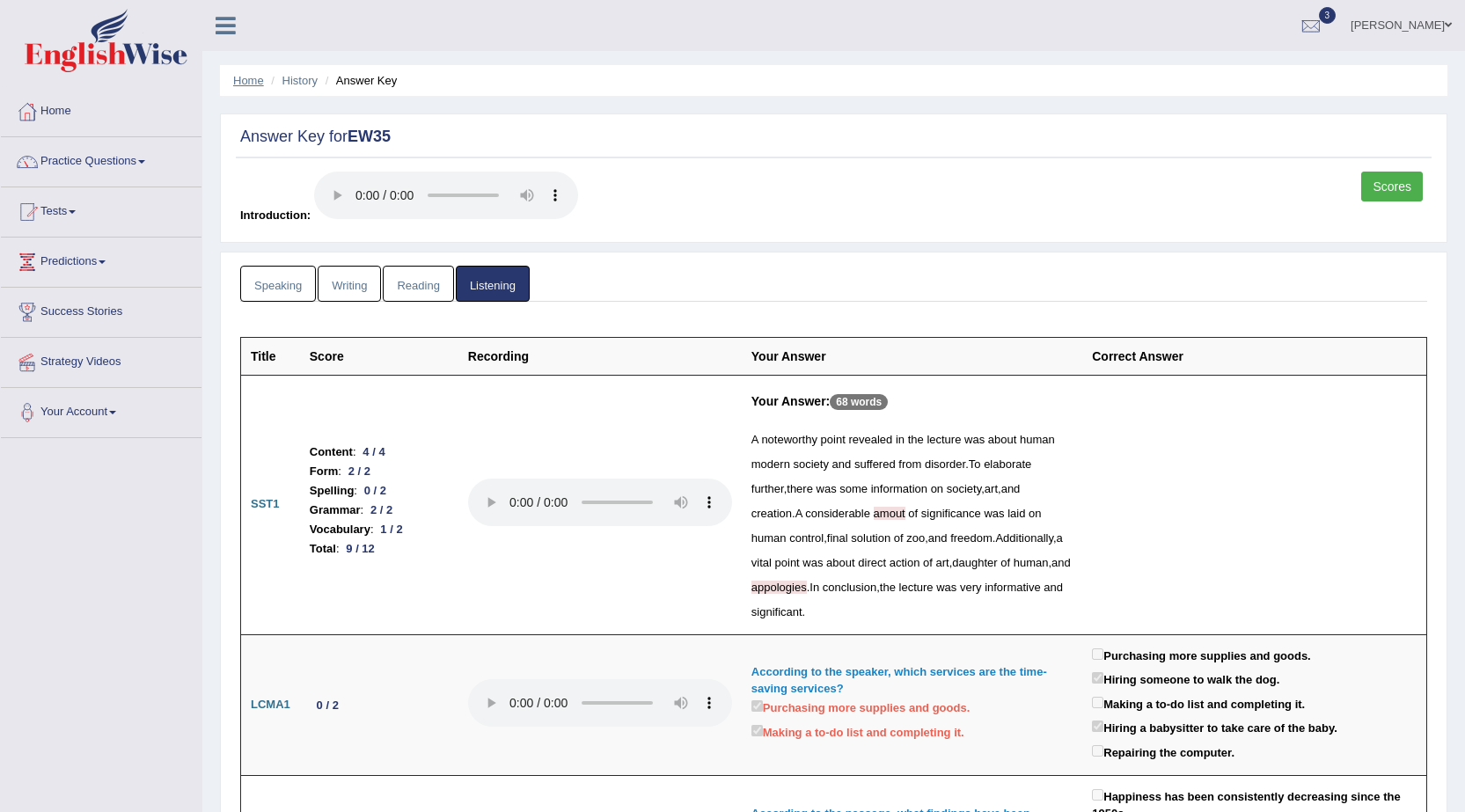
click at [252, 76] on link "Home" at bounding box center [248, 81] width 31 height 13
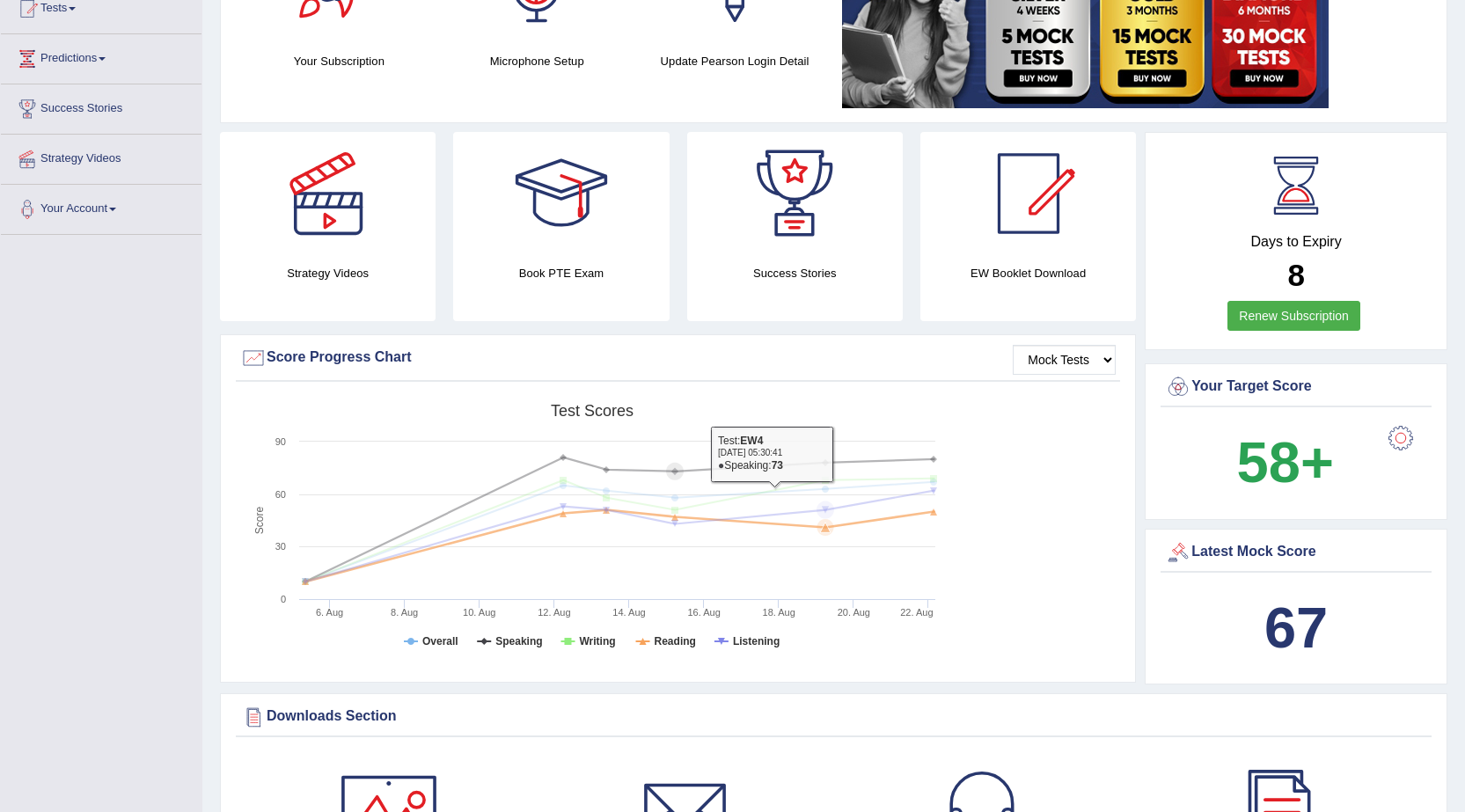
scroll to position [148, 0]
